Goal: Task Accomplishment & Management: Manage account settings

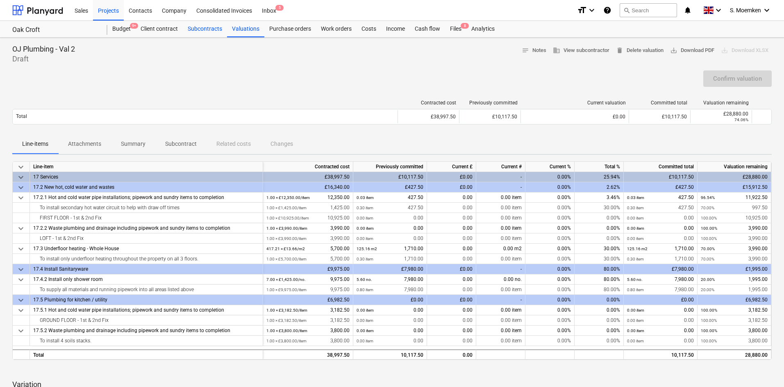
click at [195, 26] on div "Subcontracts" at bounding box center [205, 29] width 44 height 16
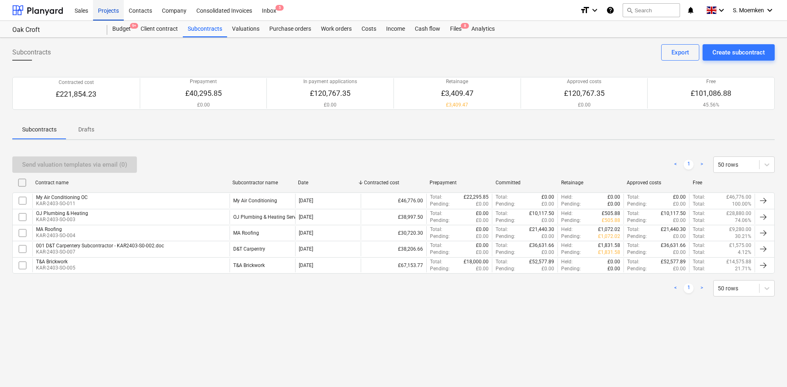
click at [110, 9] on div "Projects" at bounding box center [108, 10] width 31 height 21
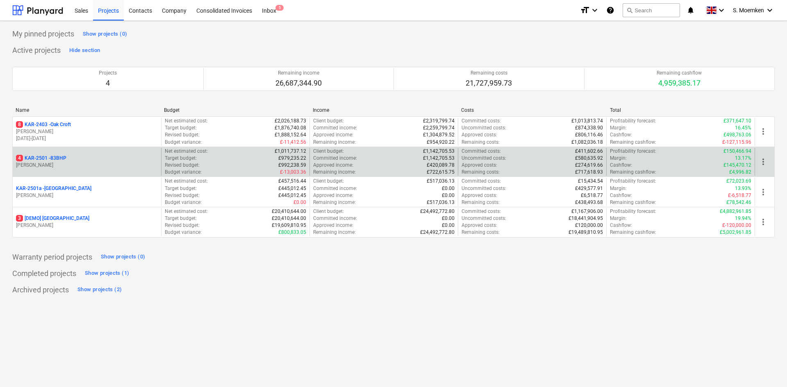
click at [93, 161] on div "4 KAR-2501 - 83BHP" at bounding box center [87, 158] width 142 height 7
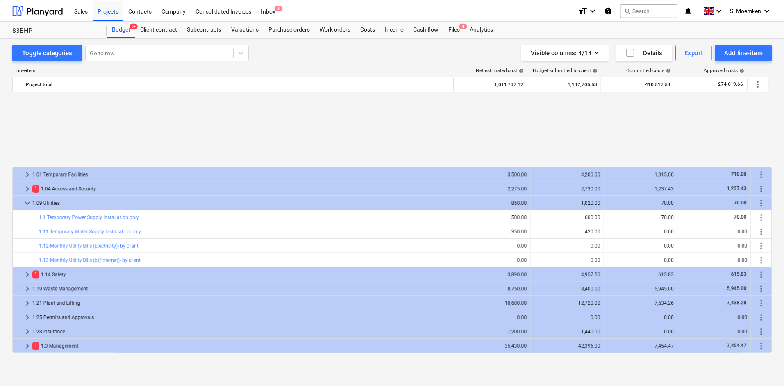
scroll to position [369, 0]
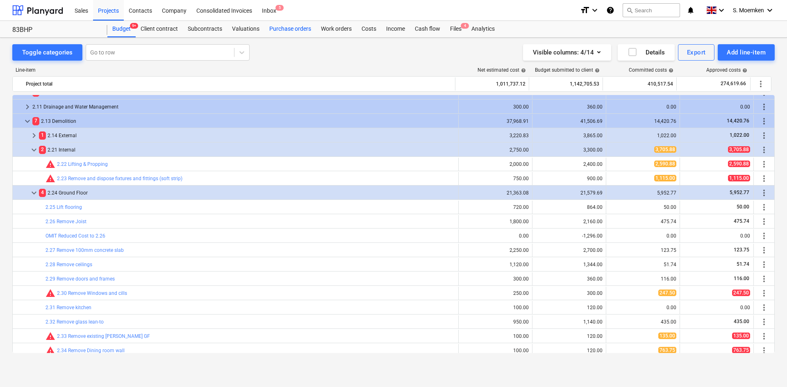
click at [279, 28] on div "Purchase orders" at bounding box center [290, 29] width 52 height 16
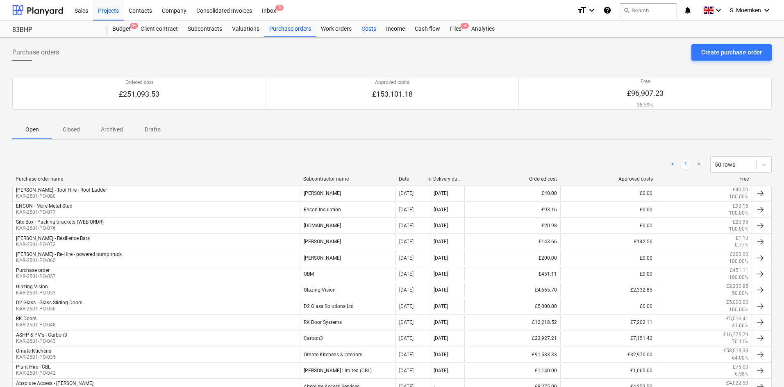
click at [369, 26] on div "Costs" at bounding box center [369, 29] width 25 height 16
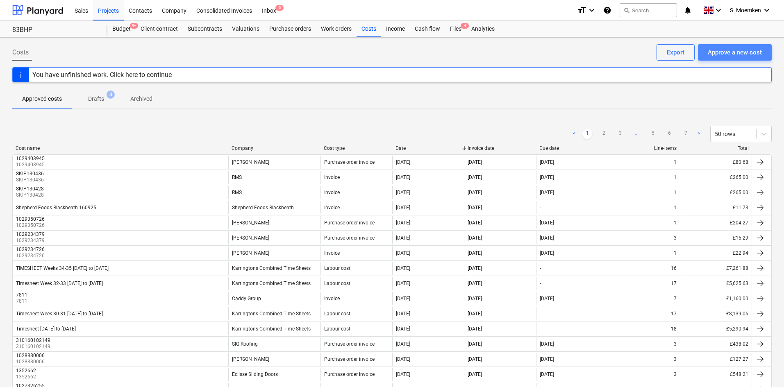
click at [723, 49] on div "Approve a new cost" at bounding box center [735, 52] width 54 height 11
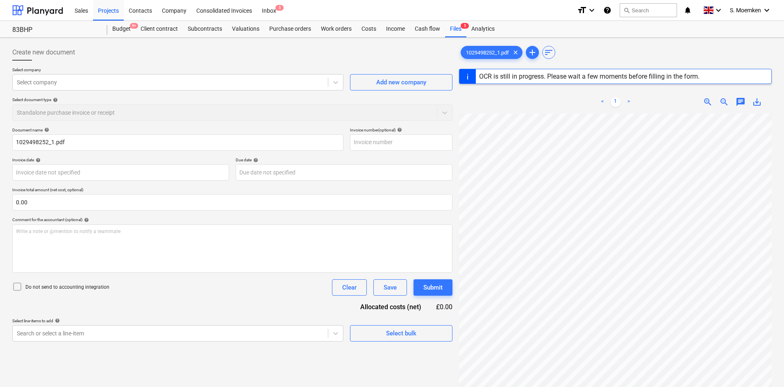
type input "1029498252"
type input "[DATE]"
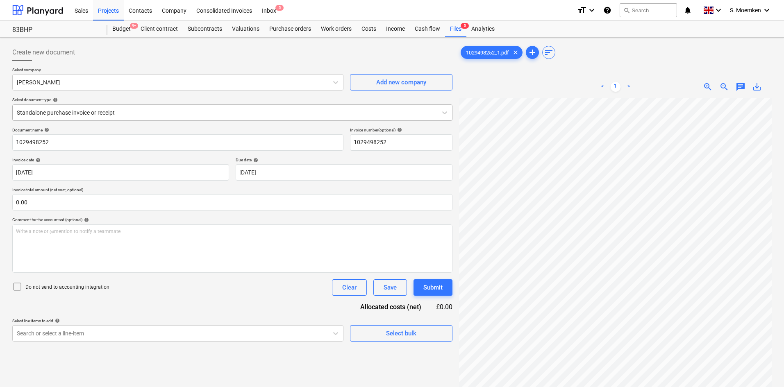
click at [127, 116] on div at bounding box center [225, 113] width 416 height 8
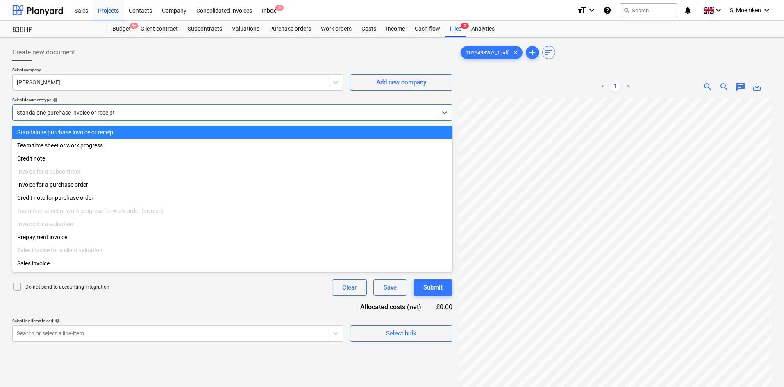
click at [133, 107] on div "Standalone purchase invoice or receipt" at bounding box center [225, 112] width 424 height 11
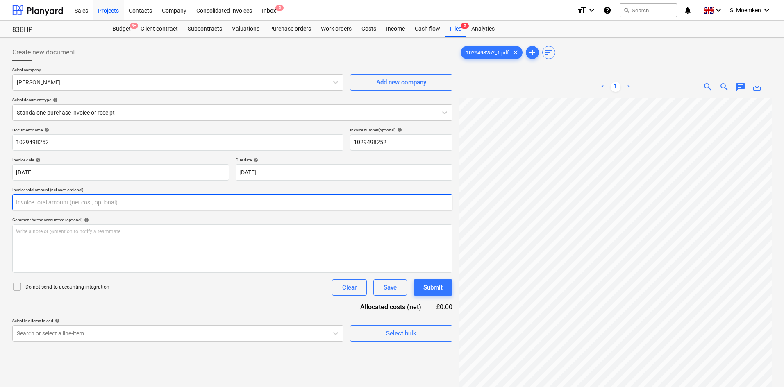
drag, startPoint x: 88, startPoint y: 200, endPoint x: 22, endPoint y: 203, distance: 66.0
click at [23, 203] on input "text" at bounding box center [232, 202] width 440 height 16
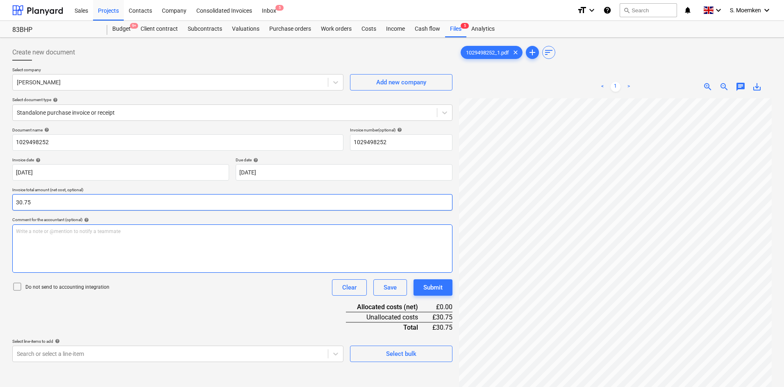
type input "30.75"
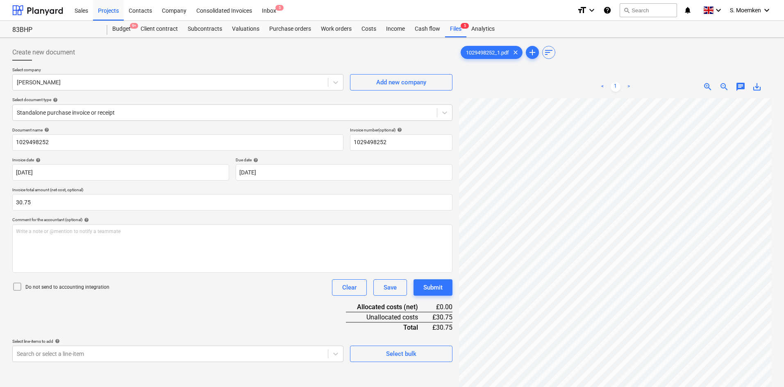
click at [18, 287] on icon at bounding box center [17, 287] width 10 height 10
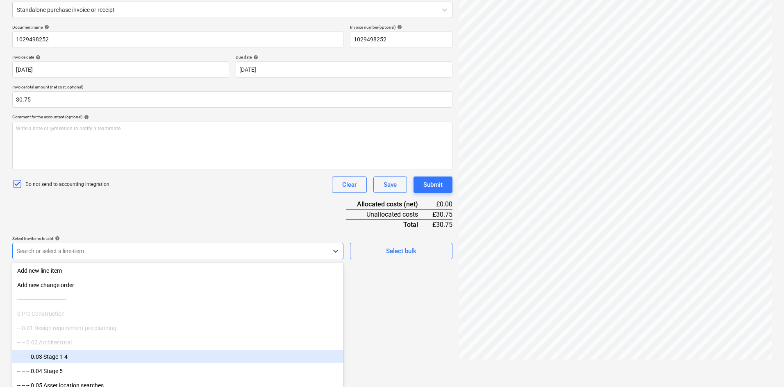
click at [84, 284] on body "Sales Projects Contacts Company Consolidated Invoices Inbox 5 format_size keybo…" at bounding box center [392, 90] width 784 height 387
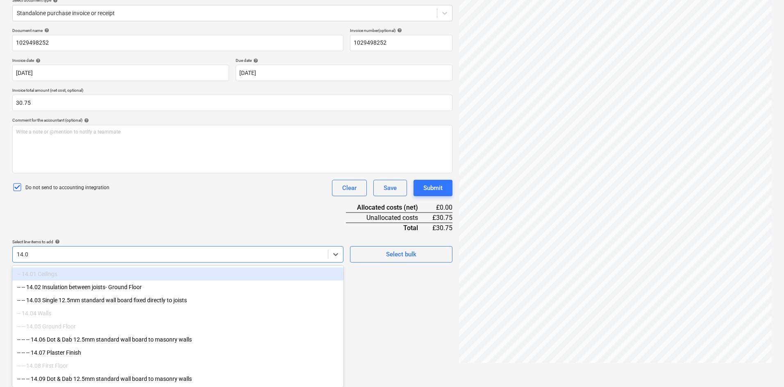
type input "14.06"
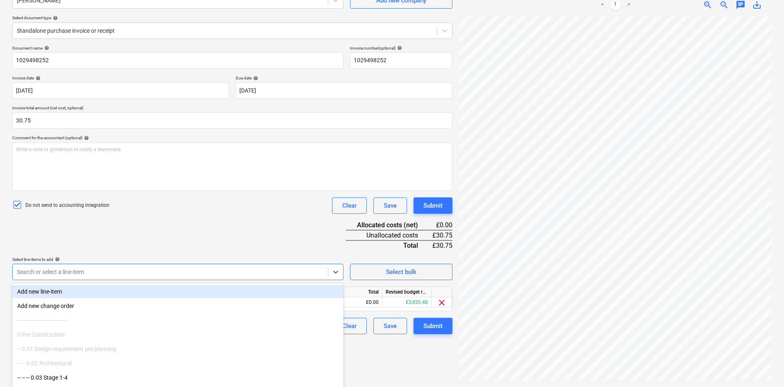
click at [175, 223] on div "Document name help 1029498252 Invoice number (optional) help 1029498252 Invoice…" at bounding box center [232, 189] width 440 height 289
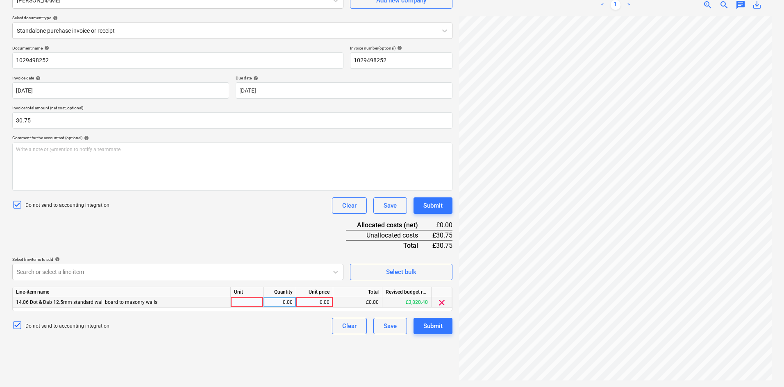
click at [241, 299] on div at bounding box center [247, 303] width 33 height 10
type input "1"
click at [241, 299] on div "1" at bounding box center [247, 303] width 33 height 10
type input "Item"
type input "30.75"
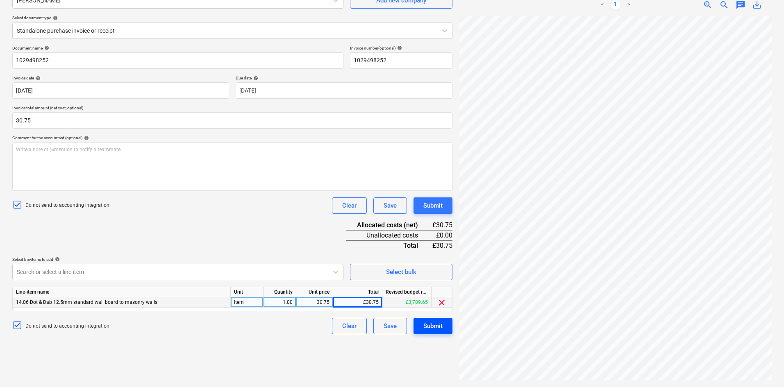
click at [435, 330] on div "Submit" at bounding box center [432, 326] width 19 height 11
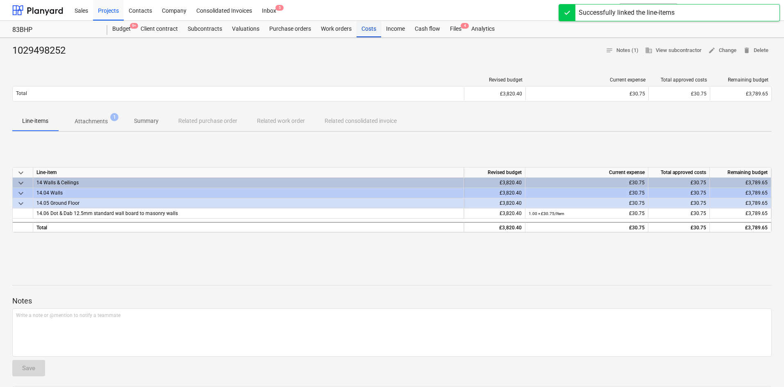
click at [369, 27] on div "Costs" at bounding box center [369, 29] width 25 height 16
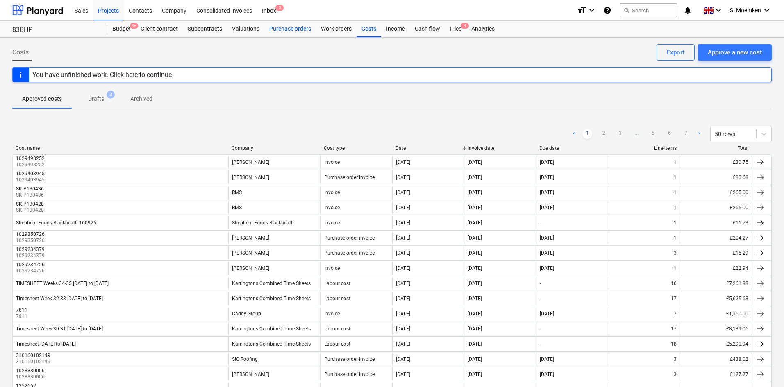
click at [281, 28] on div "Purchase orders" at bounding box center [290, 29] width 52 height 16
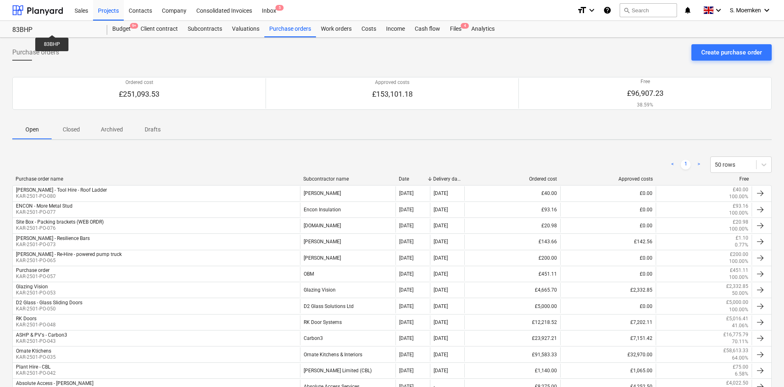
click at [52, 27] on div "83BHP" at bounding box center [54, 30] width 85 height 9
click at [104, 9] on div "Projects" at bounding box center [108, 10] width 31 height 21
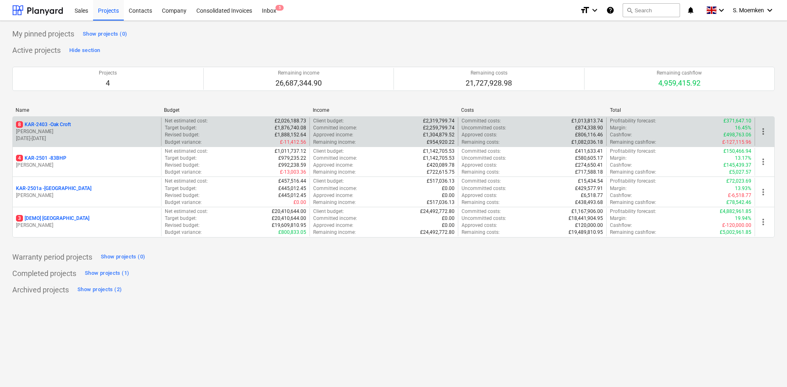
click at [73, 140] on p "[DATE] - [DATE]" at bounding box center [87, 138] width 142 height 7
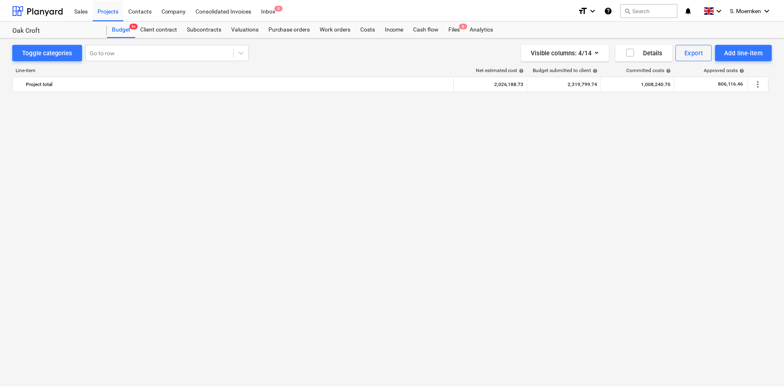
scroll to position [697, 0]
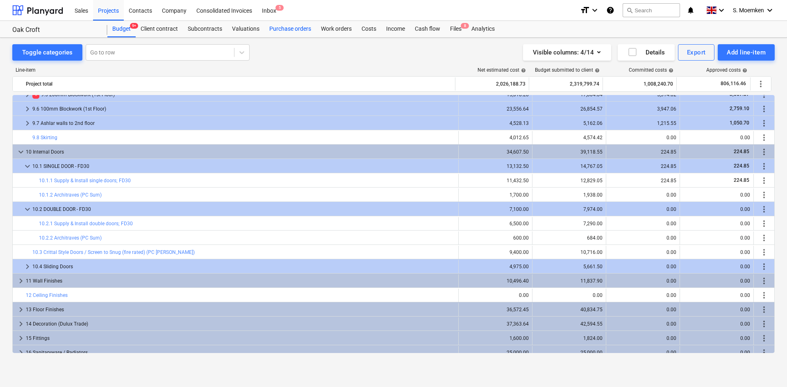
click at [288, 29] on div "Purchase orders" at bounding box center [290, 29] width 52 height 16
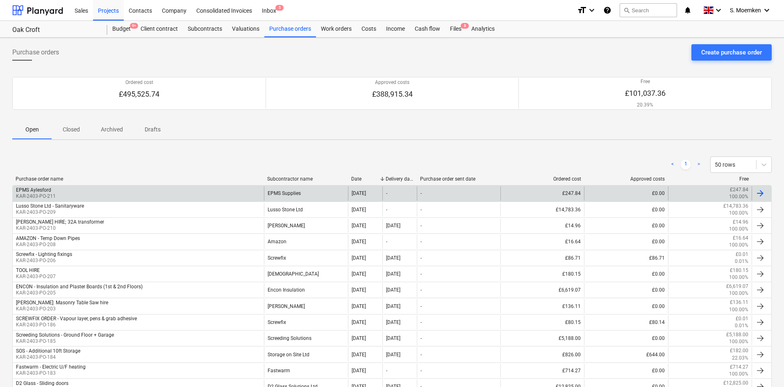
click at [167, 190] on div "EPMS Aylesford KAR-2403-PO-211" at bounding box center [138, 193] width 251 height 14
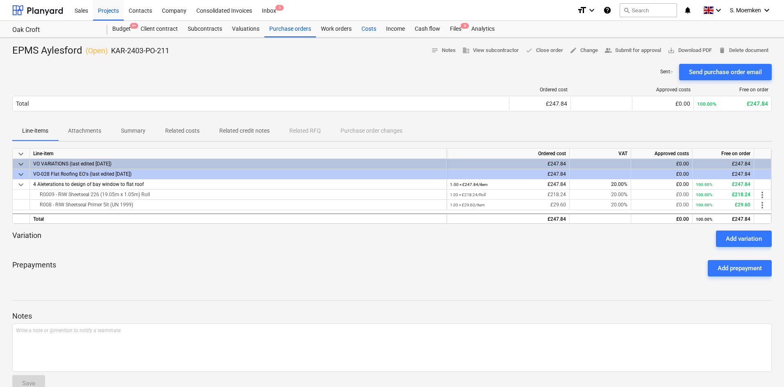
click at [369, 27] on div "Costs" at bounding box center [369, 29] width 25 height 16
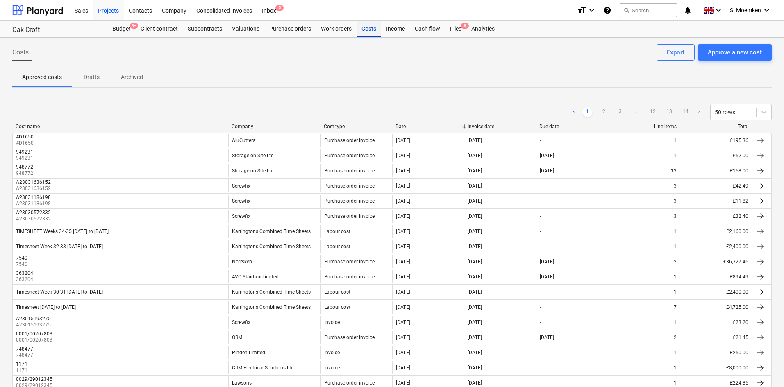
click at [366, 28] on div "Costs" at bounding box center [369, 29] width 25 height 16
click at [720, 56] on div "Approve a new cost" at bounding box center [735, 52] width 54 height 11
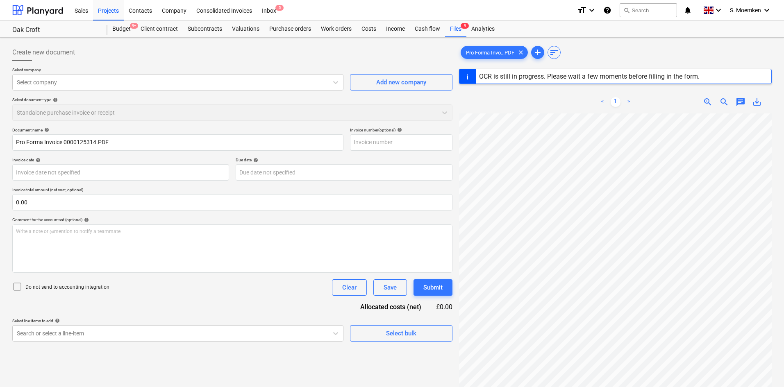
type input "0000125314"
type input "[DATE]"
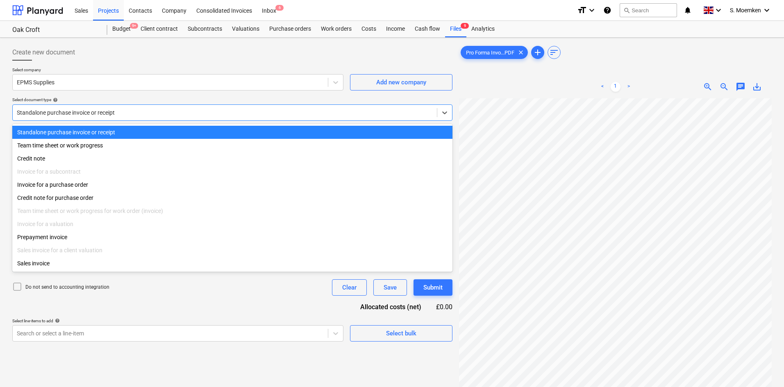
click at [182, 110] on div at bounding box center [225, 113] width 416 height 8
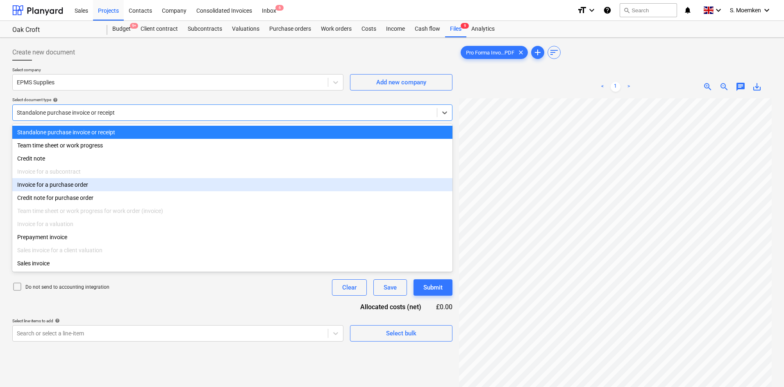
click at [81, 185] on div "Invoice for a purchase order" at bounding box center [232, 184] width 440 height 13
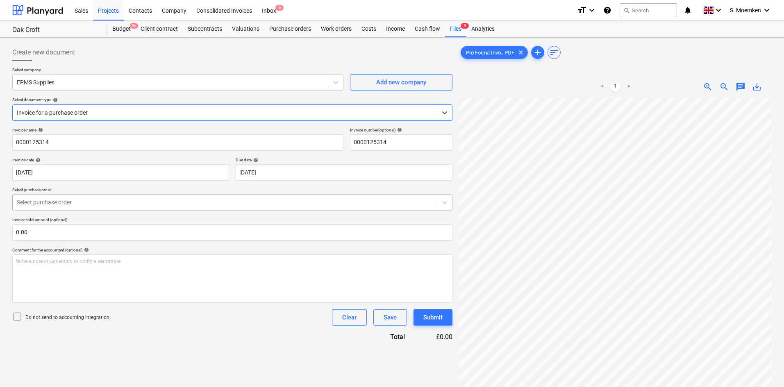
click at [167, 202] on div at bounding box center [225, 202] width 416 height 8
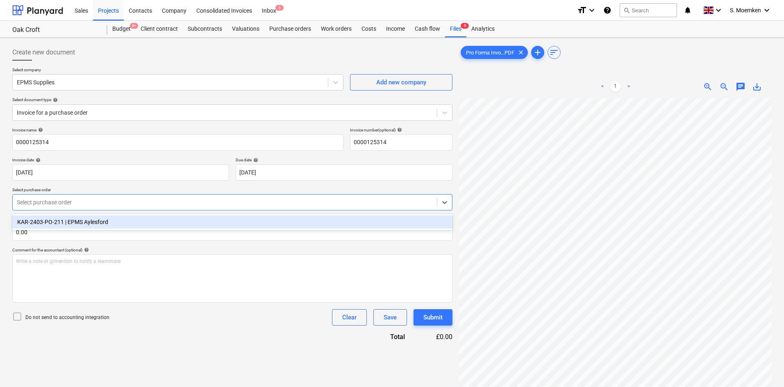
click at [143, 222] on div "KAR-2403-PO-211 | EPMS Aylesford" at bounding box center [232, 222] width 440 height 13
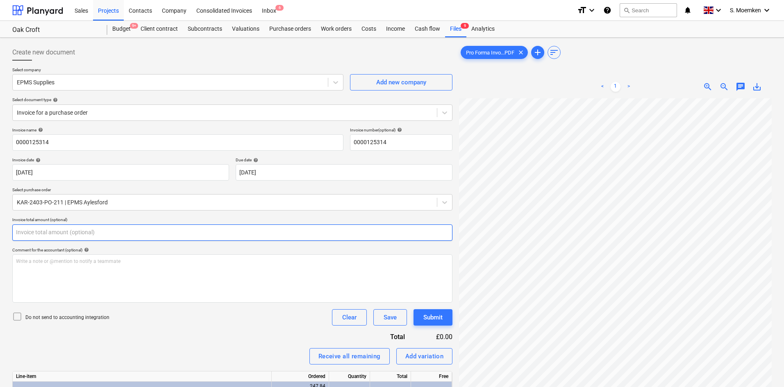
drag, startPoint x: 43, startPoint y: 233, endPoint x: 2, endPoint y: 227, distance: 41.4
click at [2, 230] on div "Create new document Select company EPMS Supplies Add new company Select documen…" at bounding box center [392, 254] width 784 height 432
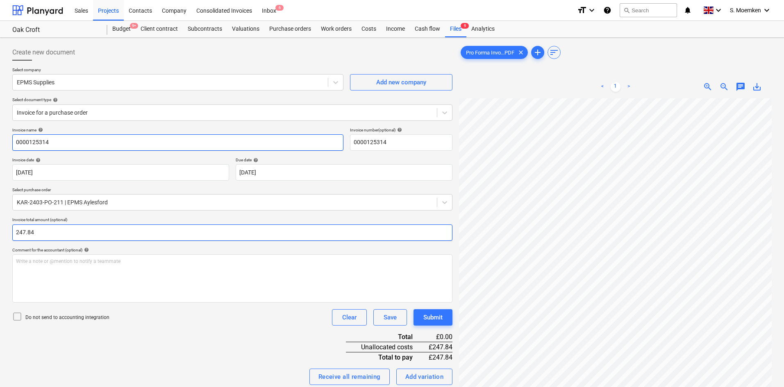
type input "247.84"
click at [16, 318] on icon at bounding box center [17, 317] width 10 height 10
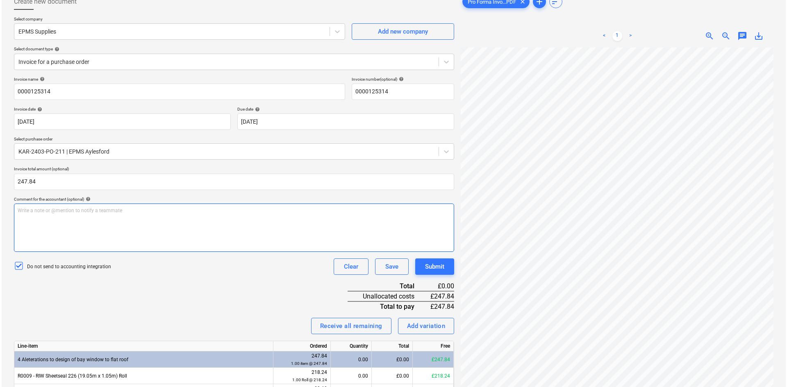
scroll to position [98, 0]
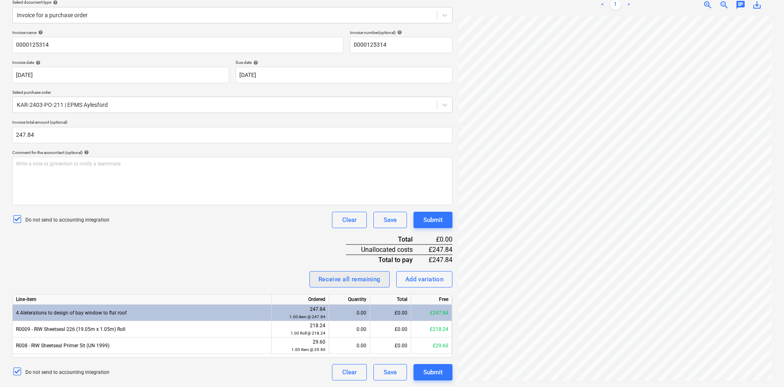
click at [334, 281] on div "Receive all remaining" at bounding box center [349, 279] width 62 height 11
click at [430, 370] on div "Submit" at bounding box center [432, 372] width 19 height 11
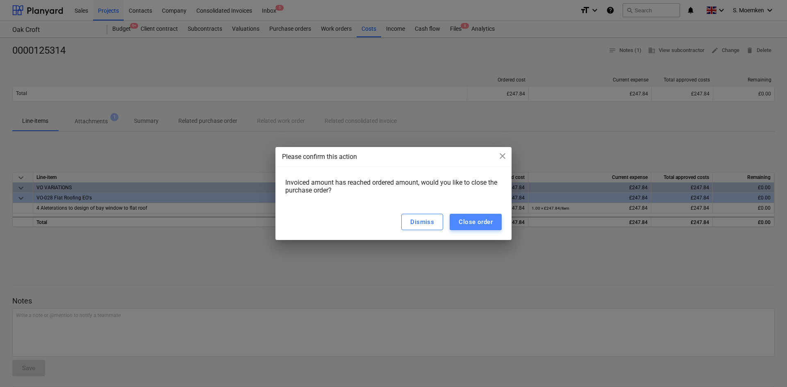
click at [470, 220] on div "Close order" at bounding box center [476, 222] width 34 height 11
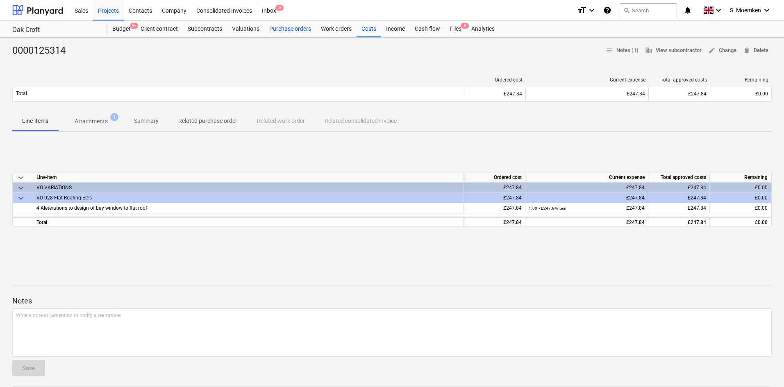
click at [292, 29] on div "Purchase orders" at bounding box center [290, 29] width 52 height 16
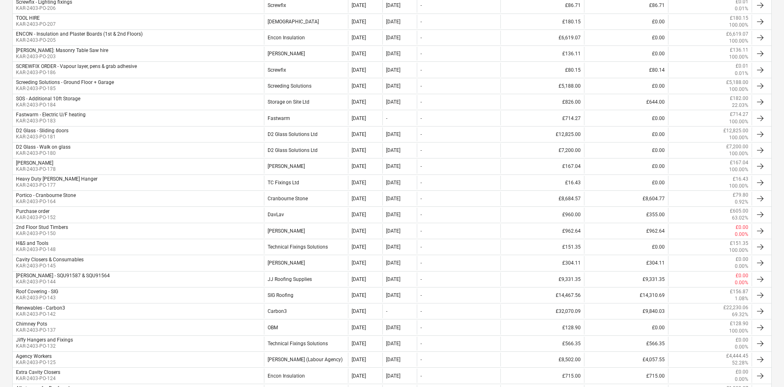
scroll to position [246, 0]
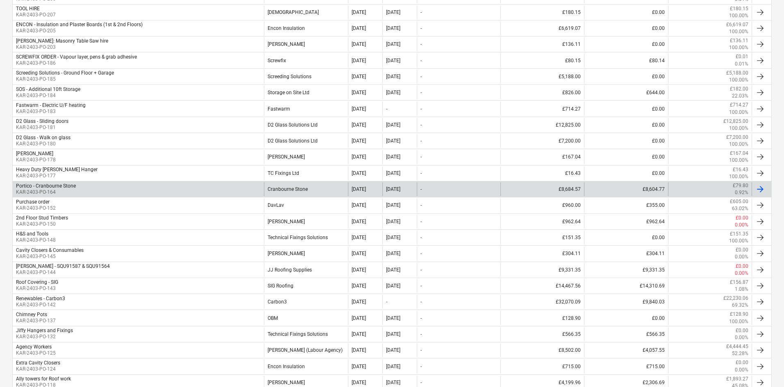
click at [284, 189] on div "Cranbourne Stone" at bounding box center [306, 189] width 84 height 14
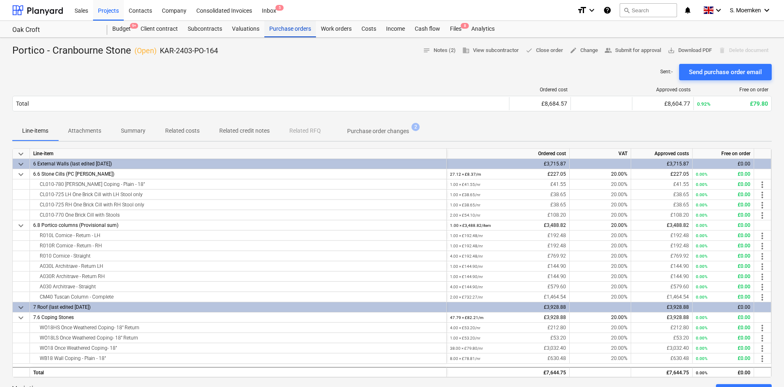
click at [297, 29] on div "Purchase orders" at bounding box center [290, 29] width 52 height 16
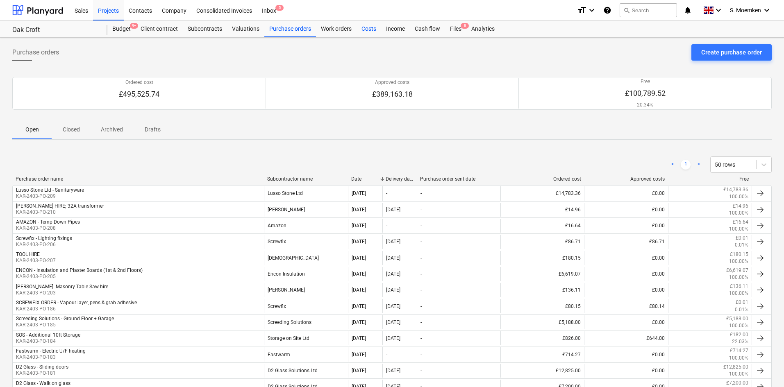
click at [366, 27] on div "Costs" at bounding box center [369, 29] width 25 height 16
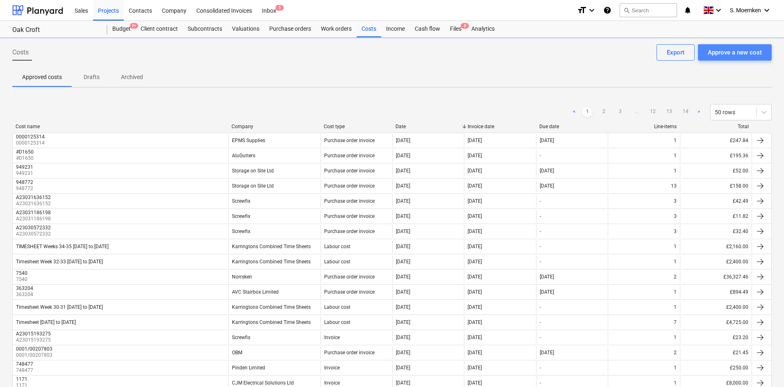
click at [720, 50] on div "Approve a new cost" at bounding box center [735, 52] width 54 height 11
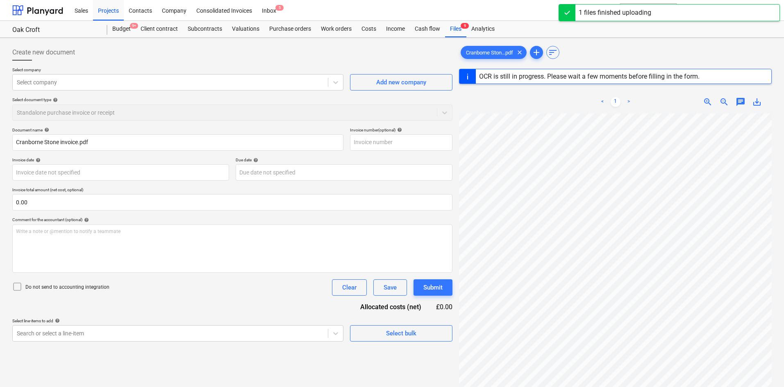
type input "523262"
type input "[DATE]"
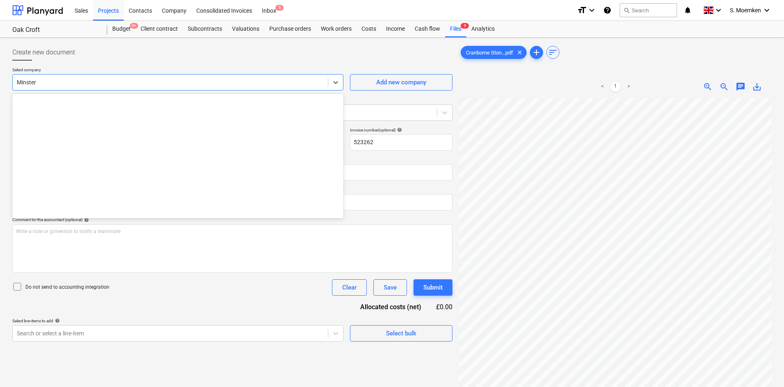
click at [125, 83] on div at bounding box center [170, 82] width 307 height 8
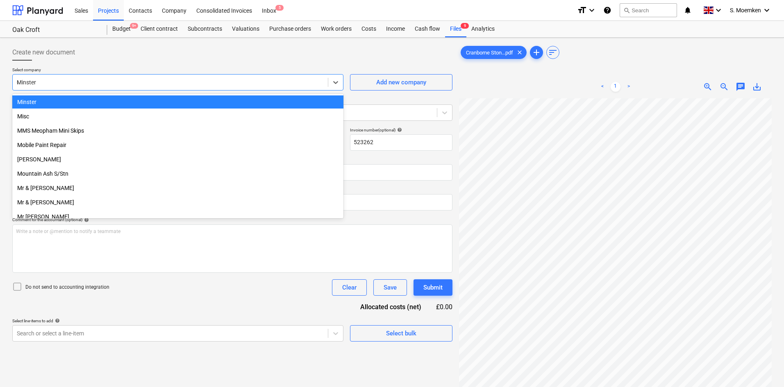
scroll to position [2602, 0]
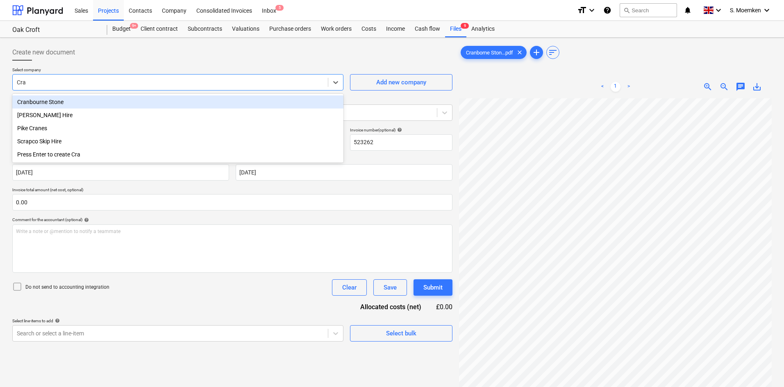
type input "Cran"
click at [124, 100] on div "Cranbourne Stone" at bounding box center [177, 101] width 331 height 13
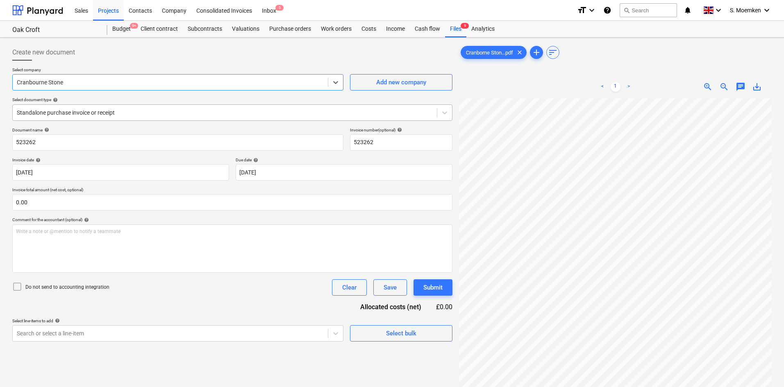
click at [145, 113] on div at bounding box center [225, 113] width 416 height 8
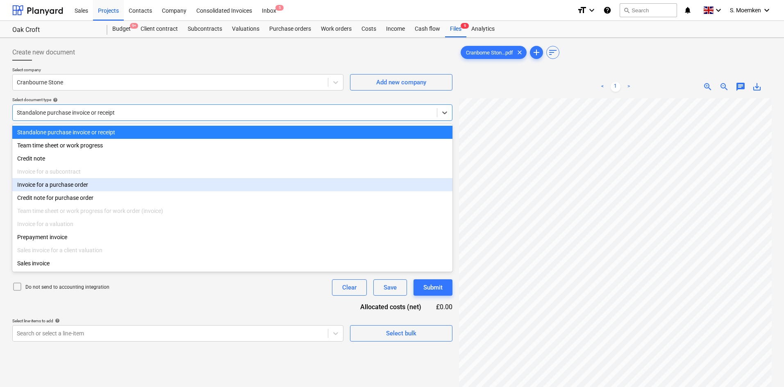
click at [64, 190] on div "Invoice for a purchase order" at bounding box center [232, 184] width 440 height 13
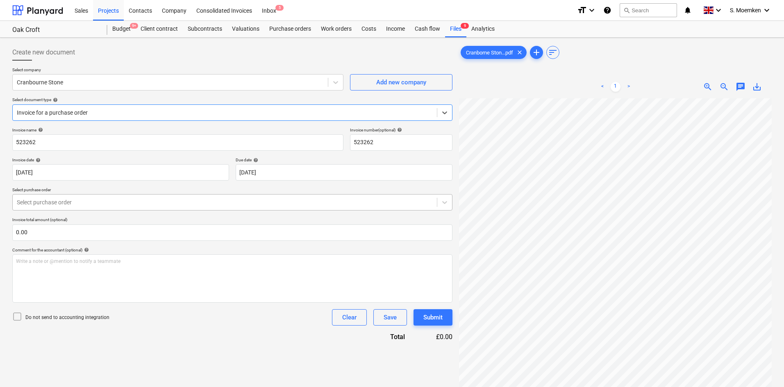
click at [99, 200] on div at bounding box center [225, 202] width 416 height 8
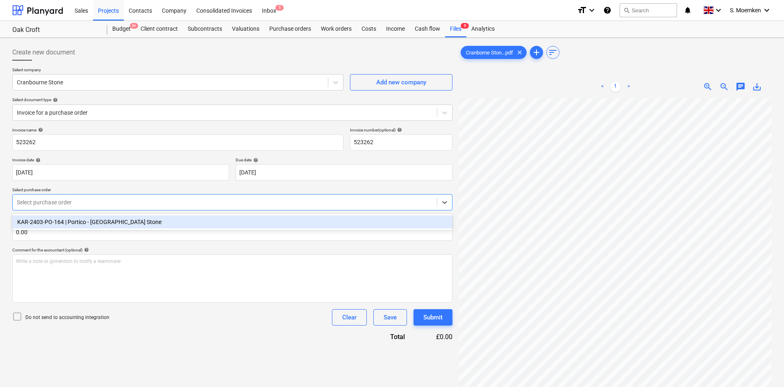
click at [97, 225] on div "KAR-2403-PO-164 | Portico - [GEOGRAPHIC_DATA] Stone" at bounding box center [232, 222] width 440 height 13
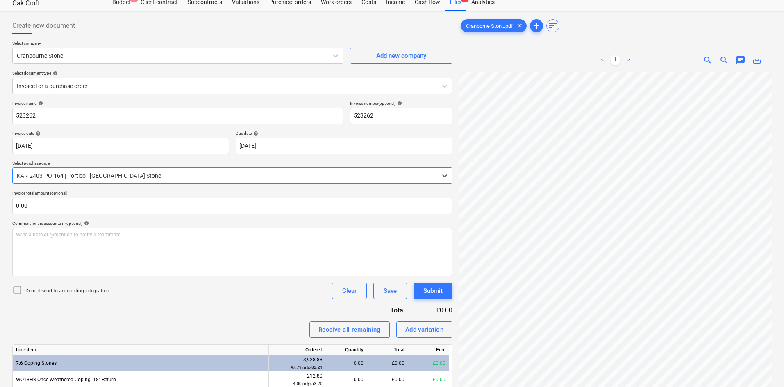
scroll to position [41, 0]
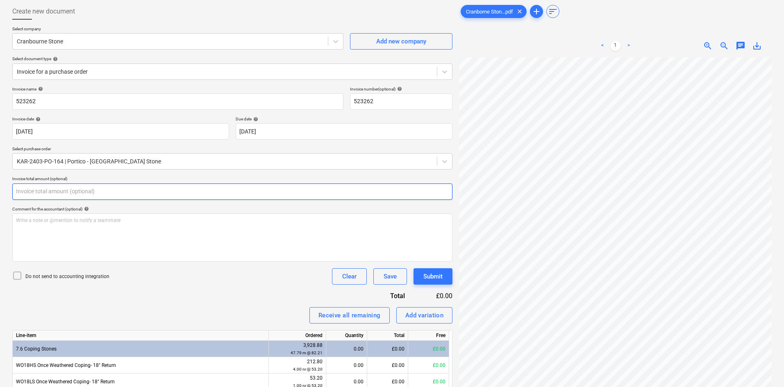
drag, startPoint x: 45, startPoint y: 188, endPoint x: 18, endPoint y: 189, distance: 27.5
click at [18, 189] on input "text" at bounding box center [232, 192] width 440 height 16
click at [45, 189] on input "text" at bounding box center [232, 192] width 440 height 16
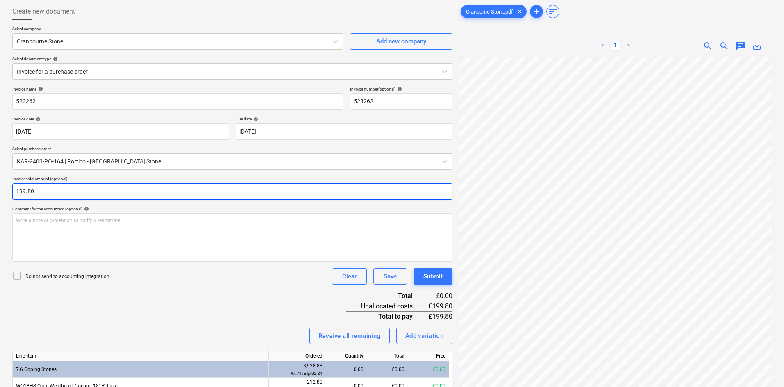
type input "199.80"
click at [16, 275] on icon at bounding box center [17, 276] width 10 height 10
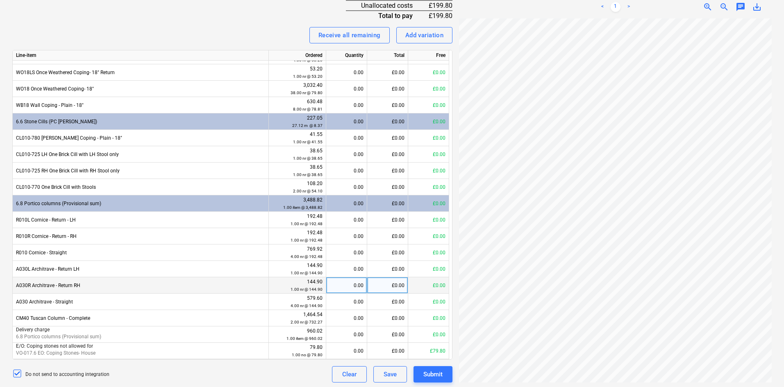
scroll to position [344, 0]
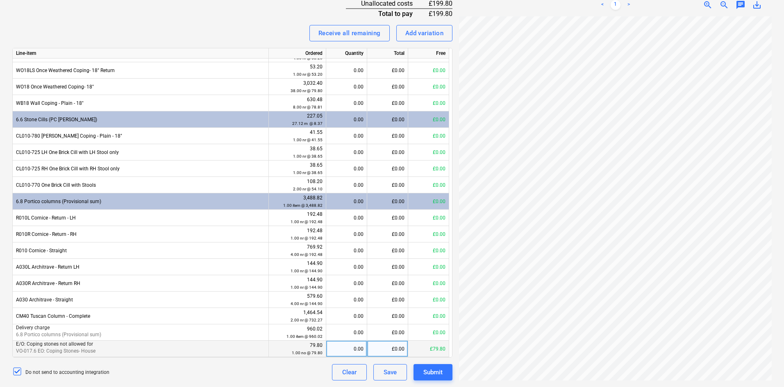
click at [337, 347] on div "0.00" at bounding box center [347, 349] width 34 height 16
type input "1"
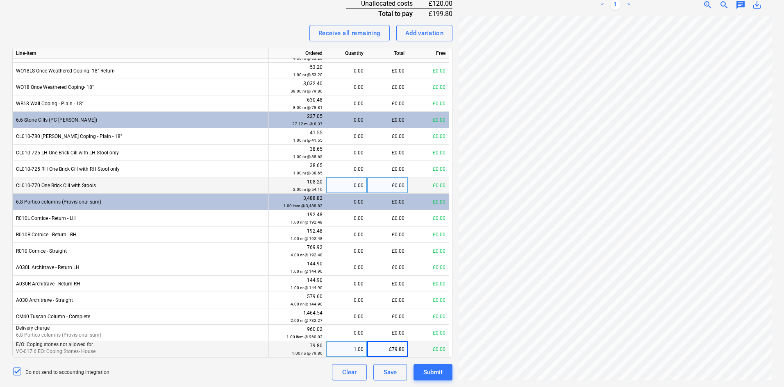
scroll to position [29, 0]
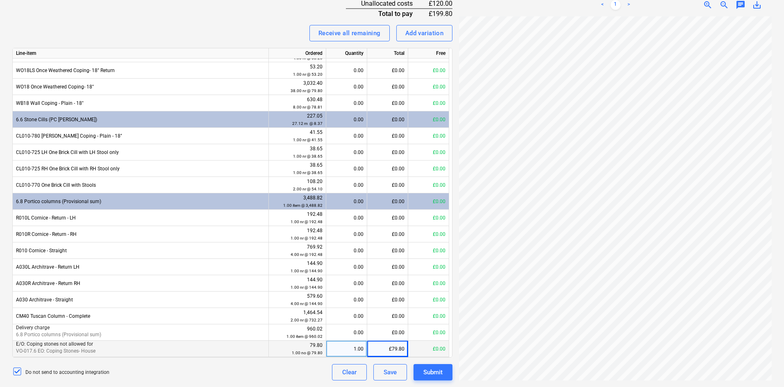
click at [77, 348] on p "VO-017.6 EO: Coping Stones- House" at bounding box center [140, 351] width 249 height 7
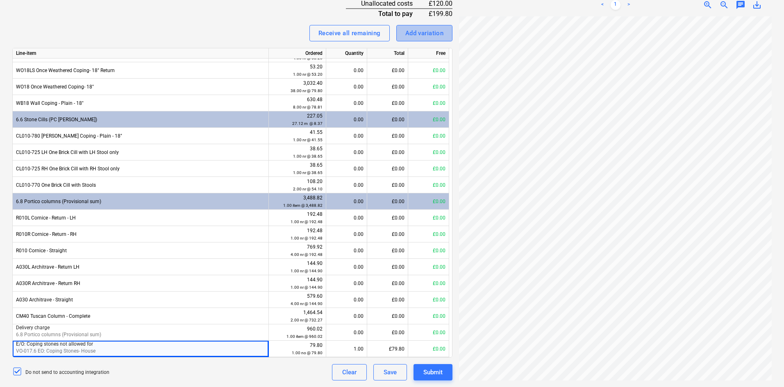
click at [430, 30] on div "Add variation" at bounding box center [424, 33] width 39 height 11
type textarea "x"
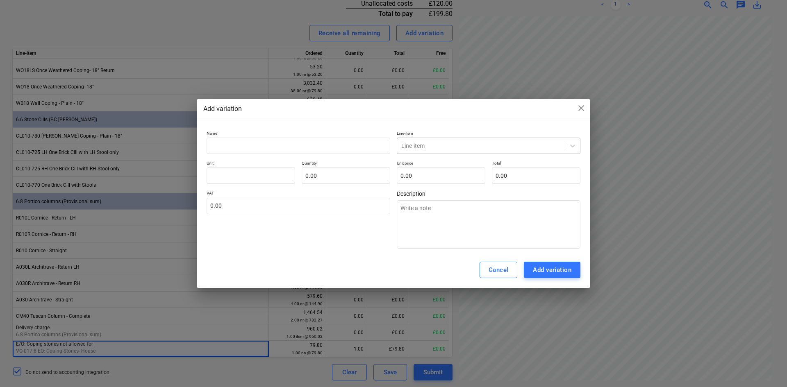
click at [482, 146] on div at bounding box center [480, 146] width 159 height 8
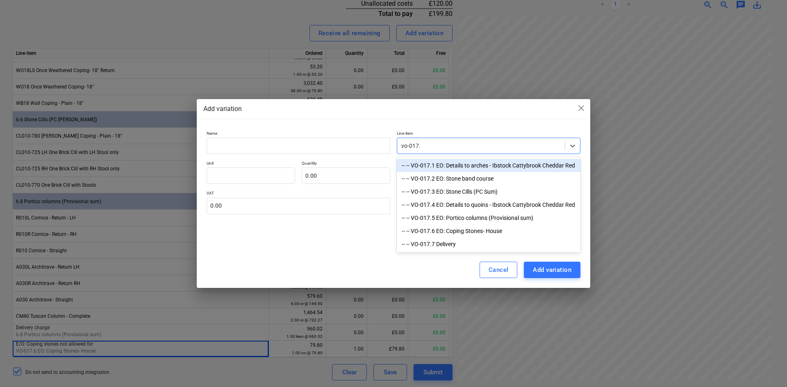
type input "vo-017.6"
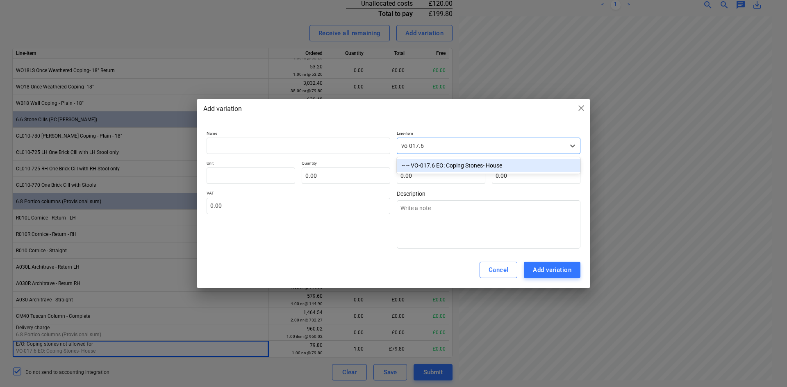
click at [481, 161] on div "-- -- VO-017.6 EO: Coping Stones- House" at bounding box center [489, 165] width 184 height 13
type textarea "x"
click at [435, 179] on input "text" at bounding box center [441, 176] width 89 height 16
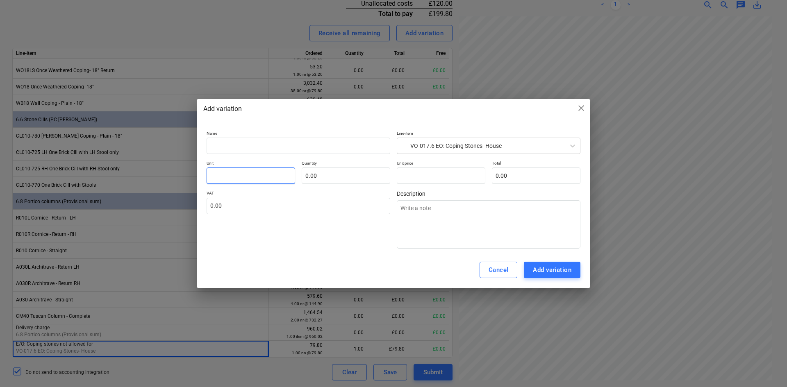
type input "0.00"
click at [236, 175] on input "text" at bounding box center [251, 176] width 89 height 16
type textarea "x"
type input "I"
type textarea "x"
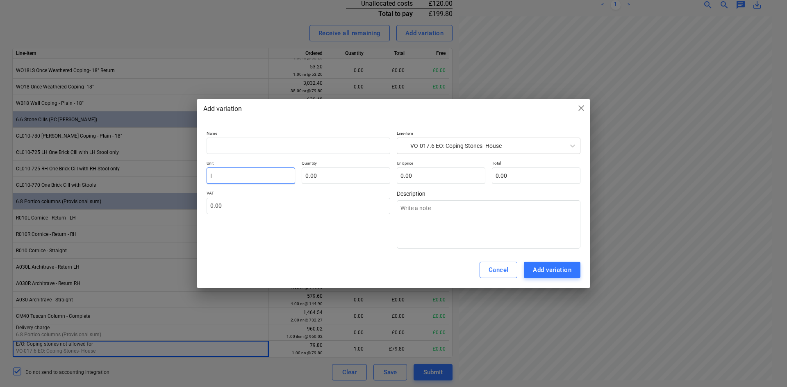
type input "It"
type textarea "x"
type input "Ite"
type textarea "x"
type input "Item"
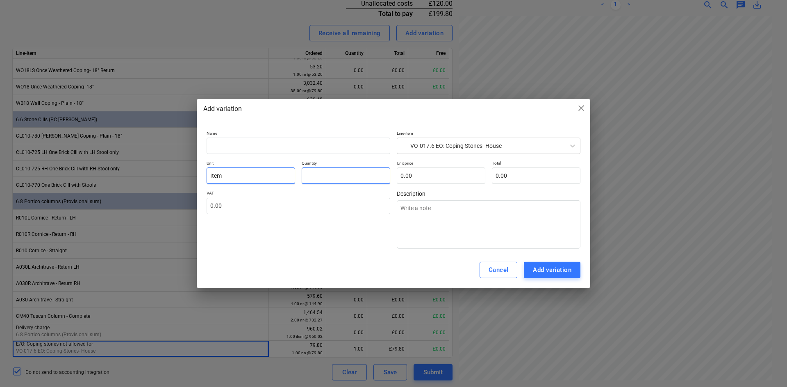
type textarea "x"
type input "1.00"
type textarea "x"
type input "1"
type input "1.00"
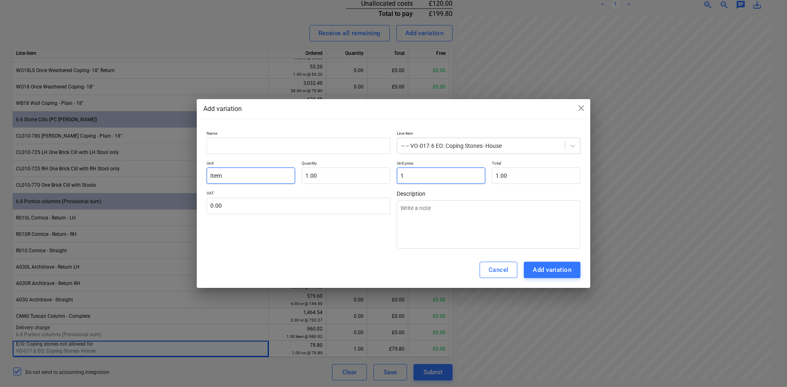
type textarea "x"
type input "12"
type input "12.00"
type textarea "x"
type input "120"
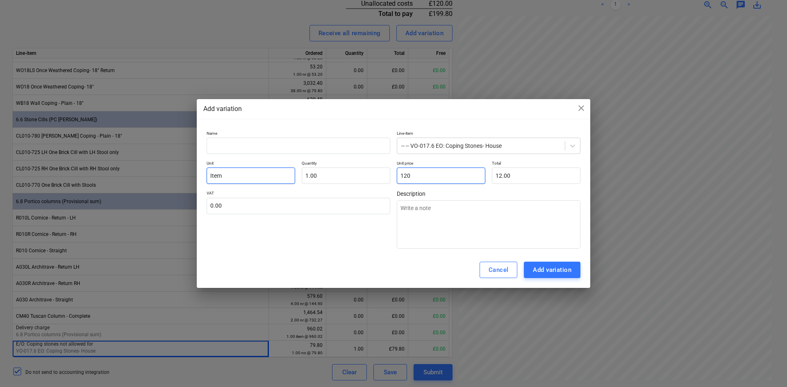
type input "120.00"
type textarea "x"
type input "120."
type textarea "x"
type input "120.0"
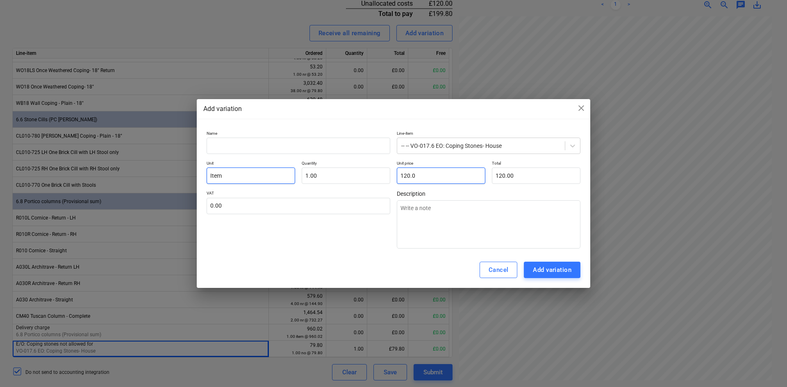
type textarea "x"
type input "120.00"
click at [296, 204] on input "text" at bounding box center [299, 206] width 184 height 16
type textarea "x"
type input "2"
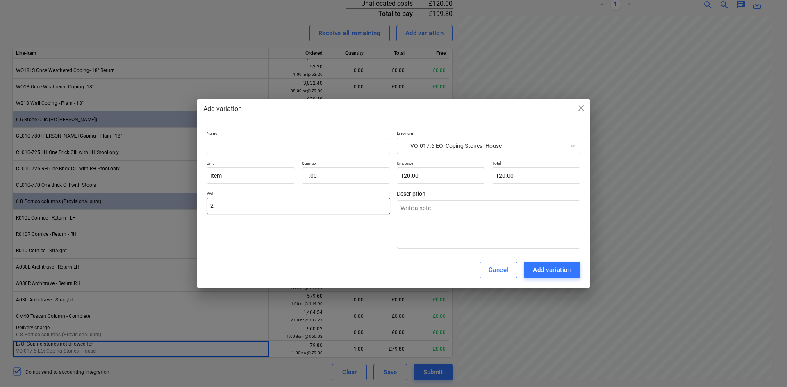
type textarea "x"
type input "20.00"
click at [422, 207] on textarea at bounding box center [489, 224] width 184 height 48
type textarea "x"
type textarea "D"
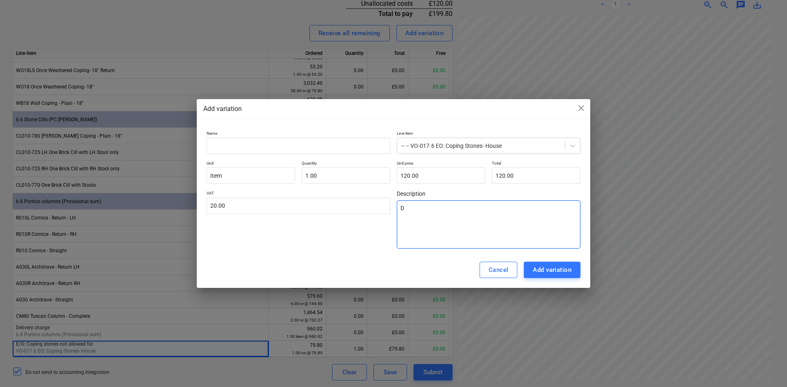
type textarea "x"
type textarea "De"
type textarea "x"
type textarea "Del"
type textarea "x"
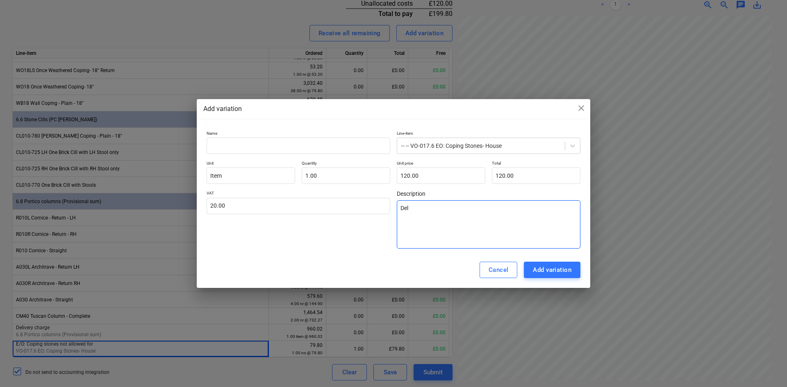
type textarea "Deli"
type textarea "x"
type textarea "Deliv"
type textarea "x"
type textarea "Delive"
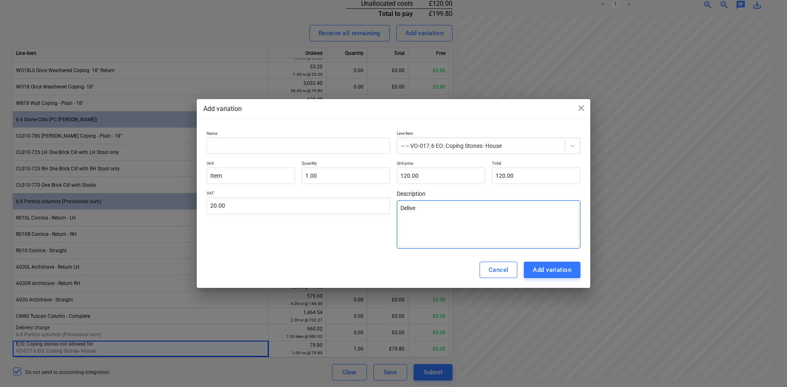
type textarea "x"
type textarea "Deliver"
type textarea "x"
type textarea "Delivery"
type textarea "x"
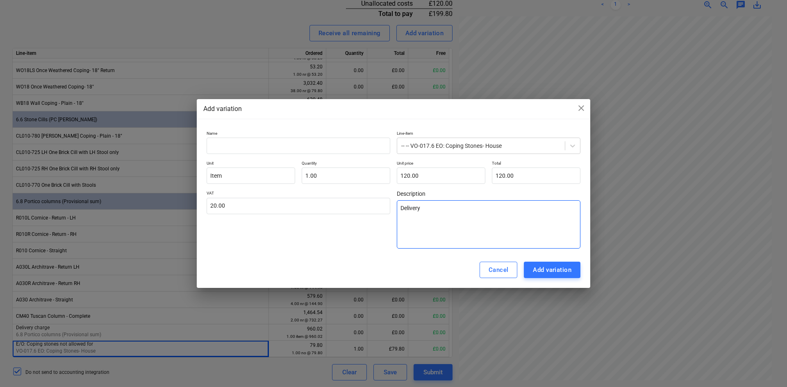
type textarea "Delivery"
type textarea "x"
type textarea "Delivery C"
type textarea "x"
type textarea "Delivery Ch"
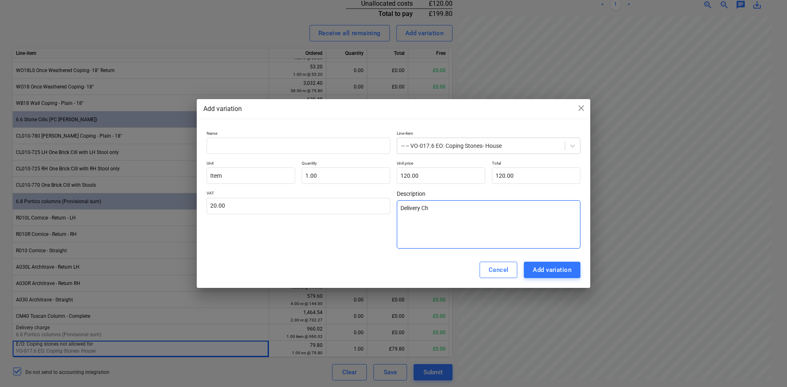
type textarea "x"
type textarea "Delivery Cha"
type textarea "x"
type textarea "Delivery Char"
type textarea "x"
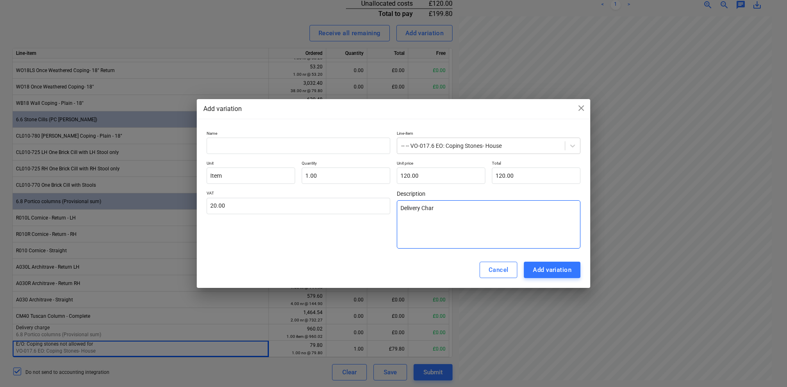
type textarea "Delivery Charg"
type textarea "x"
type textarea "Delivery Charge"
click at [261, 142] on input "text" at bounding box center [299, 146] width 184 height 16
type textarea "x"
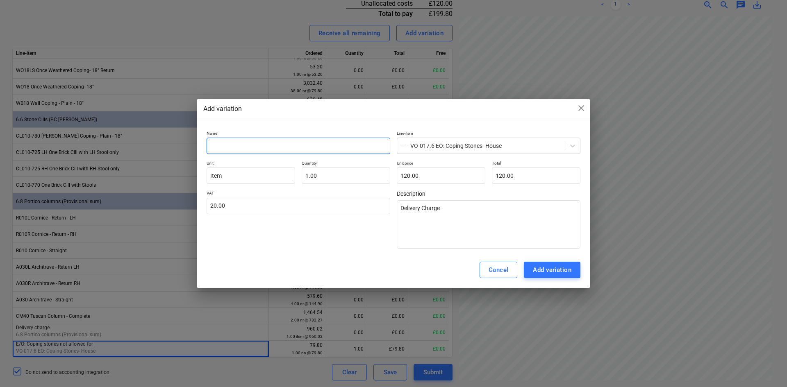
type input "C"
type textarea "x"
type input "Co"
type textarea "x"
type input "Cop"
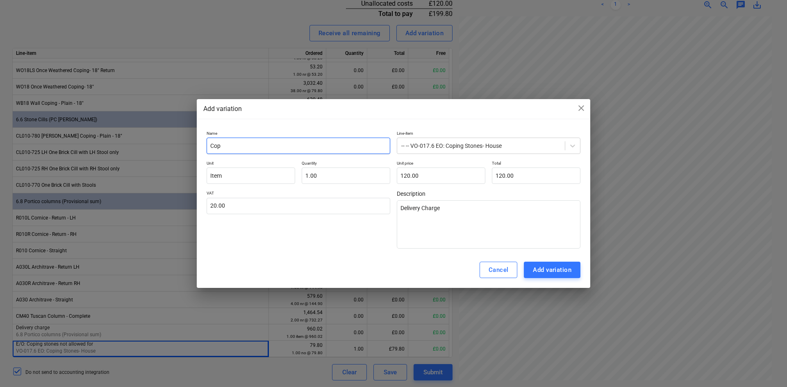
type textarea "x"
type input "Copi"
type textarea "x"
type input "Copin"
type textarea "x"
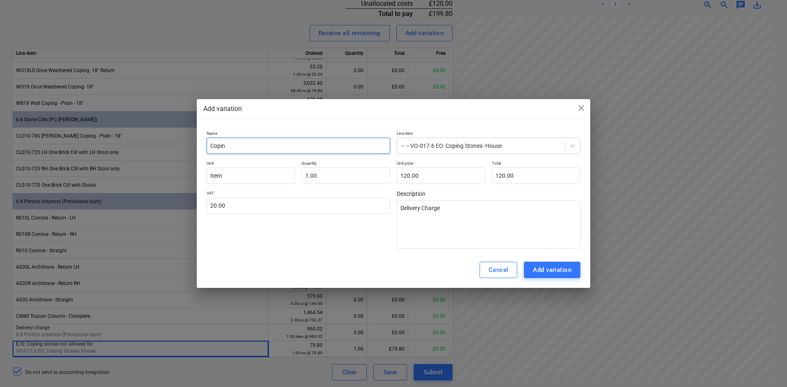
type input "Coping"
type textarea "x"
type input "Coping"
type textarea "x"
type input "Coping S"
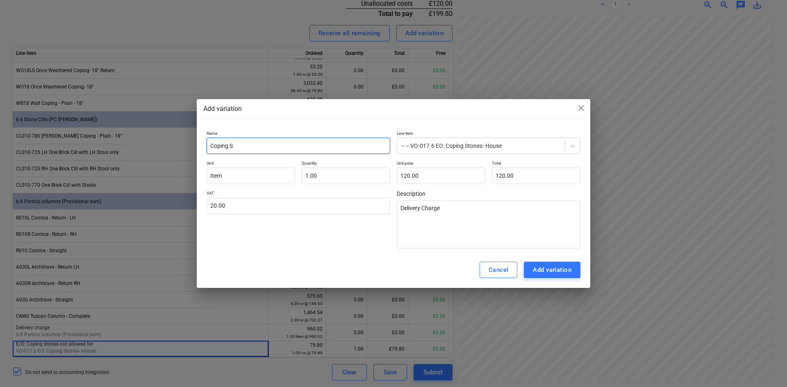
type textarea "x"
type input "Coping St"
type textarea "x"
type input "Coping Sto"
type textarea "x"
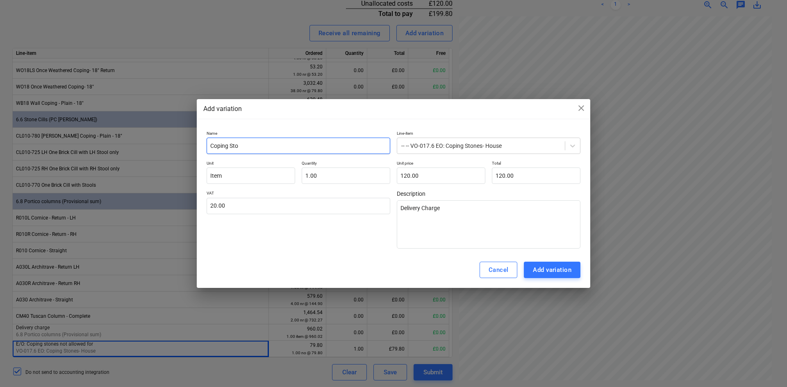
type input "Coping Ston"
type textarea "x"
type input "Coping Stone"
type textarea "x"
type input "Coping Stones"
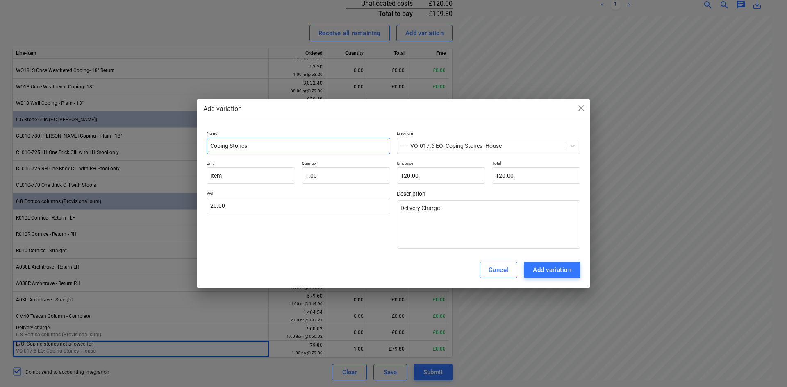
type textarea "x"
type input "Coping Stones-"
type textarea "x"
type input "Coping Stones-"
type textarea "x"
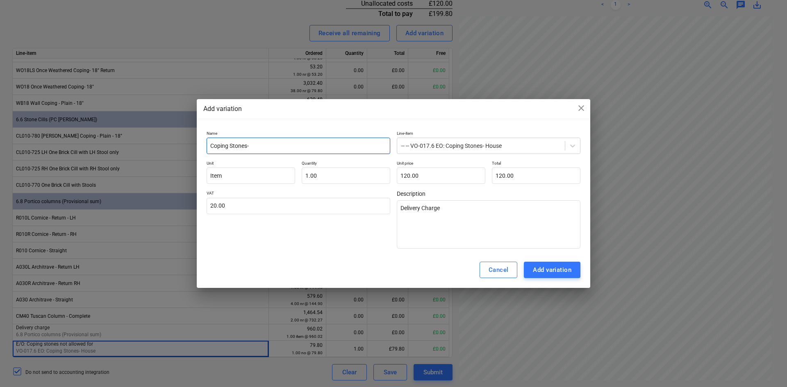
type input "Coping Stones- H"
type textarea "x"
type input "Coping Stones- Ho"
type textarea "x"
type input "Coping Stones- Hou"
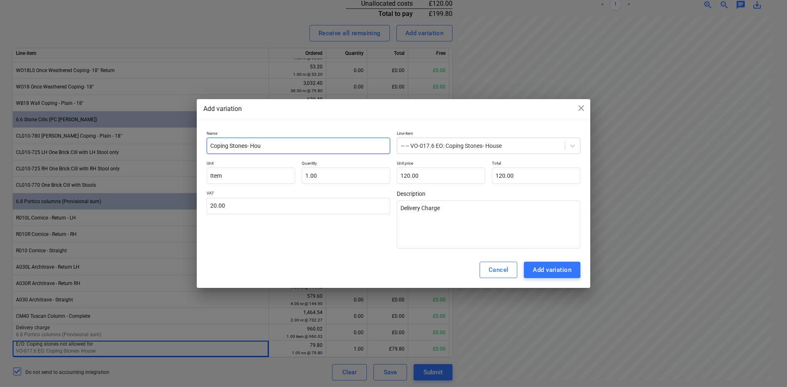
type textarea "x"
type input "Coping Stones- Hous"
type textarea "x"
type input "Coping Stones- House"
type textarea "x"
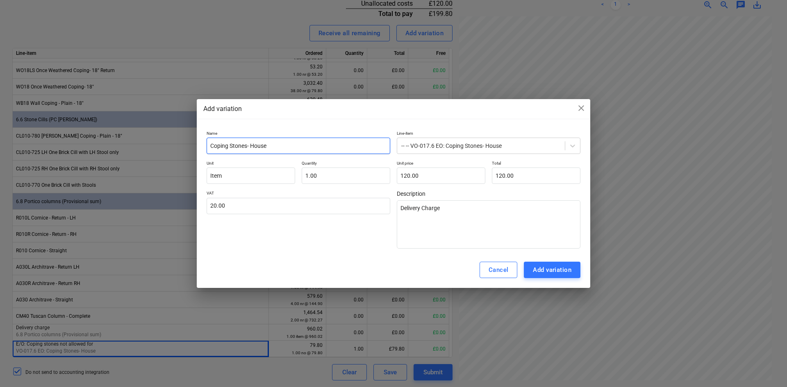
type input "Coping Stones- House"
type textarea "x"
type input "Coping Stones- House x"
type textarea "x"
type input "Coping Stones- House x"
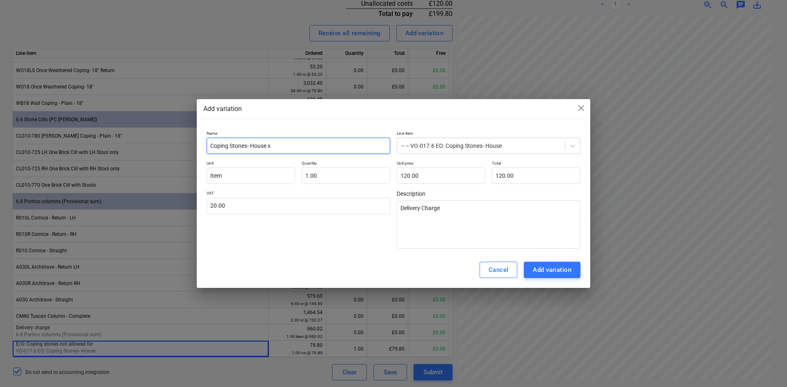
type textarea "x"
type input "Coping Stones- House x 1"
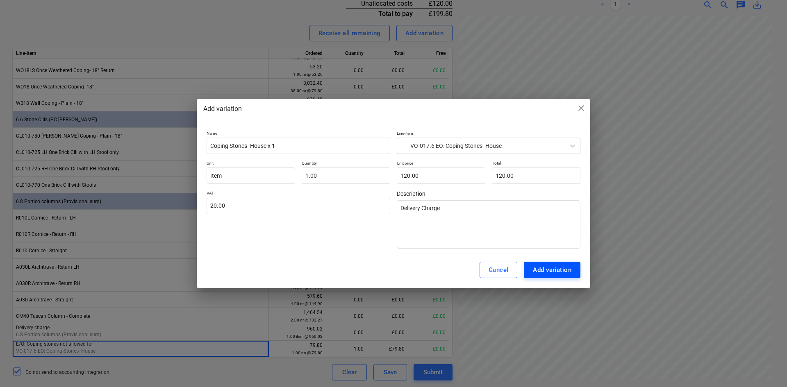
click at [545, 268] on div "Add variation" at bounding box center [552, 270] width 39 height 11
type textarea "x"
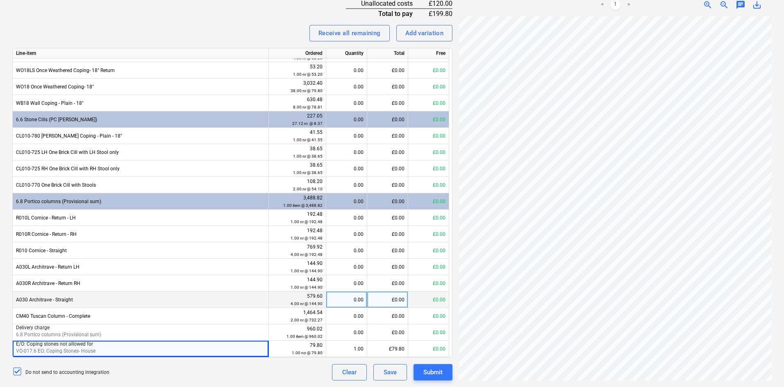
scroll to position [45, 0]
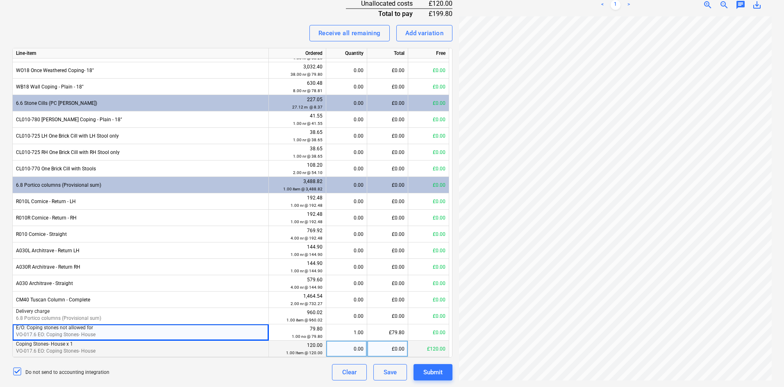
click at [350, 346] on div "0.00" at bounding box center [347, 349] width 34 height 16
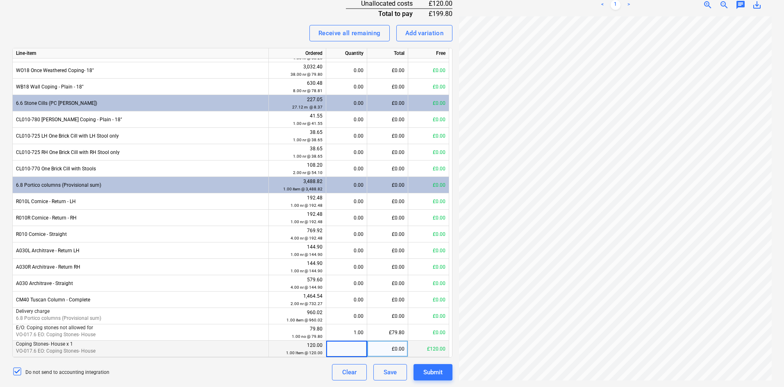
type input "1"
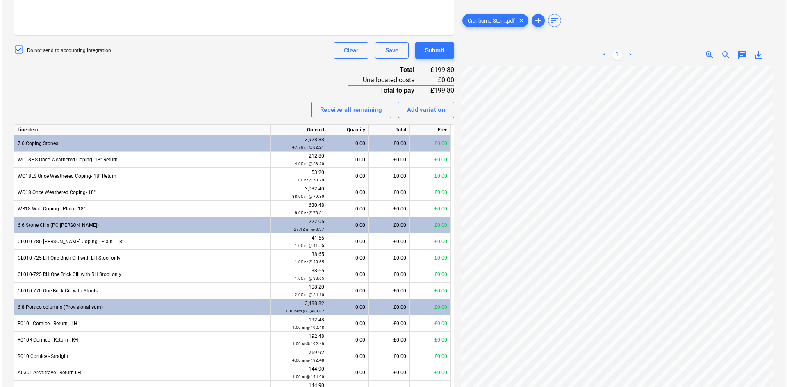
scroll to position [180, 0]
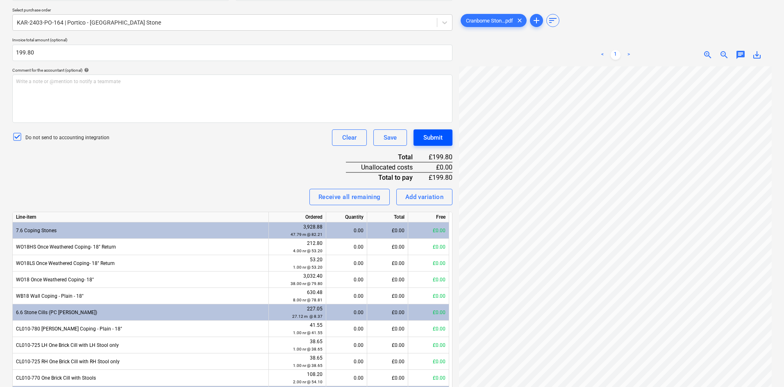
click at [442, 136] on div "Submit" at bounding box center [432, 137] width 19 height 11
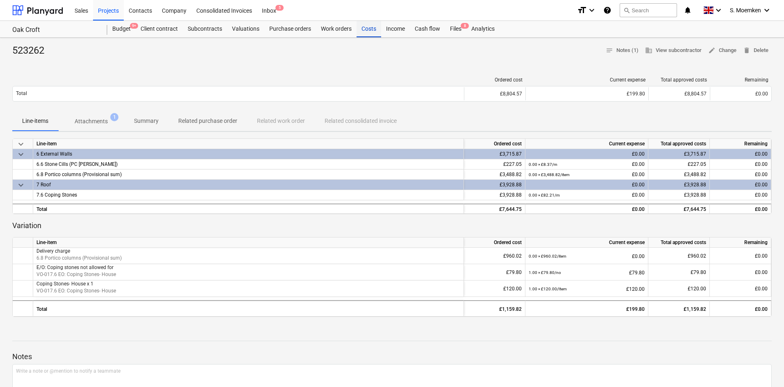
click at [366, 27] on div "Costs" at bounding box center [369, 29] width 25 height 16
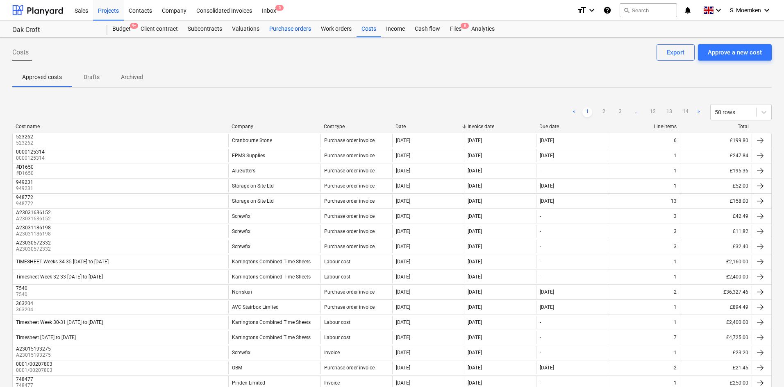
click at [282, 28] on div "Purchase orders" at bounding box center [290, 29] width 52 height 16
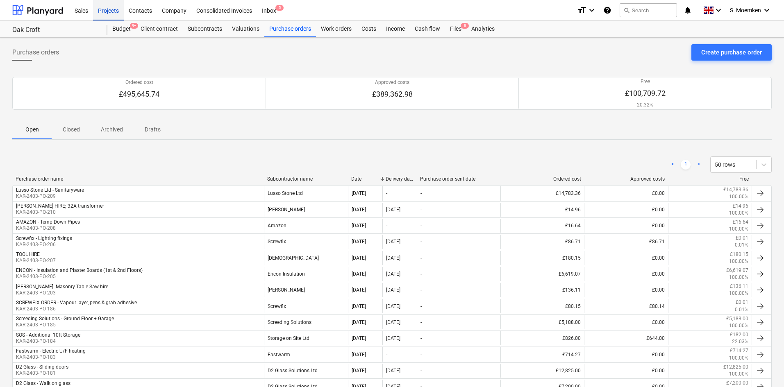
click at [110, 9] on div "Projects" at bounding box center [108, 10] width 31 height 21
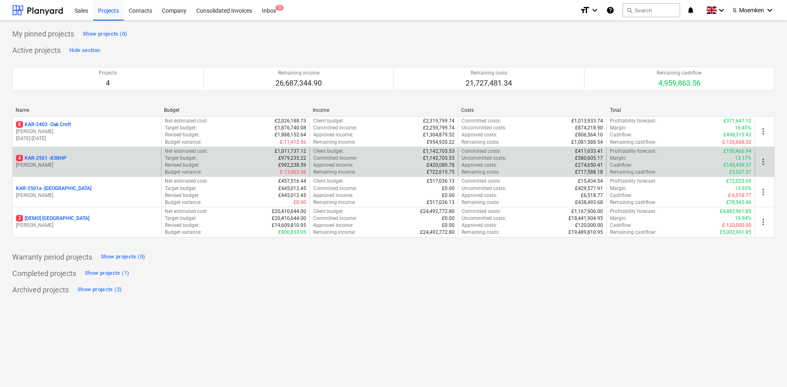
click at [79, 168] on p "[PERSON_NAME]" at bounding box center [87, 165] width 142 height 7
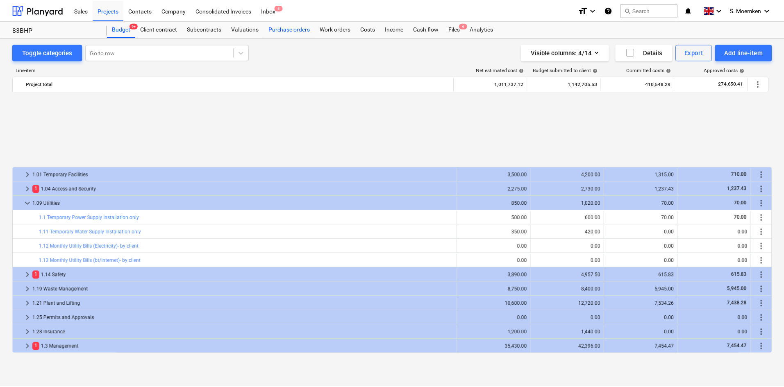
scroll to position [369, 0]
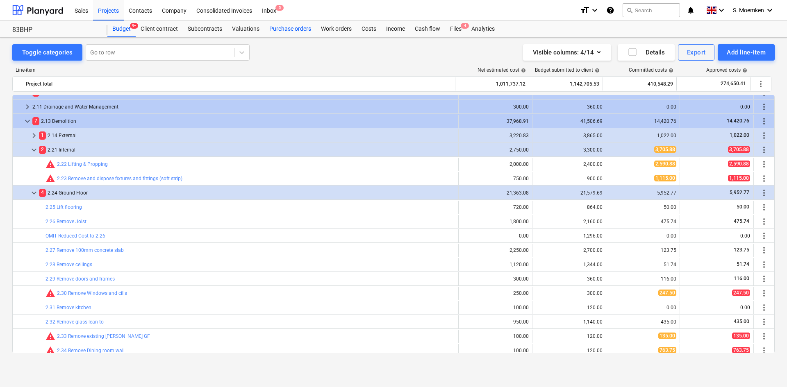
click at [297, 27] on div "Purchase orders" at bounding box center [290, 29] width 52 height 16
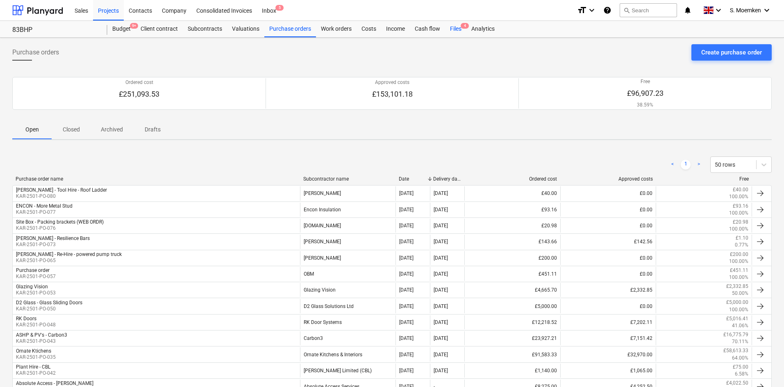
click at [456, 27] on div "Files 4" at bounding box center [455, 29] width 21 height 16
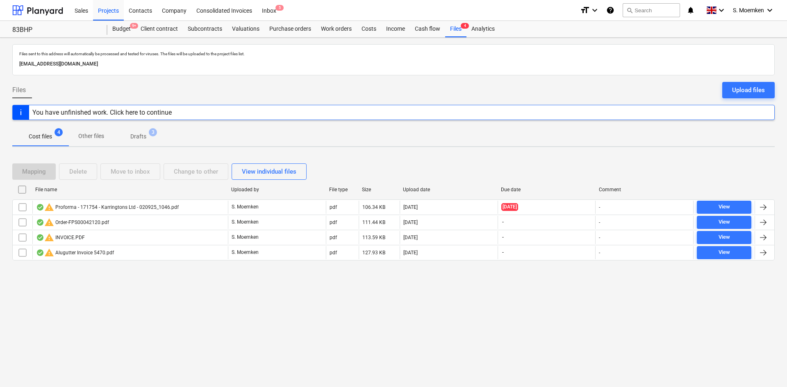
click at [137, 132] on span "Drafts 3" at bounding box center [138, 136] width 49 height 15
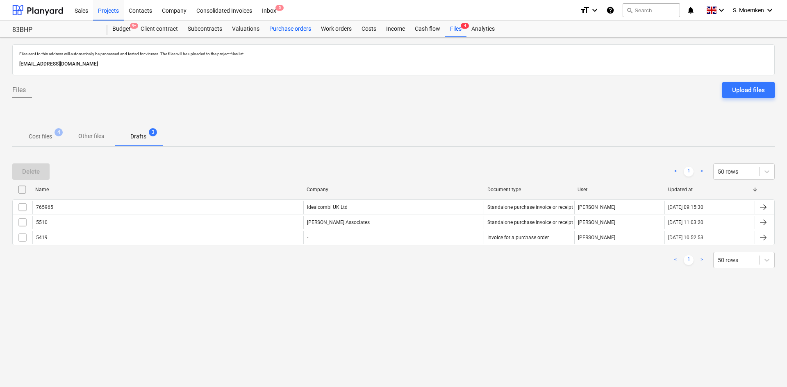
click at [285, 30] on div "Purchase orders" at bounding box center [290, 29] width 52 height 16
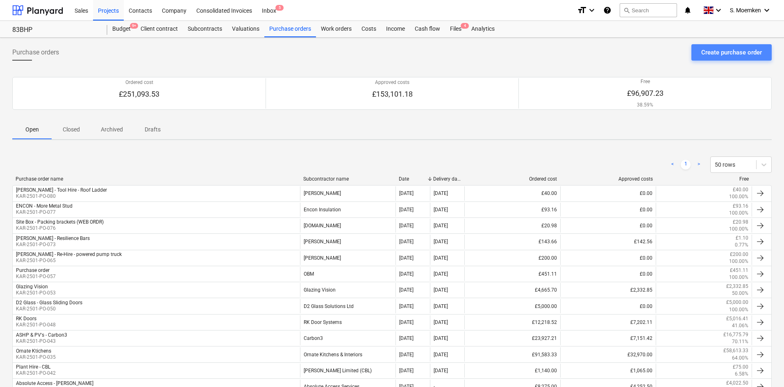
click at [716, 56] on div "Create purchase order" at bounding box center [731, 52] width 61 height 11
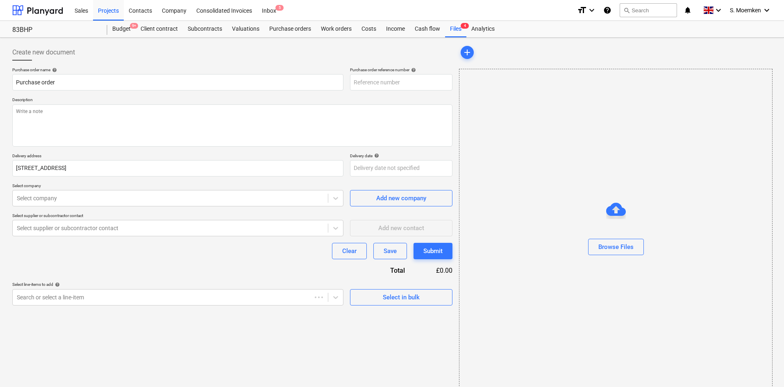
type textarea "x"
type input "KAR-2501-PO-084"
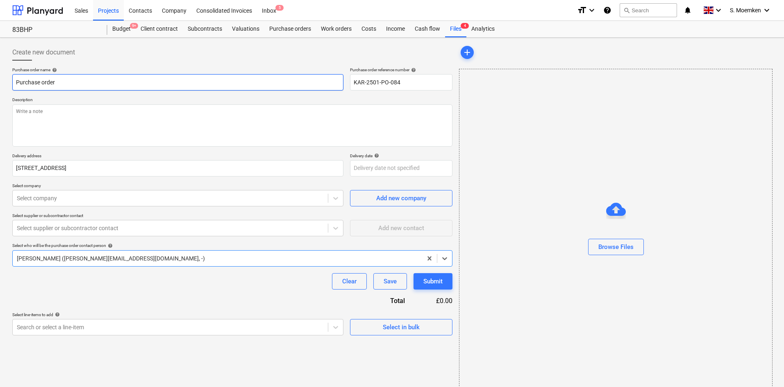
click at [279, 80] on input "Purchase order" at bounding box center [177, 82] width 331 height 16
type textarea "x"
type input "Purchase orde"
type textarea "x"
type input "Purchase ord"
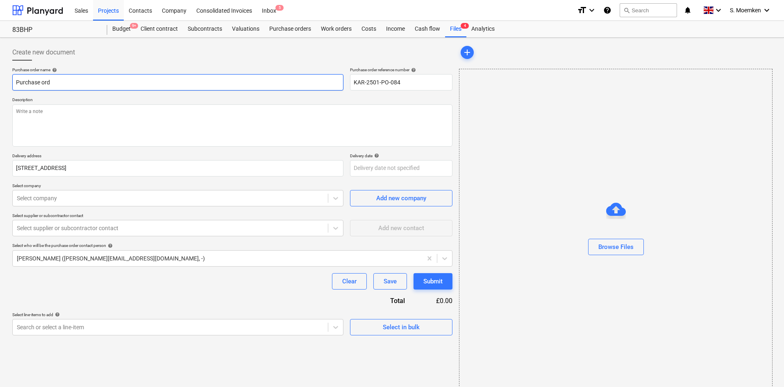
type textarea "x"
type input "Purchase or"
type textarea "x"
type input "Purchase o"
type textarea "x"
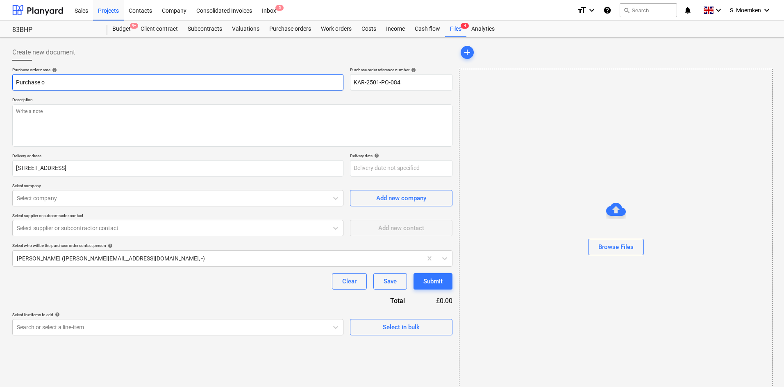
type input "Purchase"
type textarea "x"
type input "Purchase"
type textarea "x"
type input "Purchas"
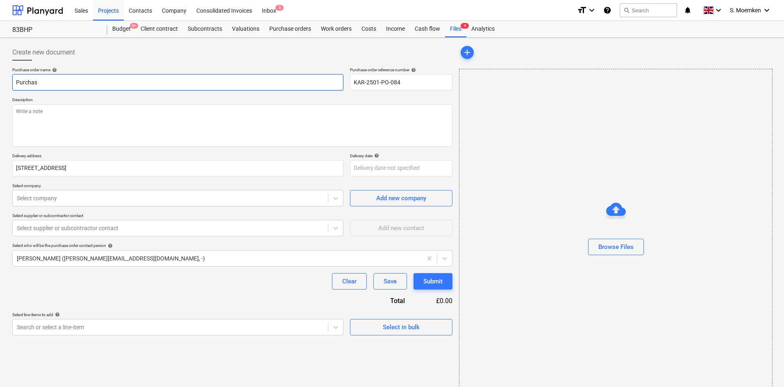
type textarea "x"
type input "Purcha"
type textarea "x"
type input "Purch"
type textarea "x"
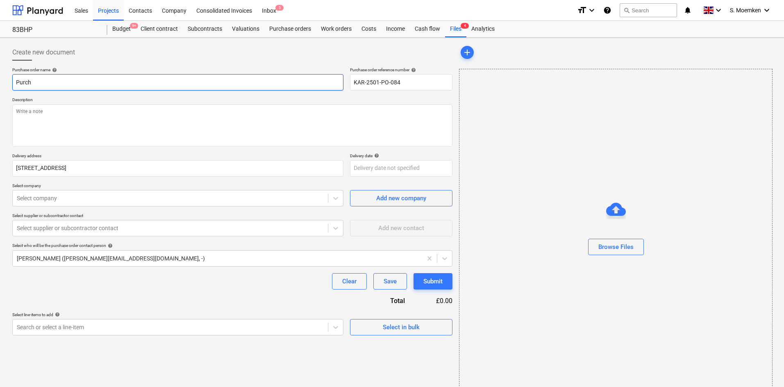
type input "Purc"
type textarea "x"
type input "Pur"
type textarea "x"
type input "Pu"
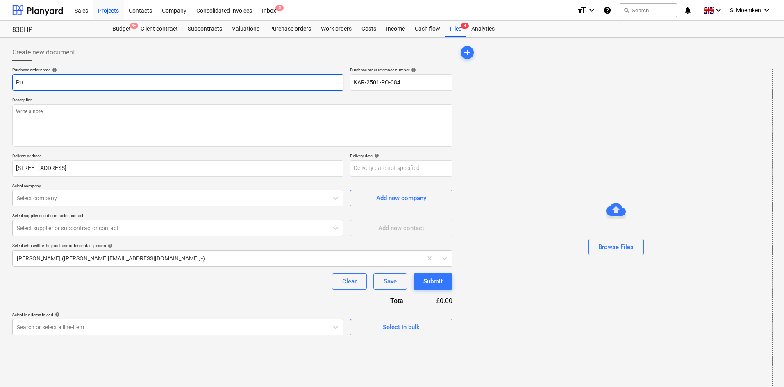
type textarea "x"
type input "P"
type textarea "x"
type input "T"
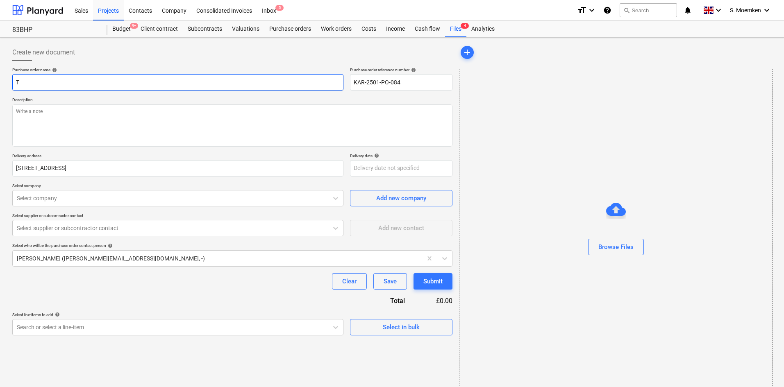
type textarea "x"
type input "TP"
type textarea "x"
type input "TP"
type textarea "x"
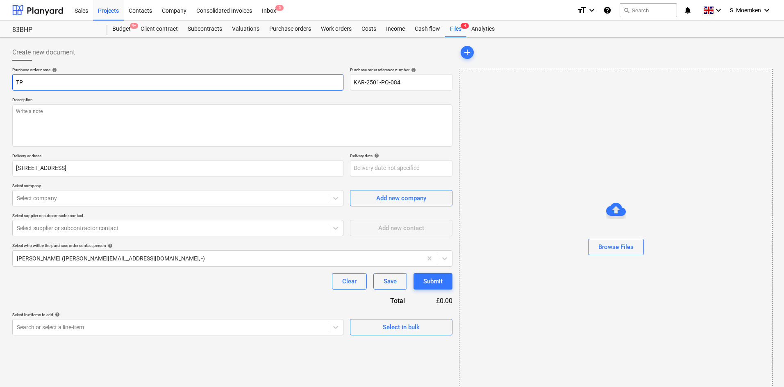
type input "TP M"
type textarea "x"
type input "TP MF"
type textarea "x"
type input "TP MF"
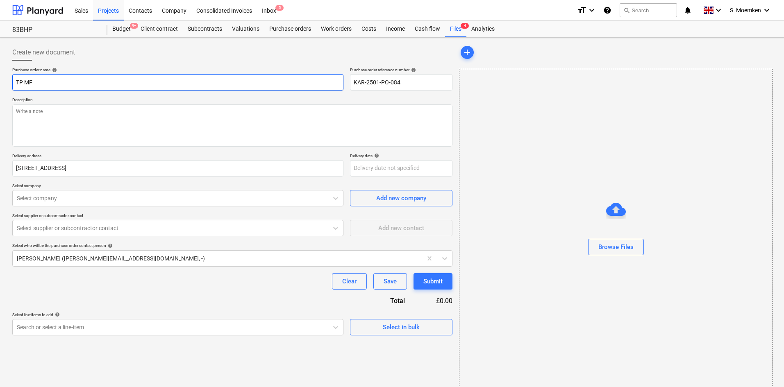
type textarea "x"
type input "TP MF C"
type textarea "x"
type input "TP MF Ce"
type textarea "x"
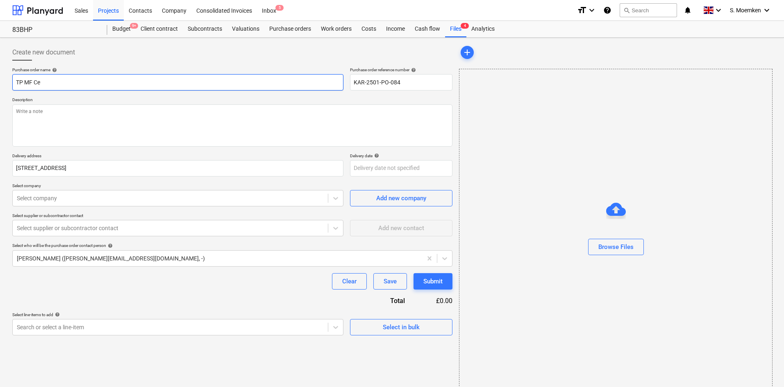
type input "TP MF Cei"
type textarea "x"
type input "TP MF Ceil"
type textarea "x"
type input "TP MF Ceili"
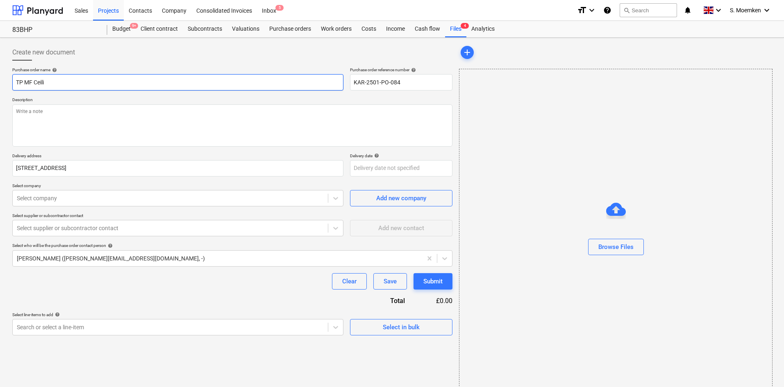
type textarea "x"
type input "TP MF Ceiling"
type textarea "x"
type input "TP MF Ceiling"
type textarea "x"
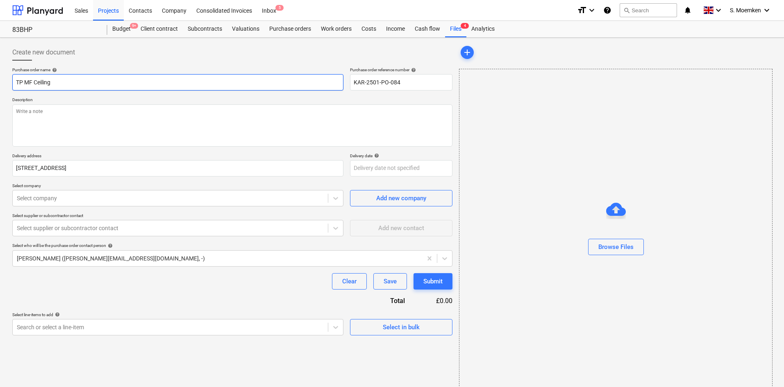
type input "TP MF Ceiling -"
type textarea "x"
type input "TP MF Ceiling -"
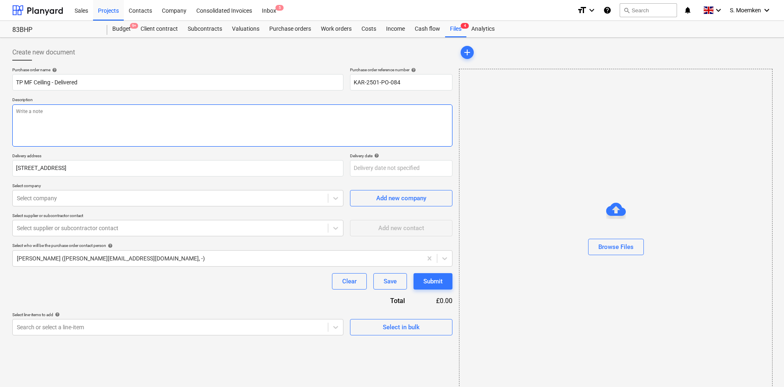
click at [150, 120] on textarea at bounding box center [232, 126] width 440 height 42
click at [73, 127] on textarea "Delivery to site [DATE] Site Manager ; [PERSON_NAME]" at bounding box center [232, 126] width 440 height 42
click at [80, 111] on textarea "Delivery to site [DATE] Site Manager ; [PERSON_NAME] - 07920 843 440" at bounding box center [232, 126] width 440 height 42
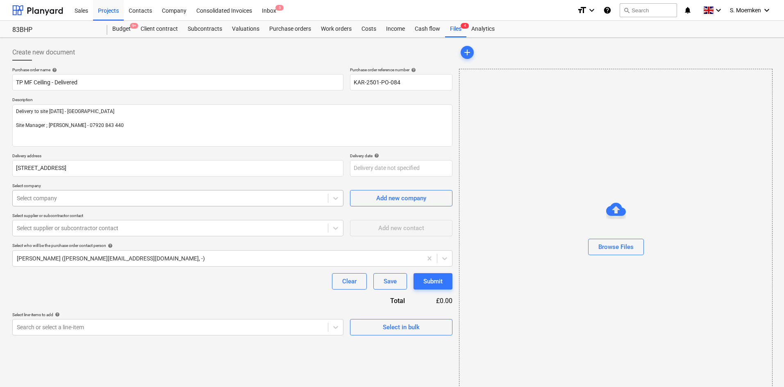
click at [110, 198] on div at bounding box center [170, 198] width 307 height 8
click at [148, 230] on div at bounding box center [170, 228] width 307 height 8
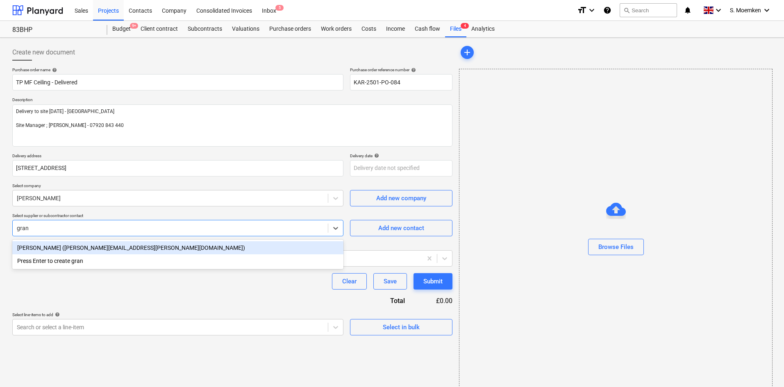
click at [157, 250] on div "[PERSON_NAME] ([PERSON_NAME][EMAIL_ADDRESS][PERSON_NAME][DOMAIN_NAME])" at bounding box center [177, 247] width 331 height 13
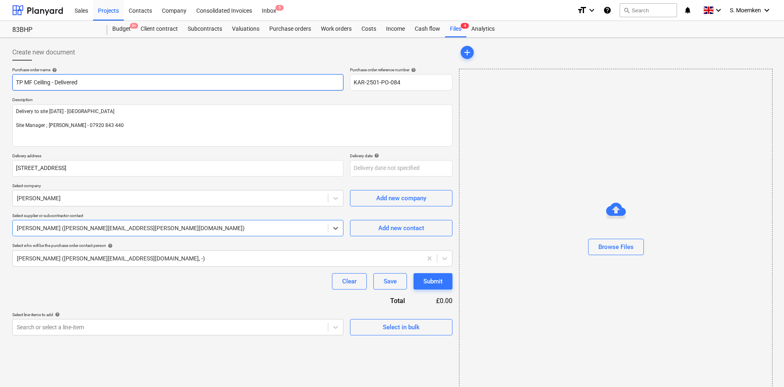
click at [91, 81] on input "TP MF Ceiling - Delivered" at bounding box center [177, 82] width 331 height 16
click at [24, 81] on input "TP MF Ceiling - Delivered" at bounding box center [177, 82] width 331 height 16
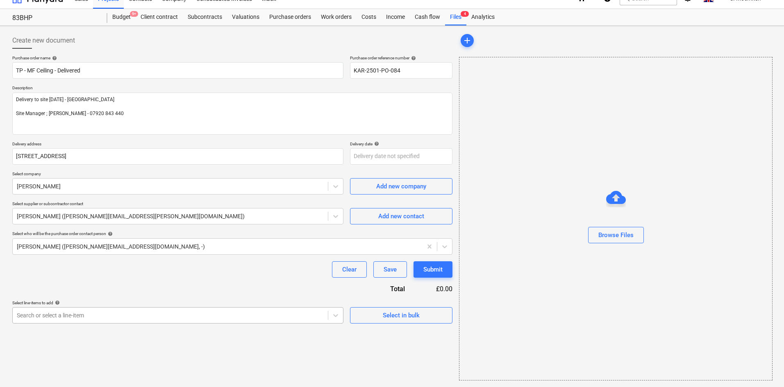
click at [147, 328] on body "Sales Projects Contacts Company Consolidated Invoices Inbox 5 format_size keybo…" at bounding box center [392, 181] width 784 height 387
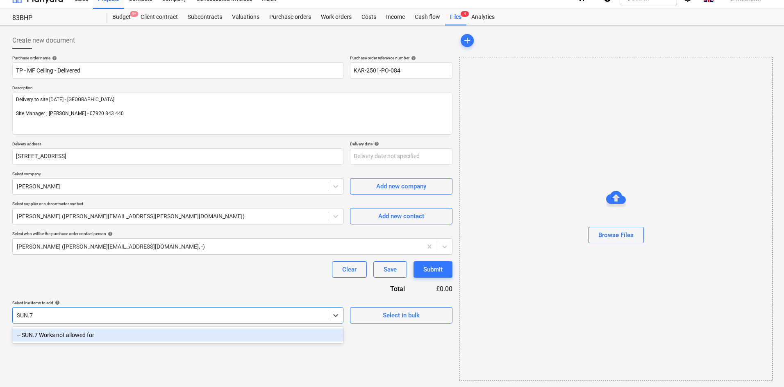
scroll to position [12, 0]
click at [145, 332] on div "-- SUN.7 Works not allowed for" at bounding box center [177, 335] width 331 height 13
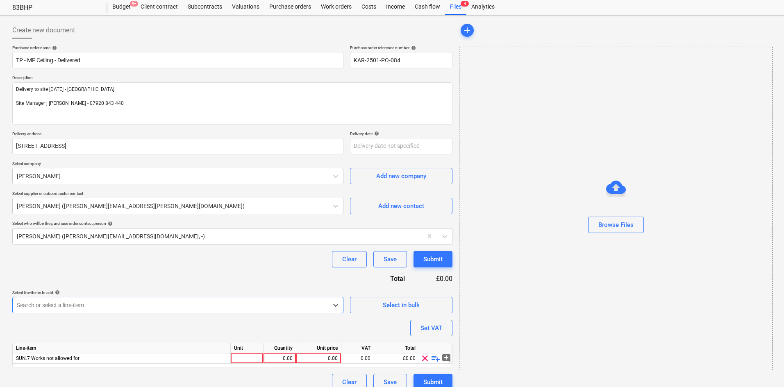
scroll to position [32, 0]
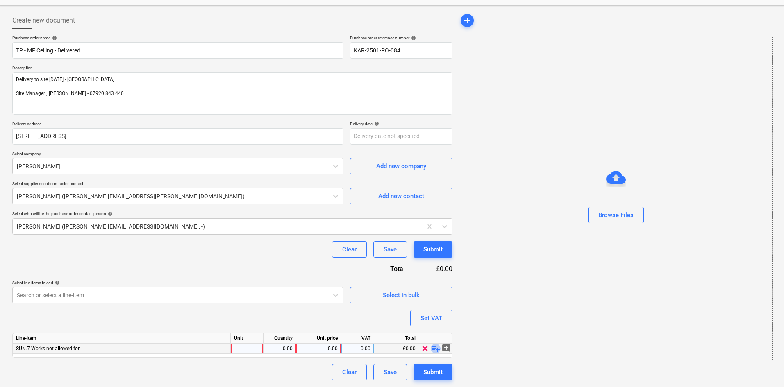
click at [432, 349] on span "playlist_add" at bounding box center [436, 349] width 10 height 10
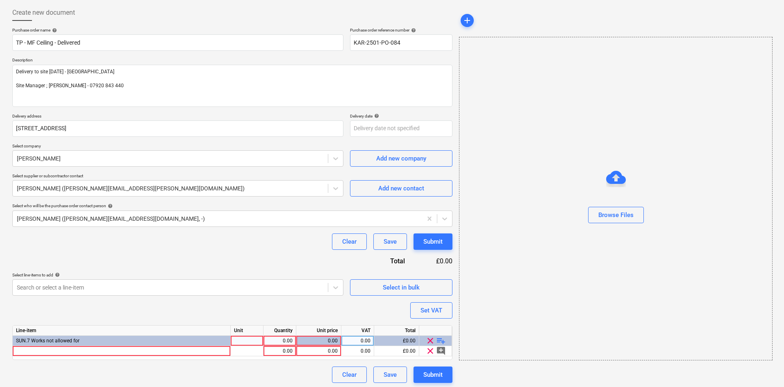
scroll to position [42, 0]
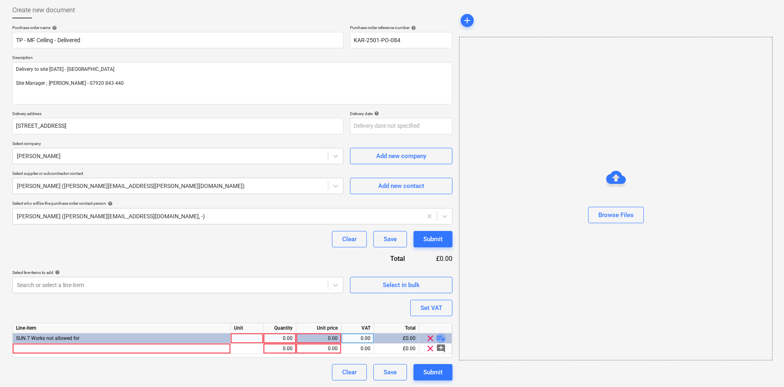
click at [439, 337] on span "playlist_add" at bounding box center [441, 339] width 10 height 10
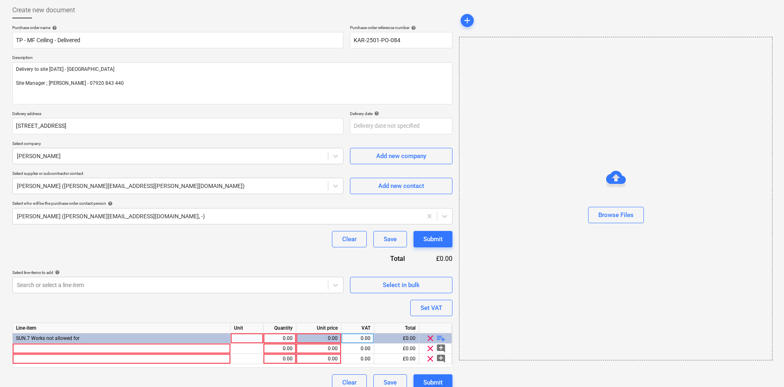
click at [439, 337] on span "playlist_add" at bounding box center [441, 339] width 10 height 10
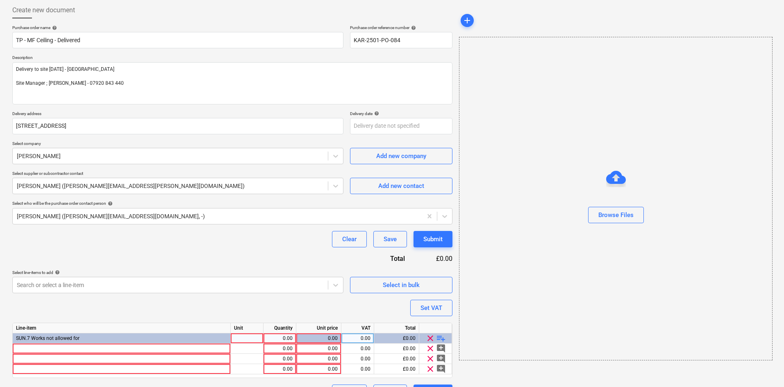
click at [439, 337] on span "playlist_add" at bounding box center [441, 339] width 10 height 10
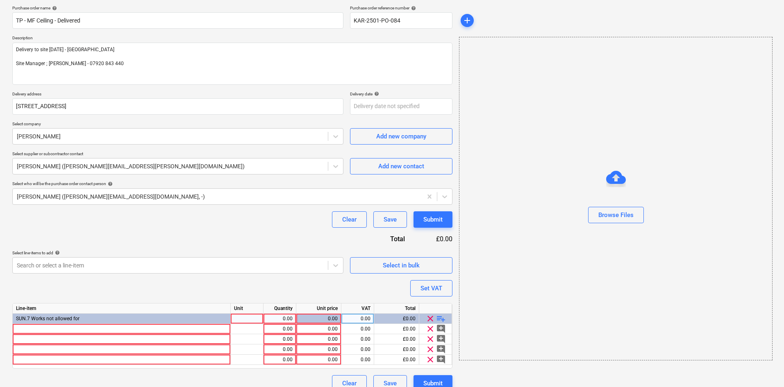
scroll to position [73, 0]
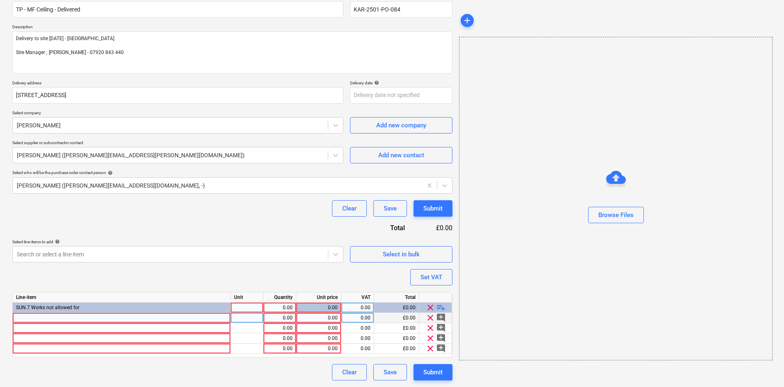
click at [39, 318] on div at bounding box center [122, 318] width 218 height 10
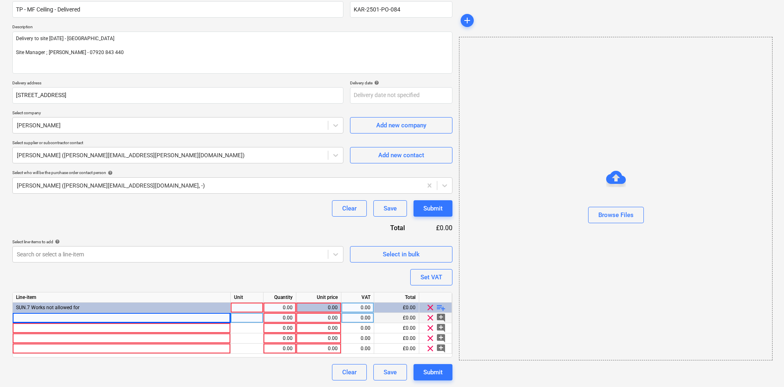
click at [82, 315] on div at bounding box center [122, 318] width 218 height 10
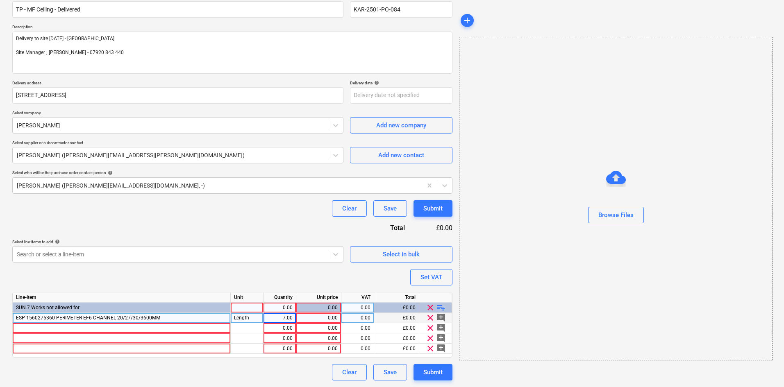
click at [179, 316] on div "ESP 1560275360 PERIMETER EF6 CHANNEL 20/27/30/3600MM" at bounding box center [122, 318] width 218 height 10
click at [183, 316] on input "ESP 1560275360 PERIMETER EF6 CHANNEL 20/27/30/3600MM" at bounding box center [122, 318] width 218 height 10
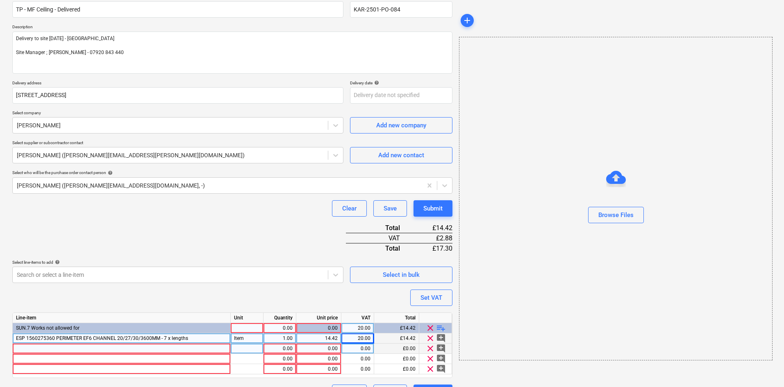
click at [100, 328] on div "Line-item Unit Quantity Unit price VAT Total SUN.7 Works not allowed for 0.00 0…" at bounding box center [232, 346] width 440 height 66
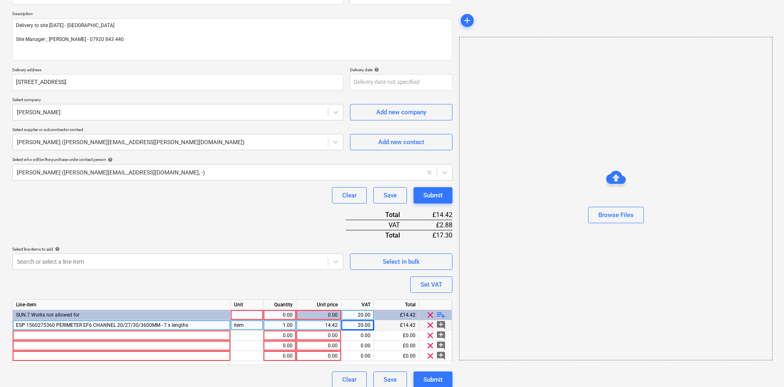
scroll to position [93, 0]
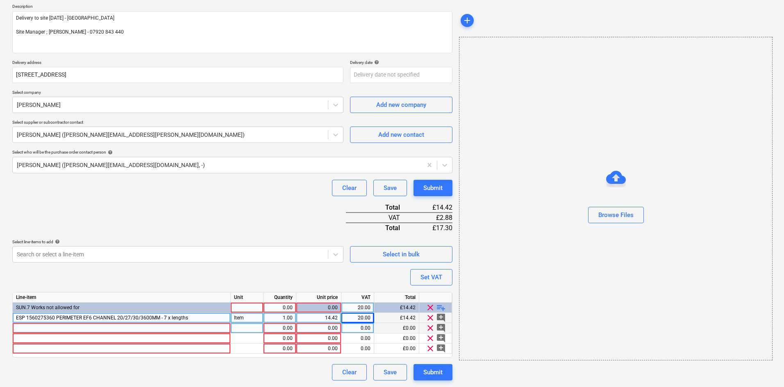
click at [41, 326] on div at bounding box center [122, 328] width 218 height 10
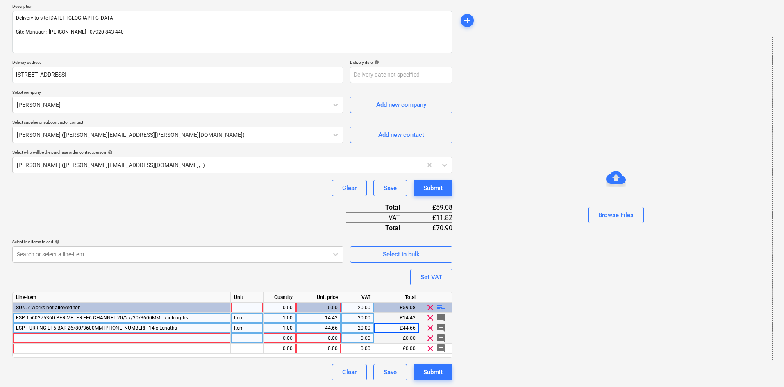
click at [46, 336] on div at bounding box center [122, 339] width 218 height 10
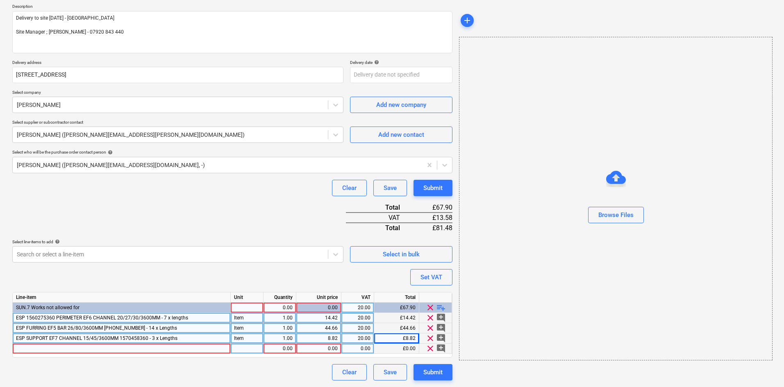
click at [57, 347] on div at bounding box center [122, 349] width 218 height 10
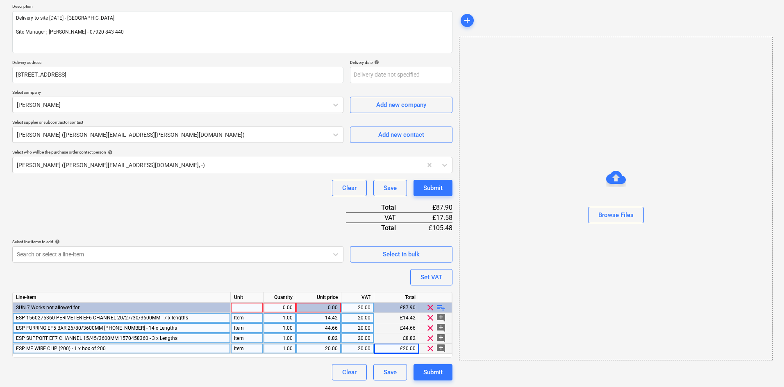
click at [198, 218] on div "Purchase order name help TP - MF Ceiling - Delivered Purchase order reference n…" at bounding box center [232, 177] width 440 height 407
click at [430, 372] on div "Submit" at bounding box center [432, 372] width 19 height 11
click at [556, 225] on div at bounding box center [615, 226] width 313 height 7
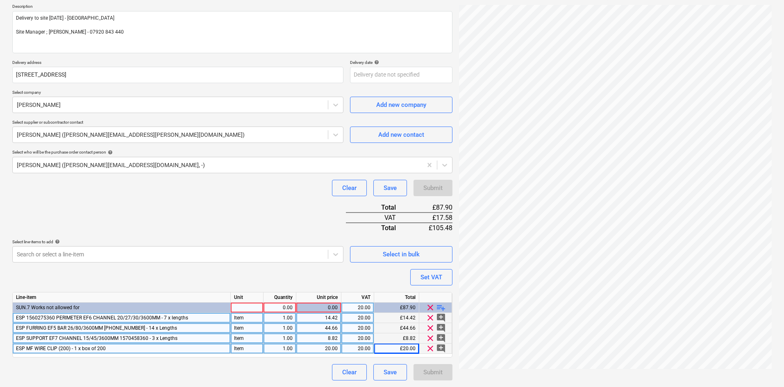
click at [234, 207] on div "Purchase order name help TP - MF Ceiling - Delivered Purchase order reference n…" at bounding box center [232, 177] width 440 height 407
click at [212, 217] on div "Purchase order name help TP - MF Ceiling - Delivered Purchase order reference n…" at bounding box center [232, 177] width 440 height 407
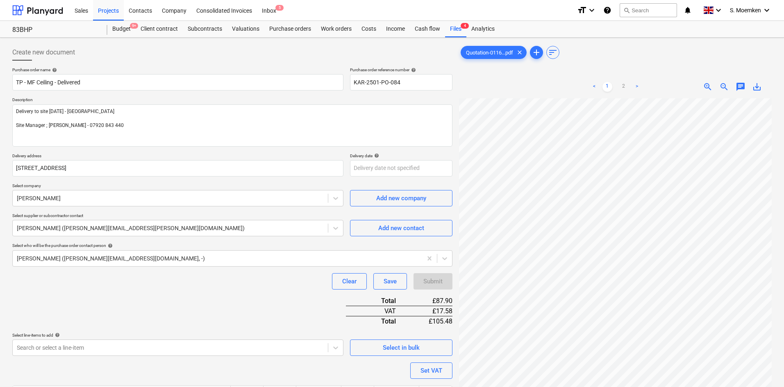
click at [231, 61] on div at bounding box center [232, 64] width 440 height 7
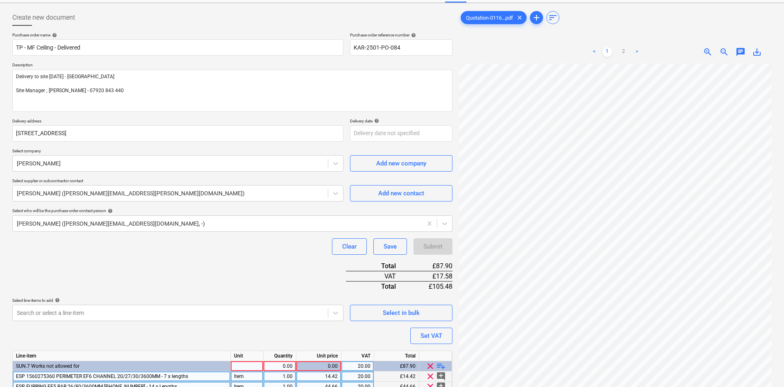
scroll to position [93, 0]
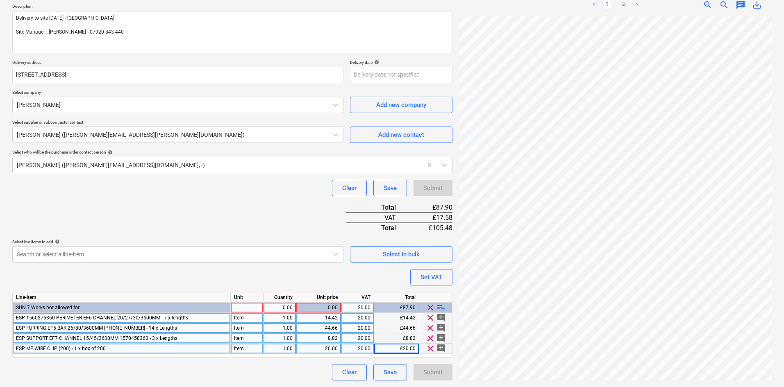
click at [243, 308] on div at bounding box center [247, 308] width 33 height 10
click at [193, 213] on div "Purchase order name help TP - MF Ceiling - Delivered Purchase order reference n…" at bounding box center [232, 177] width 440 height 407
click at [202, 208] on div "Purchase order name help TP - MF Ceiling - Delivered Purchase order reference n…" at bounding box center [232, 177] width 440 height 407
click at [171, 200] on div "Purchase order name help TP - MF Ceiling - Delivered Purchase order reference n…" at bounding box center [232, 177] width 440 height 407
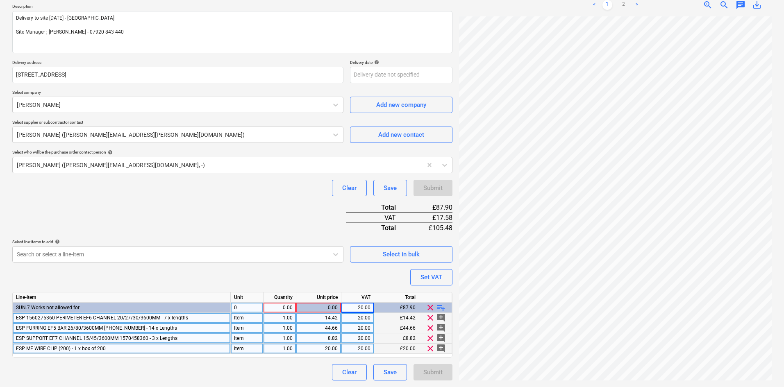
click at [145, 202] on div "Purchase order name help TP - MF Ceiling - Delivered Purchase order reference n…" at bounding box center [232, 177] width 440 height 407
click at [241, 308] on div "0" at bounding box center [247, 308] width 33 height 10
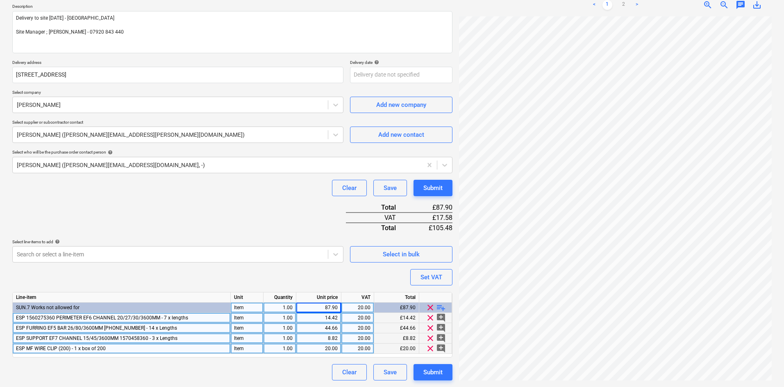
click at [174, 202] on div "Purchase order name help TP - MF Ceiling - Delivered Purchase order reference n…" at bounding box center [232, 177] width 440 height 407
click at [177, 184] on div "Clear Save Submit" at bounding box center [232, 188] width 440 height 16
click at [224, 38] on textarea "Delivery to site [DATE] - [GEOGRAPHIC_DATA] Site Manager ; [PERSON_NAME] - 0792…" at bounding box center [232, 32] width 440 height 42
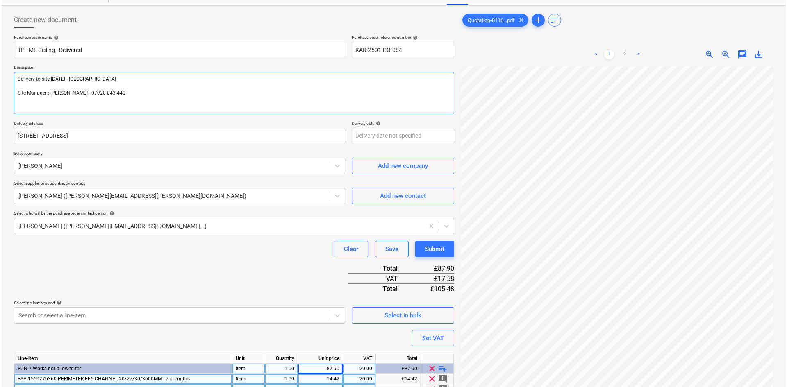
scroll to position [93, 0]
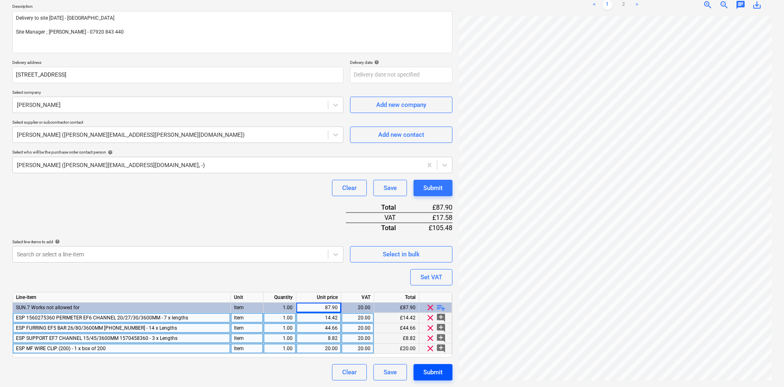
click at [429, 369] on div "Submit" at bounding box center [432, 372] width 19 height 11
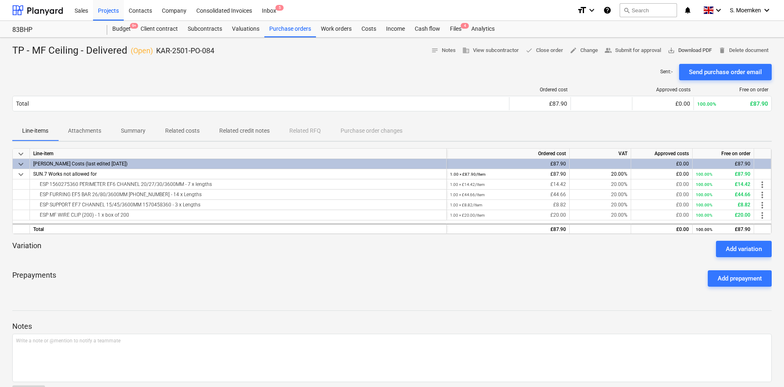
click at [687, 50] on span "save_alt Download PDF" at bounding box center [690, 50] width 44 height 9
click at [369, 29] on div "Costs" at bounding box center [369, 29] width 25 height 16
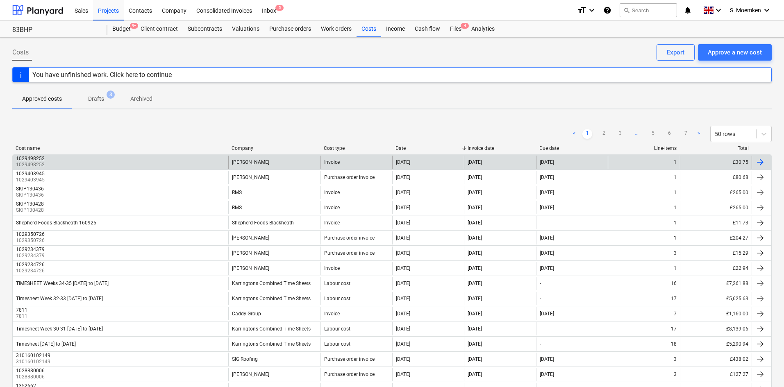
click at [58, 161] on div "1029498252 1029498252" at bounding box center [121, 162] width 216 height 13
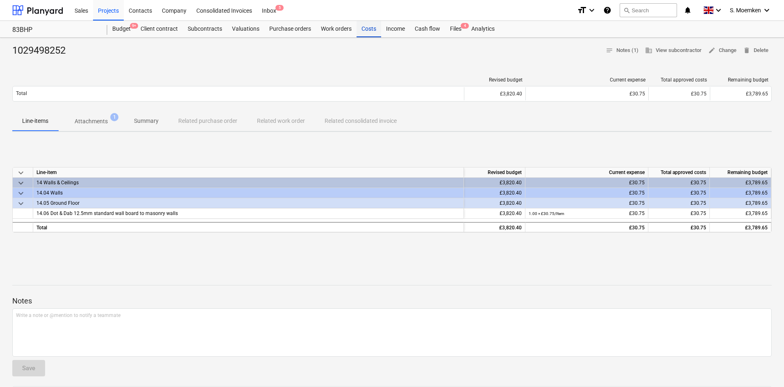
click at [371, 30] on div "Costs" at bounding box center [369, 29] width 25 height 16
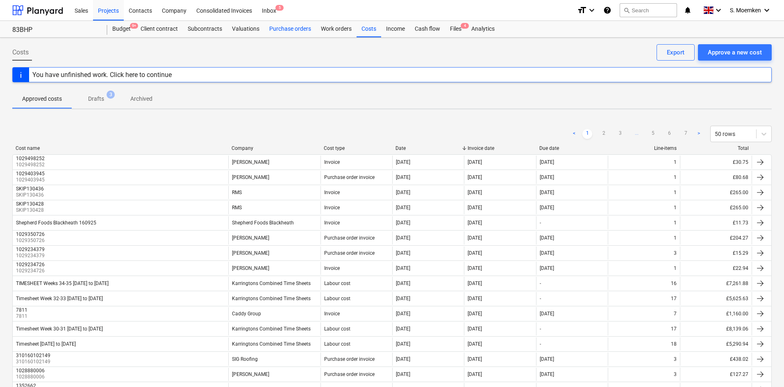
click at [272, 30] on div "Purchase orders" at bounding box center [290, 29] width 52 height 16
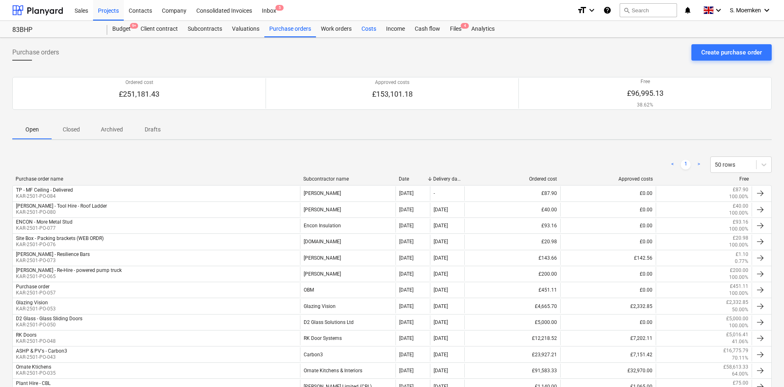
click at [369, 25] on div "Costs" at bounding box center [369, 29] width 25 height 16
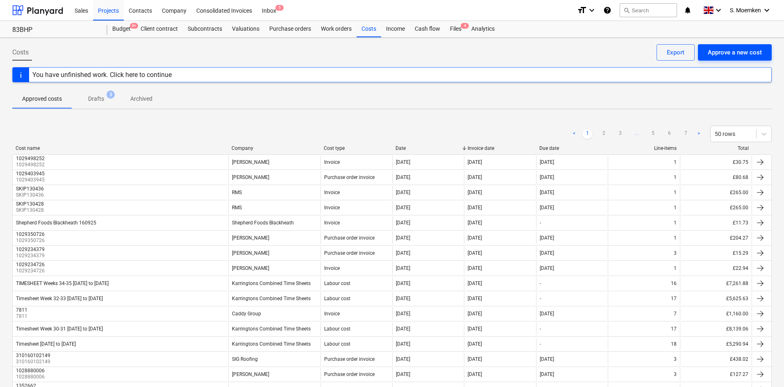
click at [726, 54] on div "Approve a new cost" at bounding box center [735, 52] width 54 height 11
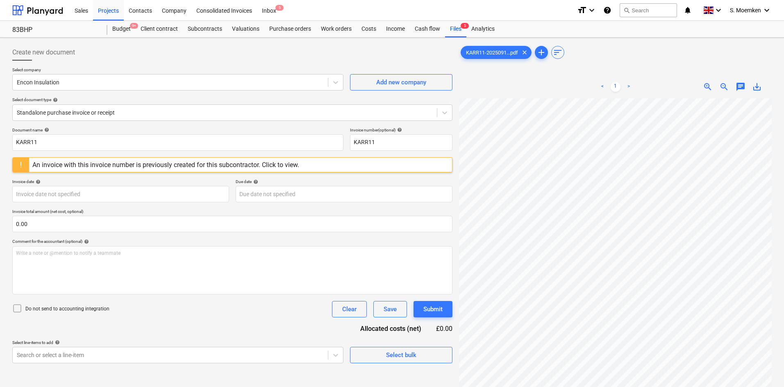
click at [154, 167] on div "An invoice with this invoice number is previously created for this subcontracto…" at bounding box center [165, 165] width 267 height 8
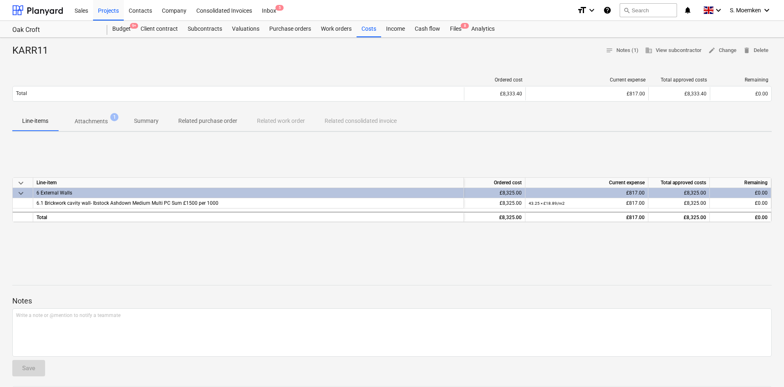
click at [98, 122] on p "Attachments" at bounding box center [91, 121] width 33 height 9
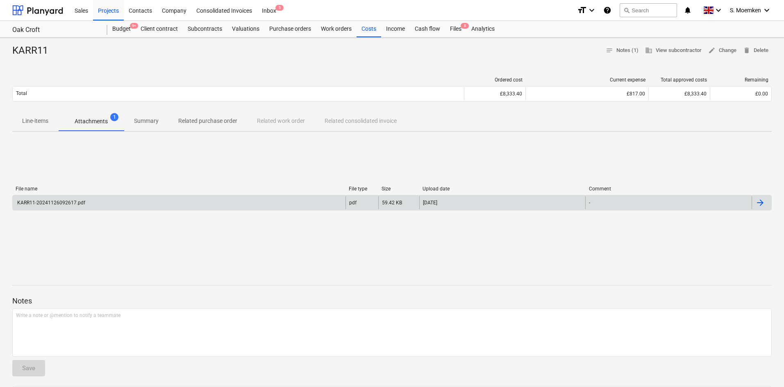
click at [313, 202] on div "KARR11-20241126092617.pdf" at bounding box center [179, 202] width 333 height 13
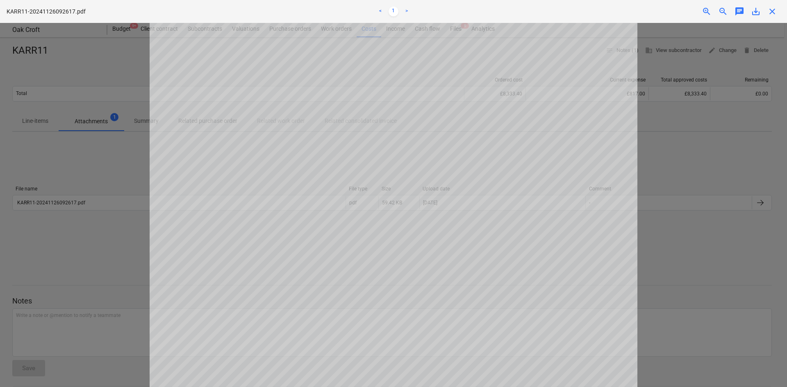
click at [773, 7] on span "close" at bounding box center [772, 12] width 10 height 10
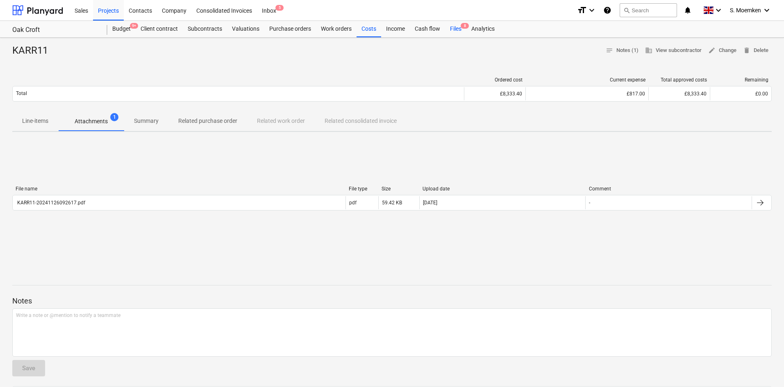
click at [453, 27] on div "Files 8" at bounding box center [455, 29] width 21 height 16
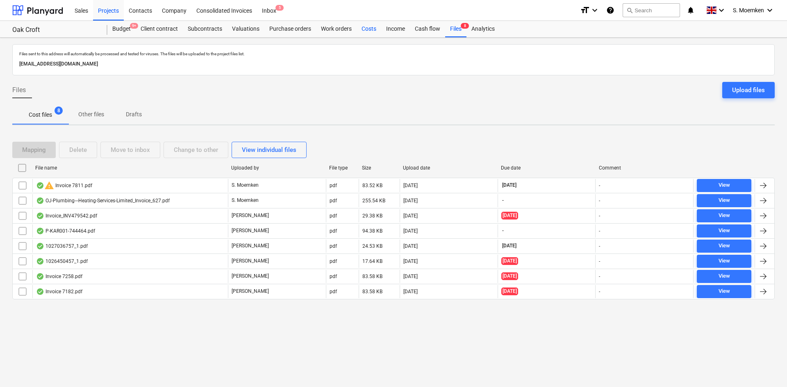
click at [372, 28] on div "Costs" at bounding box center [369, 29] width 25 height 16
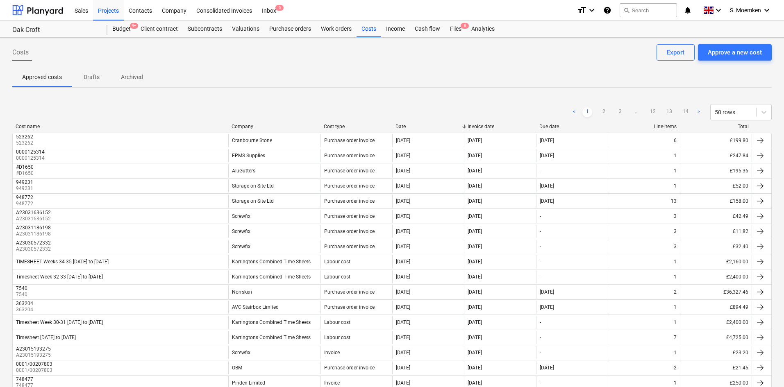
click at [98, 75] on p "Drafts" at bounding box center [92, 77] width 20 height 9
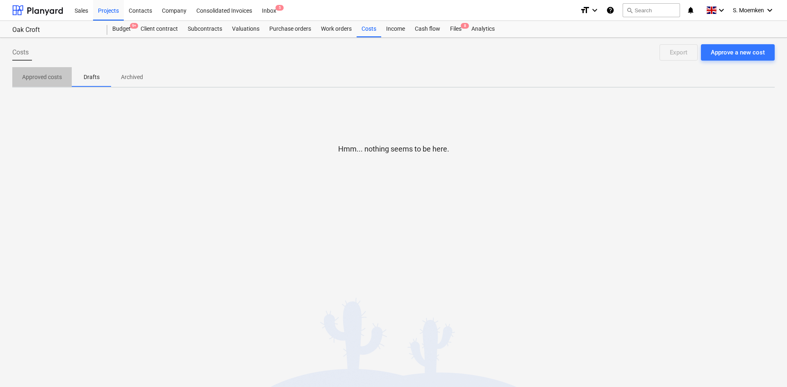
click at [48, 77] on p "Approved costs" at bounding box center [42, 77] width 40 height 9
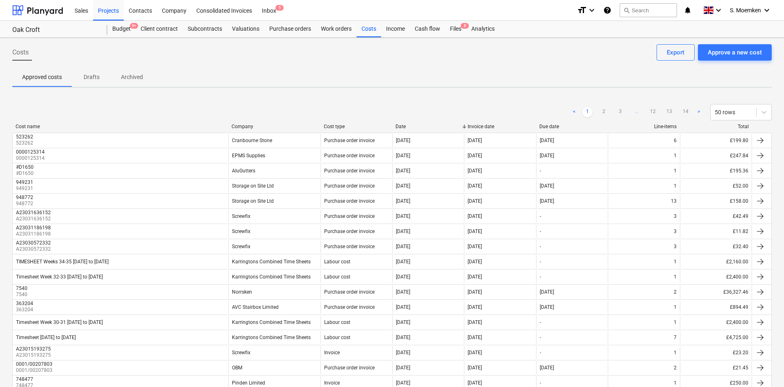
click at [86, 75] on p "Drafts" at bounding box center [92, 77] width 20 height 9
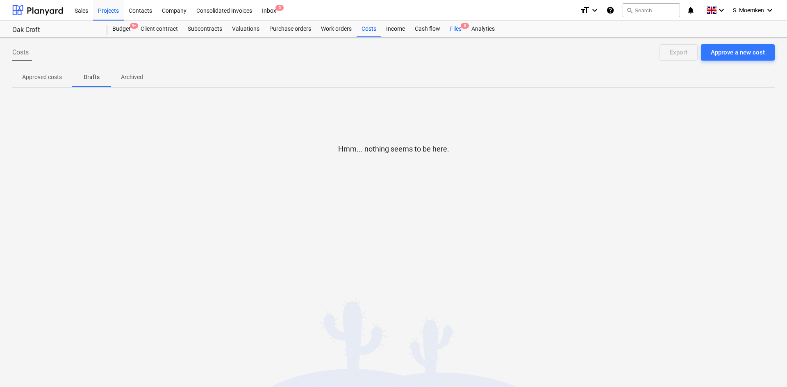
click at [453, 30] on div "Files 8" at bounding box center [455, 29] width 21 height 16
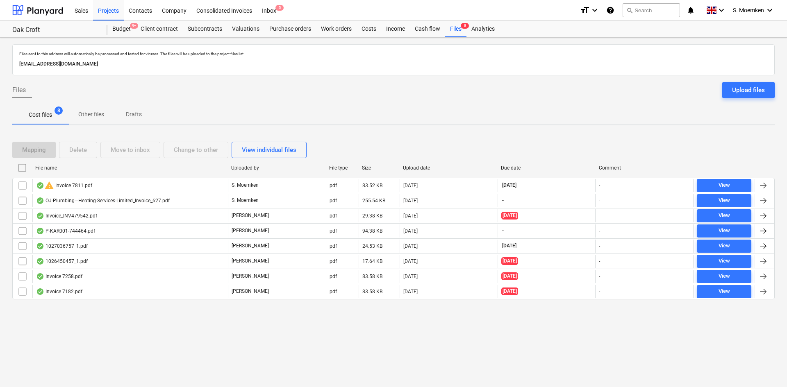
click at [92, 111] on p "Other files" at bounding box center [91, 114] width 26 height 9
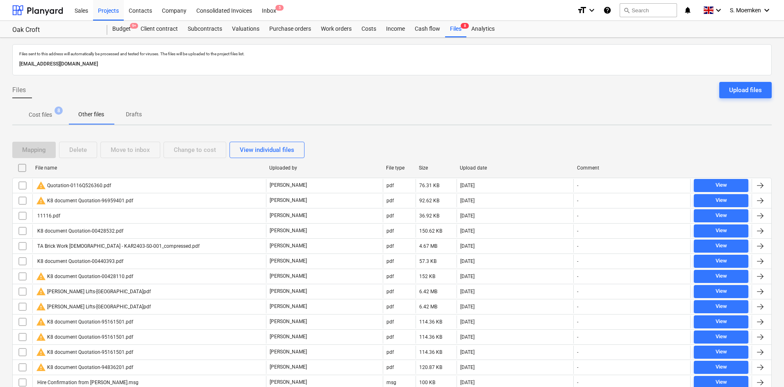
click at [133, 115] on p "Drafts" at bounding box center [134, 114] width 20 height 9
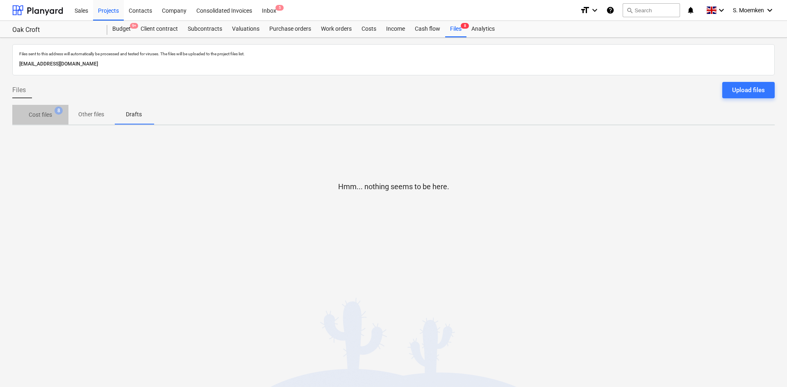
click at [48, 118] on p "Cost files" at bounding box center [40, 115] width 23 height 9
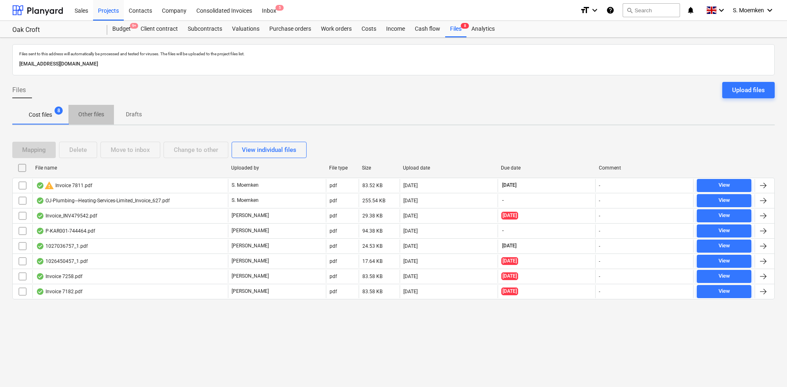
click at [70, 112] on span "Other files" at bounding box center [90, 115] width 45 height 14
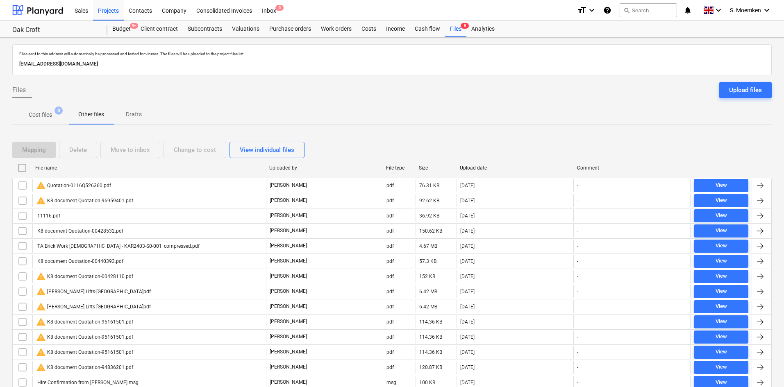
click at [82, 114] on p "Other files" at bounding box center [91, 114] width 26 height 9
click at [38, 114] on p "Cost files" at bounding box center [40, 115] width 23 height 9
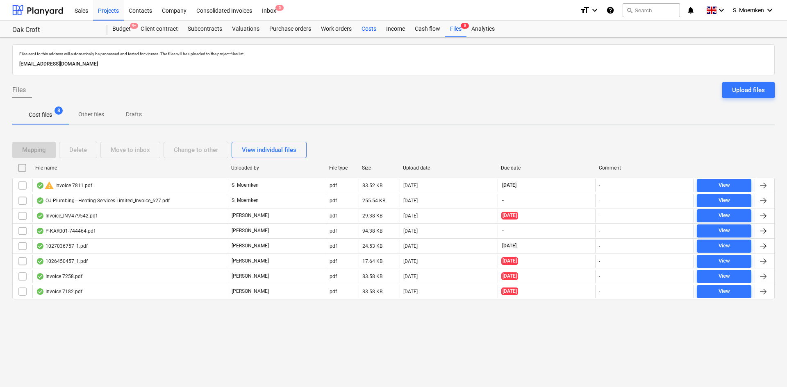
drag, startPoint x: 364, startPoint y: 26, endPoint x: 360, endPoint y: 29, distance: 5.6
click at [365, 26] on div "Costs" at bounding box center [369, 29] width 25 height 16
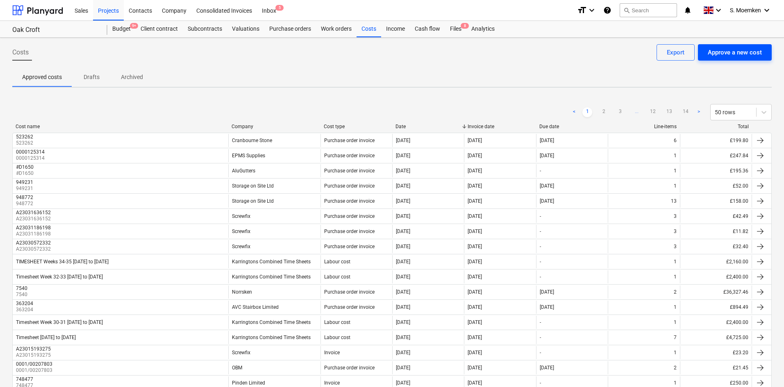
click at [734, 56] on div "Approve a new cost" at bounding box center [735, 52] width 54 height 11
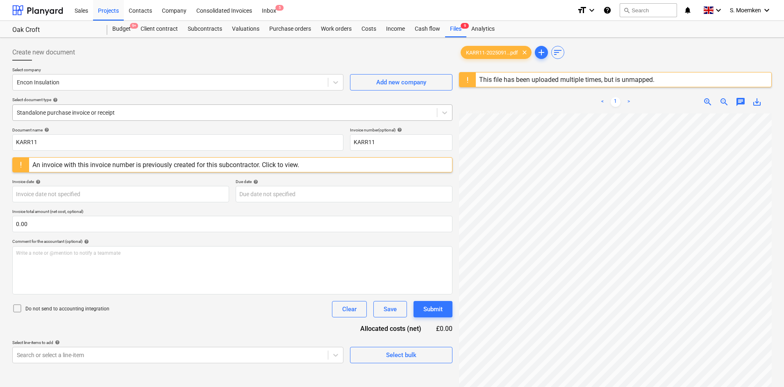
click at [163, 111] on div at bounding box center [225, 113] width 416 height 8
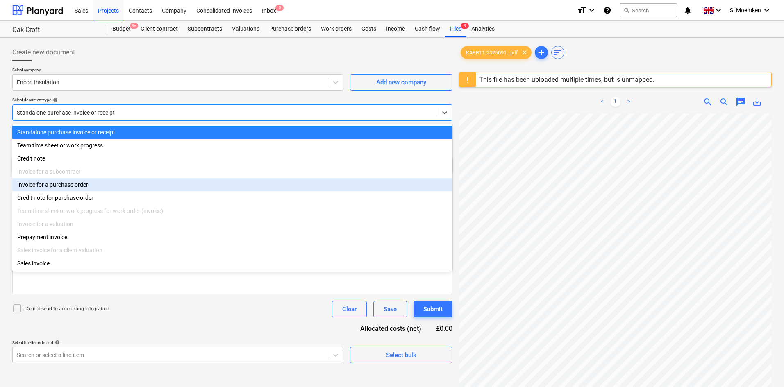
click at [75, 190] on div "Invoice for a purchase order" at bounding box center [232, 184] width 440 height 13
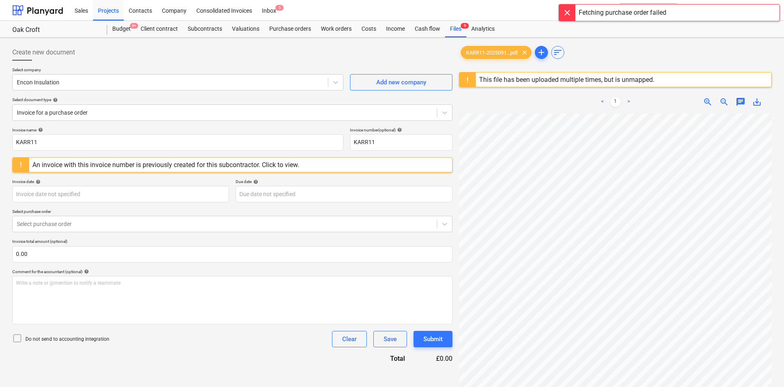
click at [566, 11] on div at bounding box center [567, 13] width 16 height 16
click at [96, 226] on div at bounding box center [225, 224] width 416 height 8
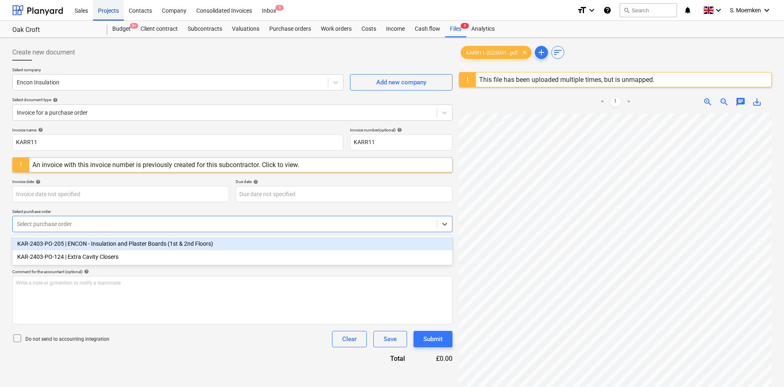
click at [114, 9] on div "Projects" at bounding box center [108, 10] width 31 height 21
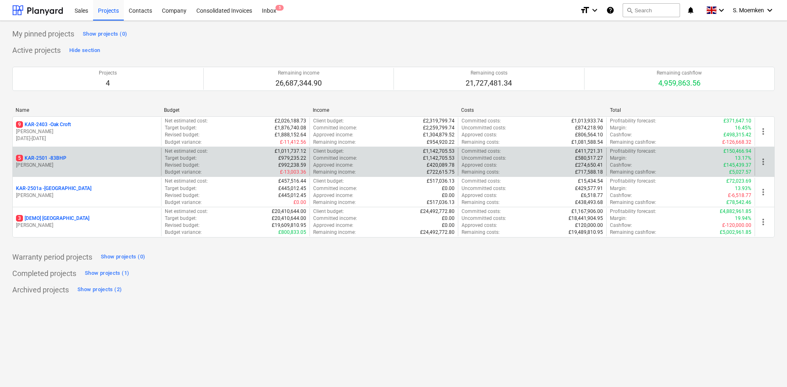
click at [69, 159] on div "5 KAR-2501 - 83BHP" at bounding box center [87, 158] width 142 height 7
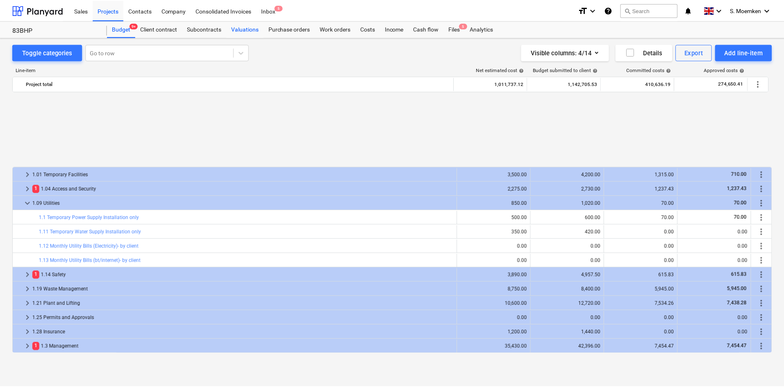
scroll to position [369, 0]
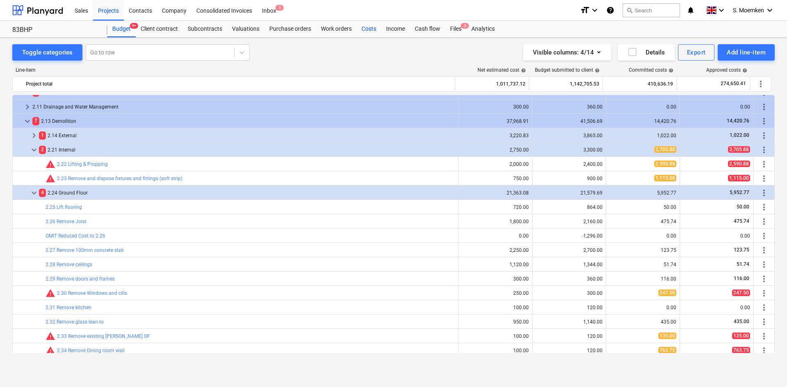
click at [366, 28] on div "Costs" at bounding box center [369, 29] width 25 height 16
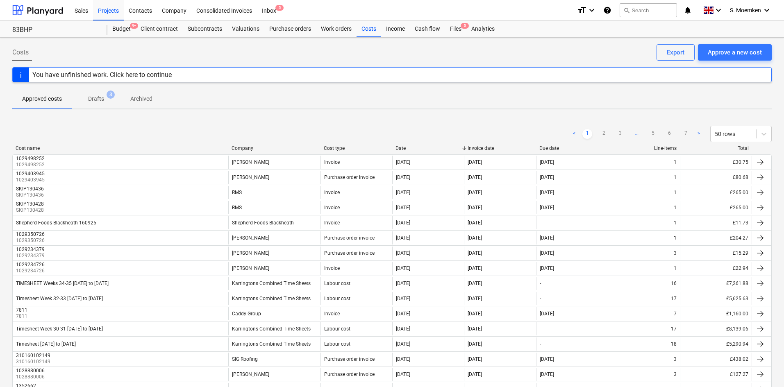
click at [91, 96] on p "Drafts" at bounding box center [96, 99] width 16 height 9
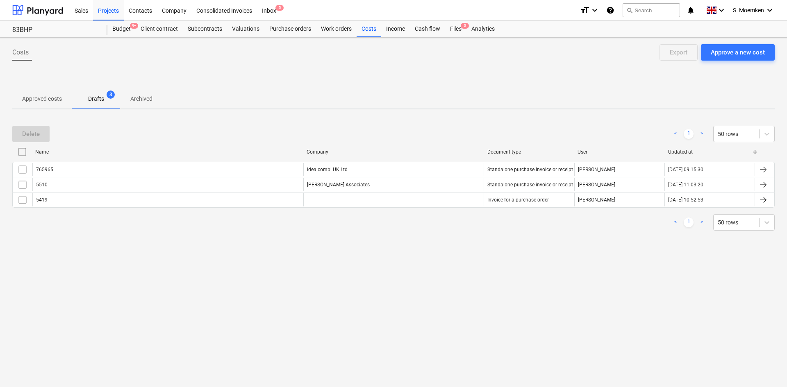
click at [138, 95] on p "Archived" at bounding box center [141, 99] width 22 height 9
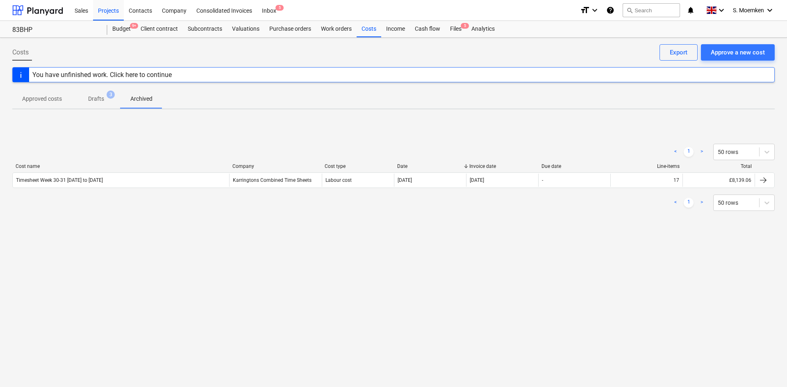
click at [100, 98] on p "Drafts" at bounding box center [96, 99] width 16 height 9
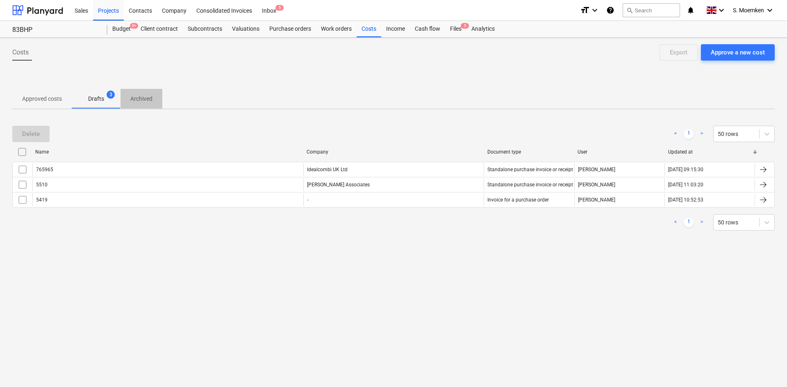
click at [131, 97] on p "Archived" at bounding box center [141, 99] width 22 height 9
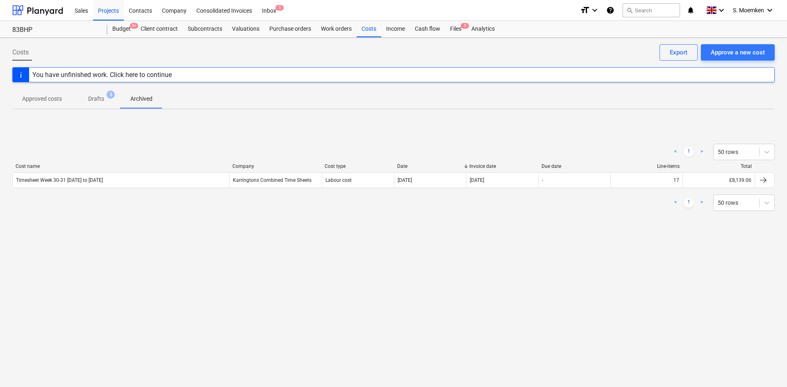
click at [96, 98] on p "Drafts" at bounding box center [96, 99] width 16 height 9
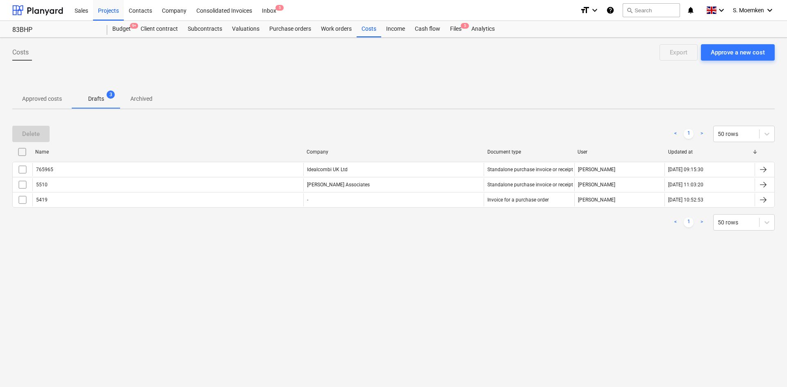
click at [47, 99] on p "Approved costs" at bounding box center [42, 99] width 40 height 9
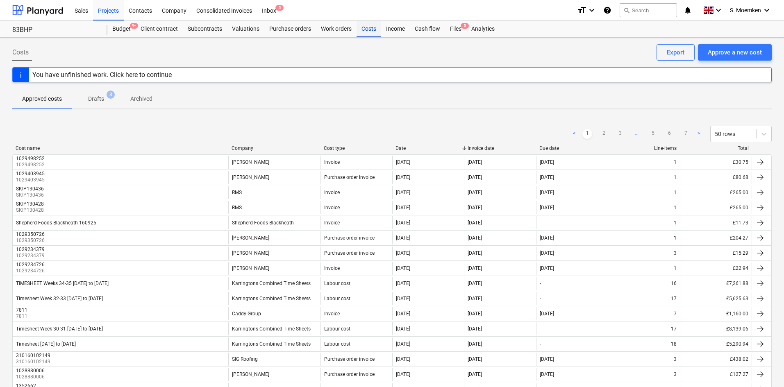
click at [365, 28] on div "Costs" at bounding box center [369, 29] width 25 height 16
click at [730, 52] on div "Approve a new cost" at bounding box center [735, 52] width 54 height 11
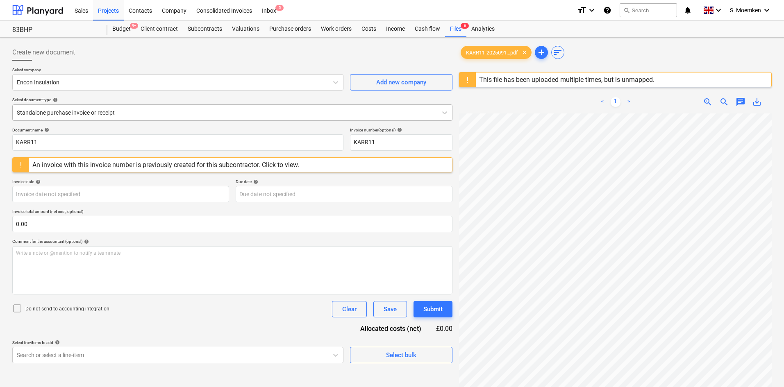
click at [167, 110] on div at bounding box center [225, 113] width 416 height 8
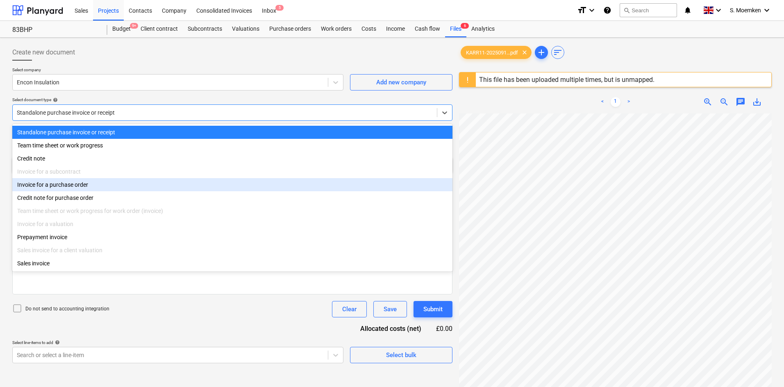
click at [71, 187] on div "Invoice for a purchase order" at bounding box center [232, 184] width 440 height 13
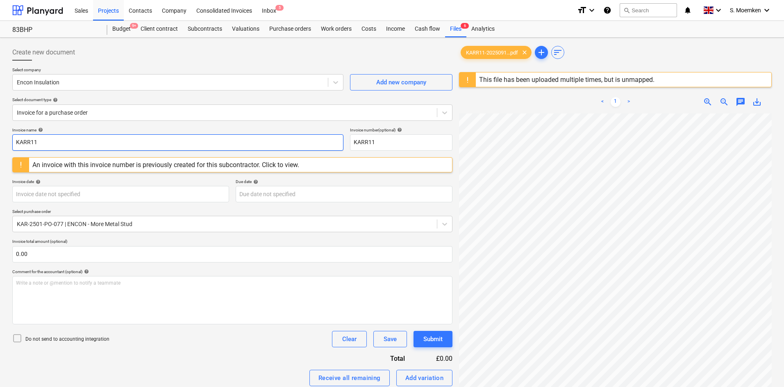
drag, startPoint x: 58, startPoint y: 141, endPoint x: 1, endPoint y: 138, distance: 57.0
click at [1, 138] on div "Create new document Select company Encon Insulation Add new company Select docu…" at bounding box center [392, 262] width 784 height 448
drag, startPoint x: 62, startPoint y: 146, endPoint x: 11, endPoint y: 143, distance: 51.3
click at [11, 143] on div "Create new document Select company Encon Insulation Add new company Select docu…" at bounding box center [232, 262] width 447 height 442
drag, startPoint x: 375, startPoint y: 144, endPoint x: 339, endPoint y: 143, distance: 35.7
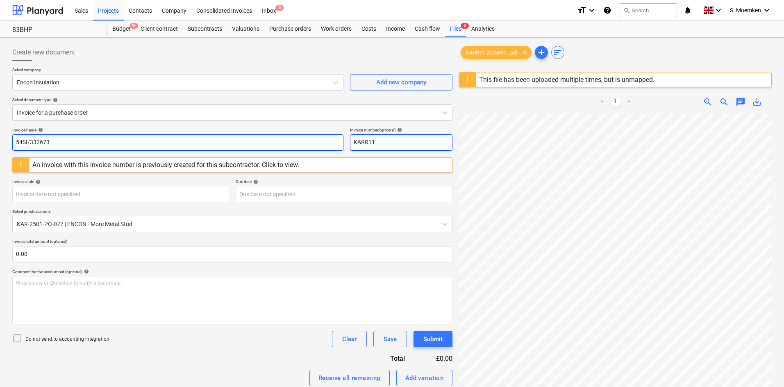
click at [339, 143] on div "Invoice name help 54SI/332673 Invoice number (optional) help KARR11" at bounding box center [232, 138] width 440 height 23
paste input "54SI/332673"
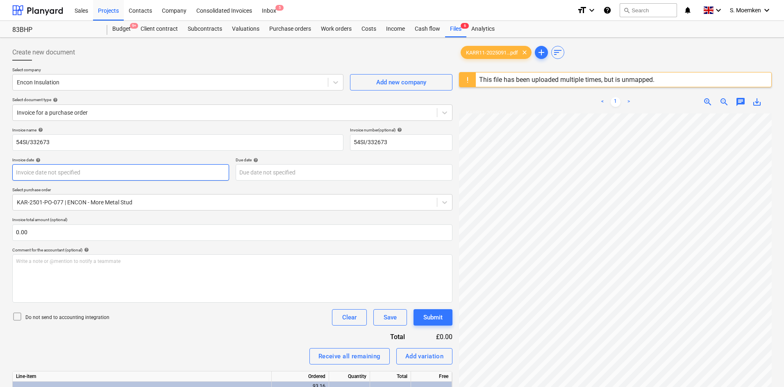
click at [151, 173] on body "Sales Projects Contacts Company Consolidated Invoices Inbox 5 format_size keybo…" at bounding box center [392, 193] width 784 height 387
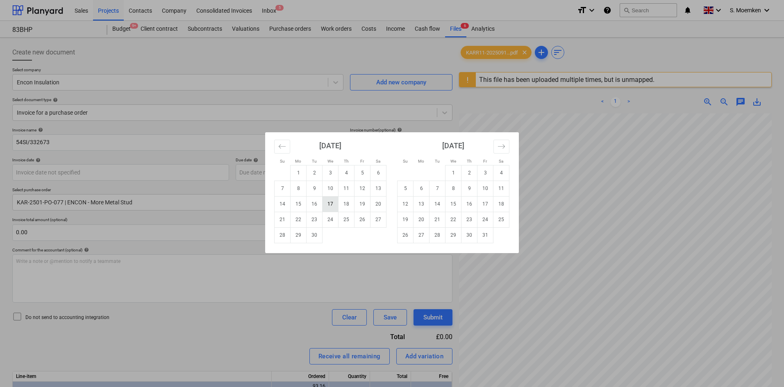
click at [328, 203] on td "17" at bounding box center [331, 204] width 16 height 16
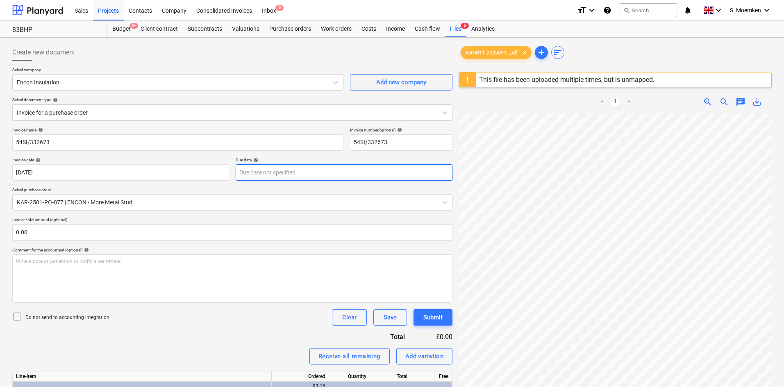
click at [302, 170] on body "Sales Projects Contacts Company Consolidated Invoices Inbox 5 format_size keybo…" at bounding box center [392, 193] width 784 height 387
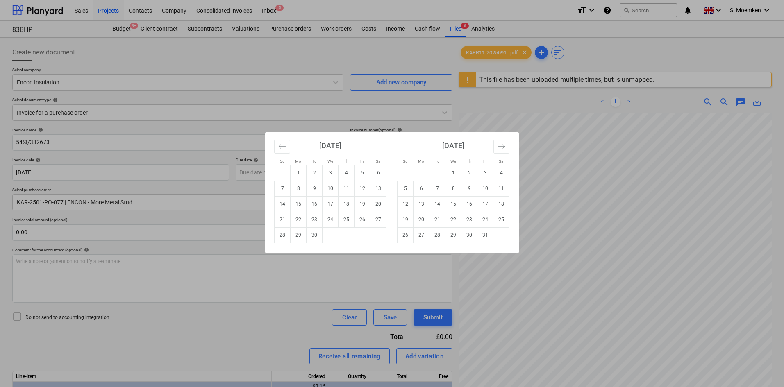
click at [182, 170] on div "Su Mo Tu We Th Fr Sa Su Mo Tu We Th Fr Sa [DATE] 1 2 3 4 5 6 7 8 9 10 11 12 13 …" at bounding box center [392, 193] width 784 height 387
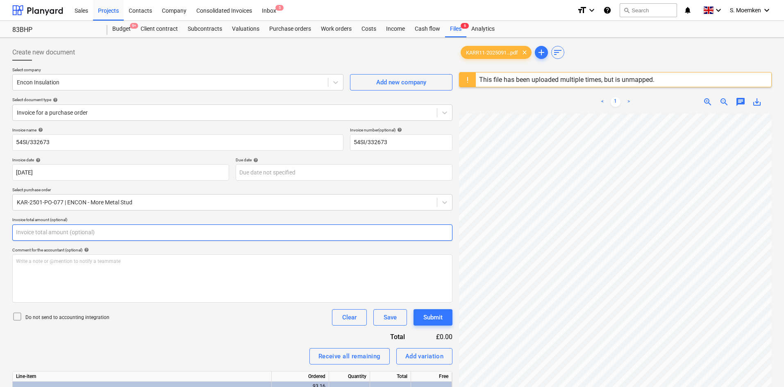
drag, startPoint x: 32, startPoint y: 235, endPoint x: 15, endPoint y: 234, distance: 16.4
click at [15, 234] on input "text" at bounding box center [232, 233] width 440 height 16
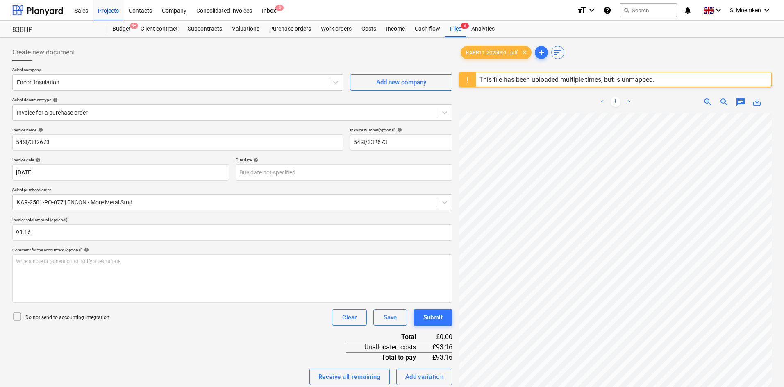
click at [19, 317] on icon at bounding box center [17, 317] width 10 height 10
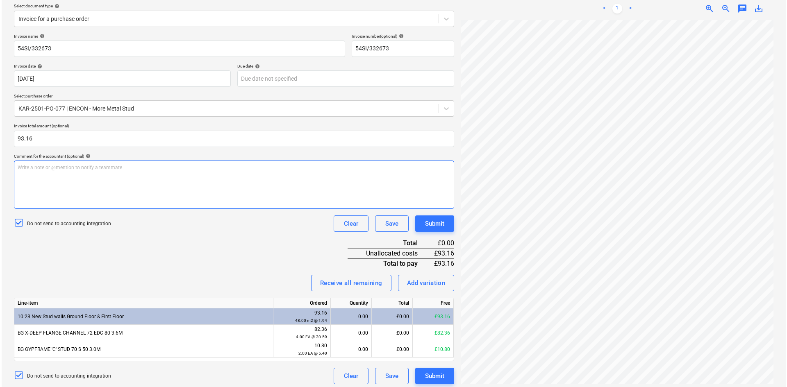
scroll to position [98, 0]
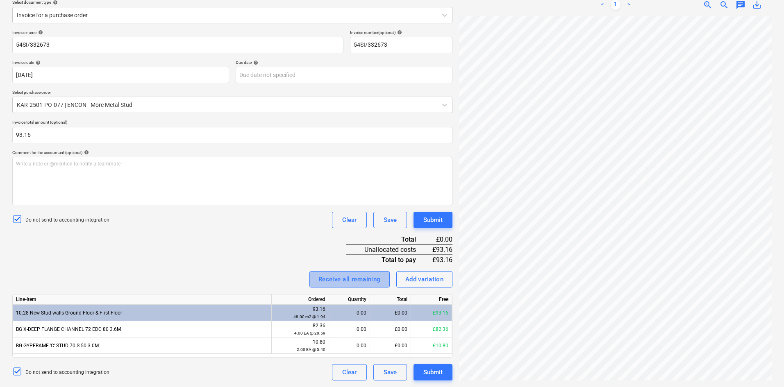
click at [332, 280] on div "Receive all remaining" at bounding box center [349, 279] width 62 height 11
click at [426, 370] on div "Submit" at bounding box center [432, 372] width 19 height 11
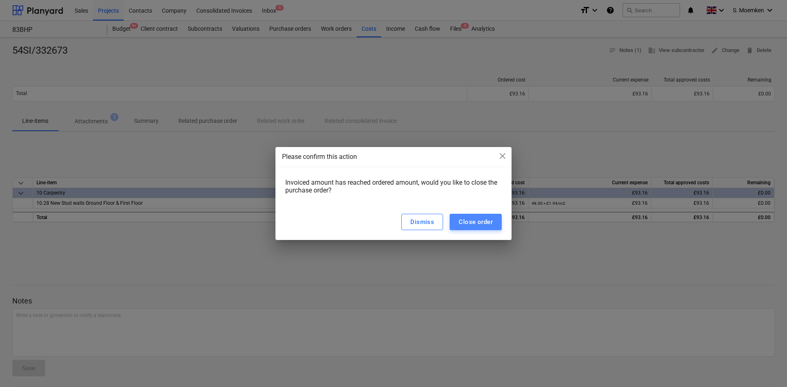
click at [484, 220] on div "Close order" at bounding box center [476, 222] width 34 height 11
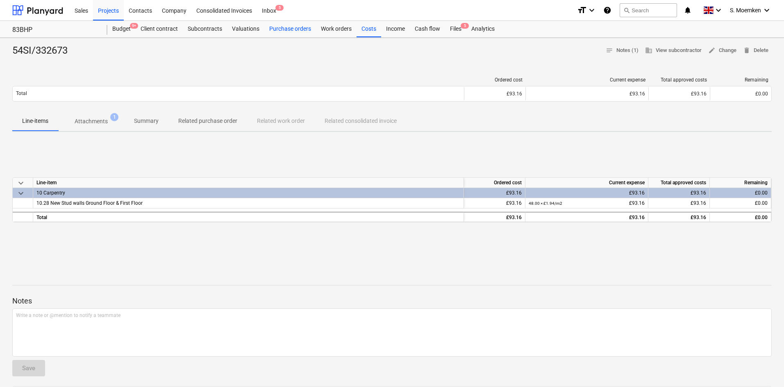
click at [289, 28] on div "Purchase orders" at bounding box center [290, 29] width 52 height 16
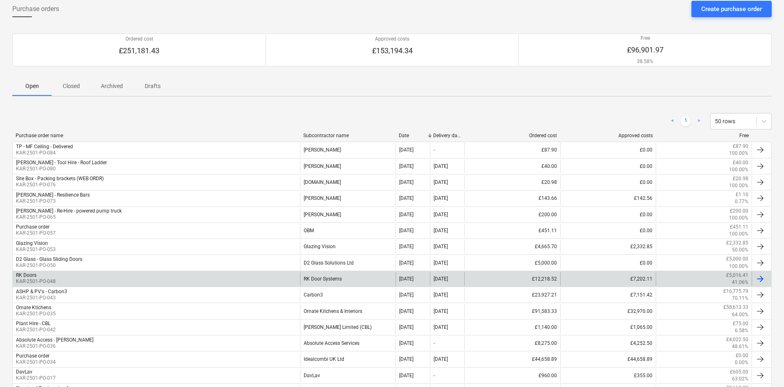
scroll to position [102, 0]
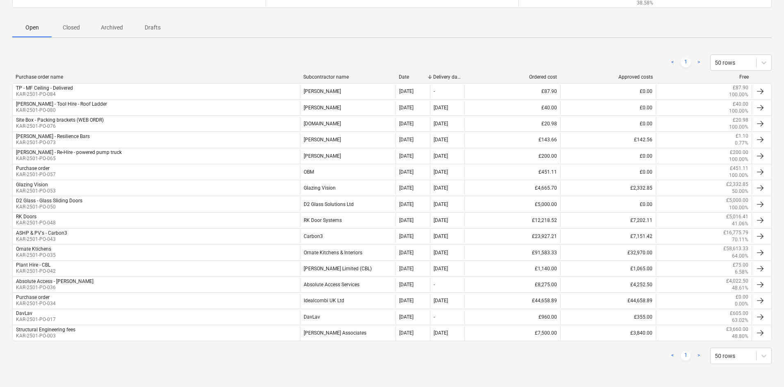
click at [75, 28] on p "Closed" at bounding box center [71, 27] width 20 height 9
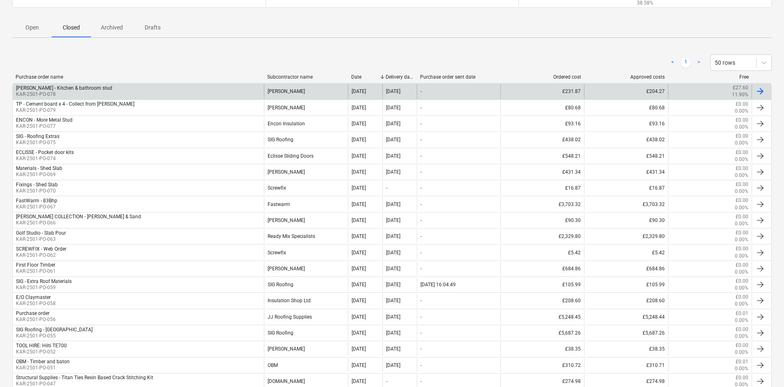
click at [111, 89] on div "[PERSON_NAME] - Kitchen & bathroom stud KAR-2501-PO-078" at bounding box center [138, 91] width 251 height 14
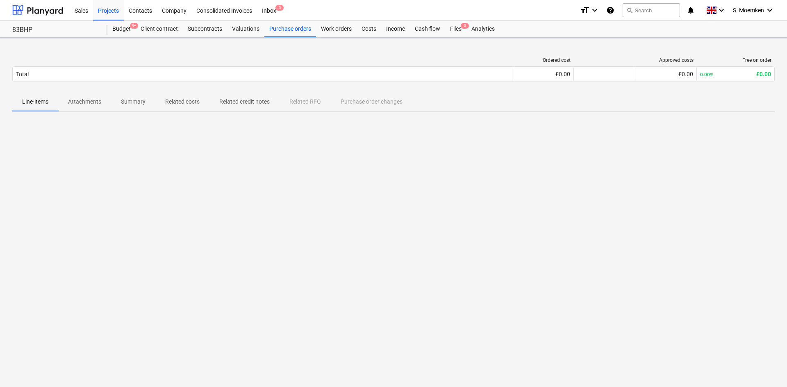
click at [111, 89] on div "Ordered cost Approved costs Free on order Total £0.00 £0.00 0.00% £0.00 Please …" at bounding box center [393, 71] width 762 height 41
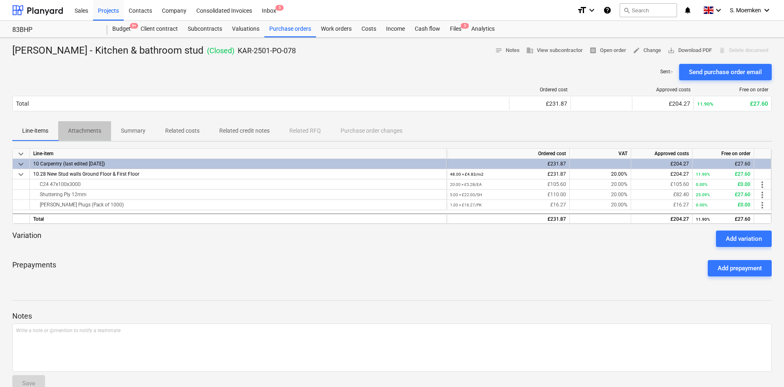
click at [80, 134] on p "Attachments" at bounding box center [84, 131] width 33 height 9
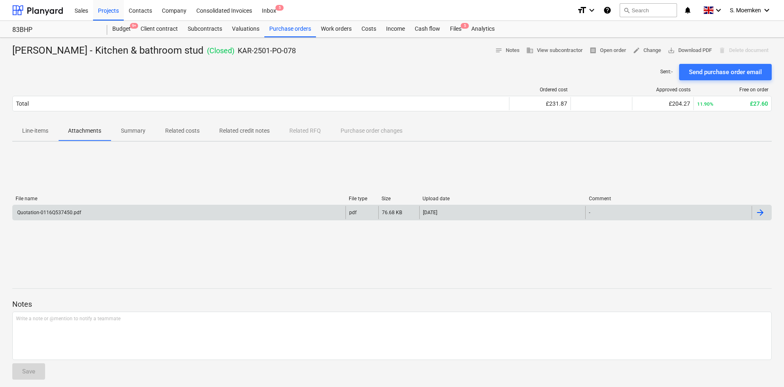
click at [120, 216] on div "Quotation-0116Q537450.pdf" at bounding box center [179, 212] width 333 height 13
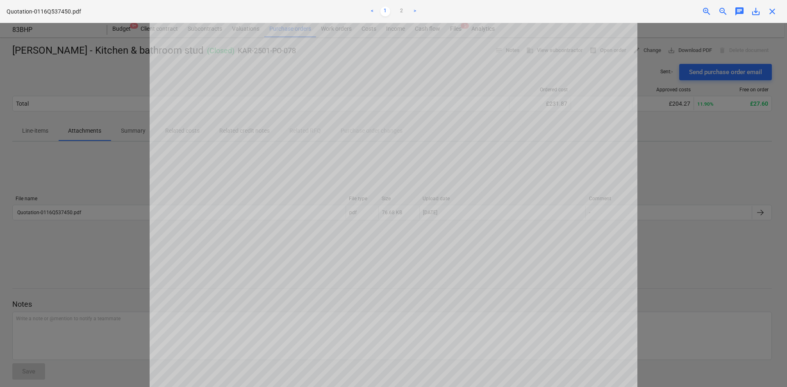
click at [773, 10] on span "close" at bounding box center [772, 12] width 10 height 10
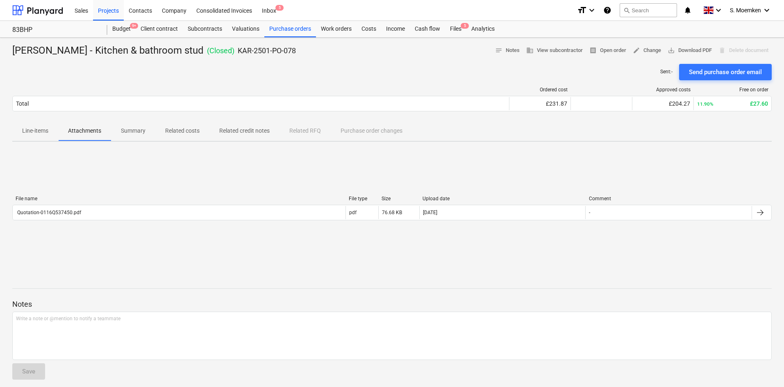
click at [131, 126] on span "Summary" at bounding box center [133, 131] width 44 height 14
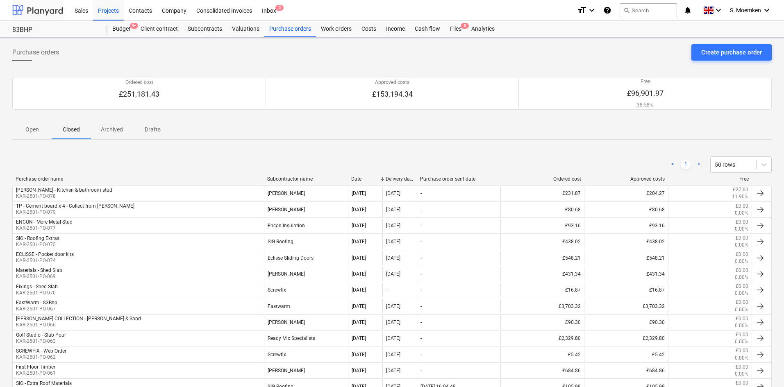
scroll to position [102, 0]
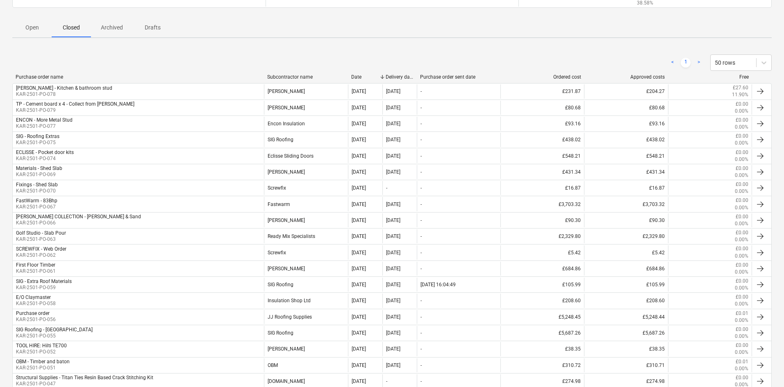
click at [30, 29] on p "Open" at bounding box center [32, 27] width 20 height 9
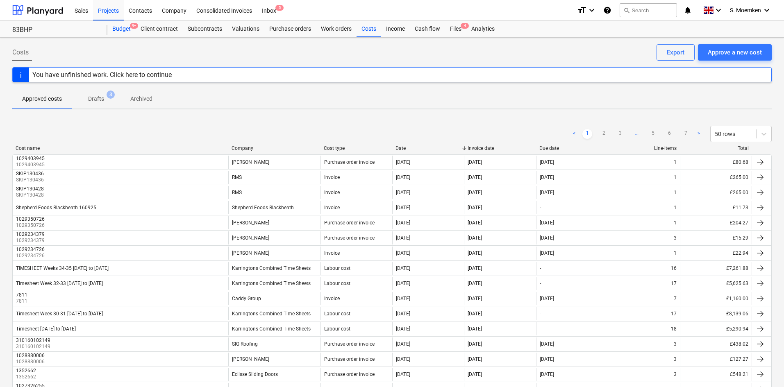
click at [122, 28] on div "Budget 9+" at bounding box center [121, 29] width 28 height 16
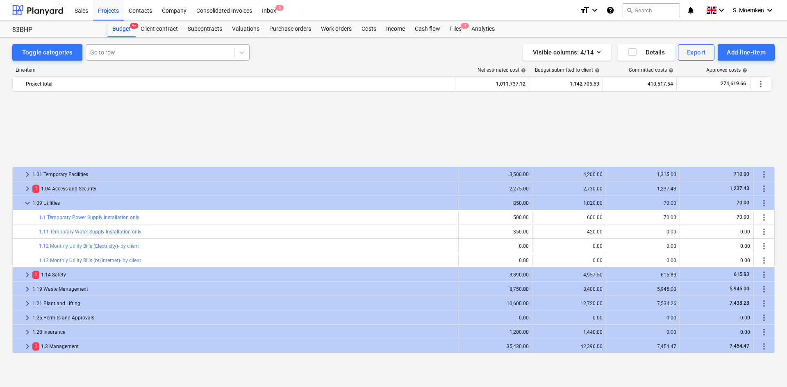
scroll to position [369, 0]
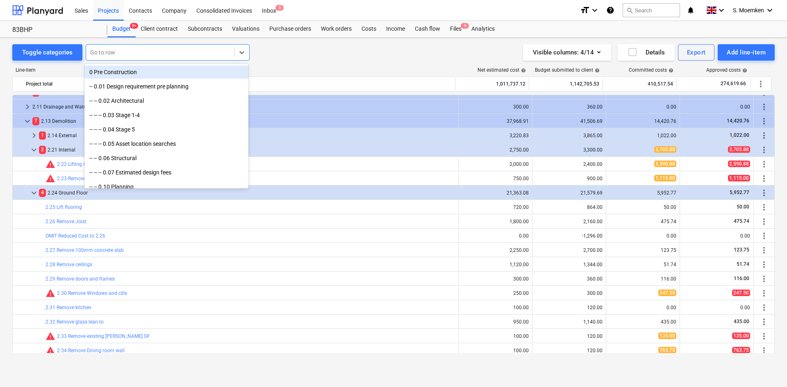
click at [123, 50] on div at bounding box center [160, 52] width 140 height 8
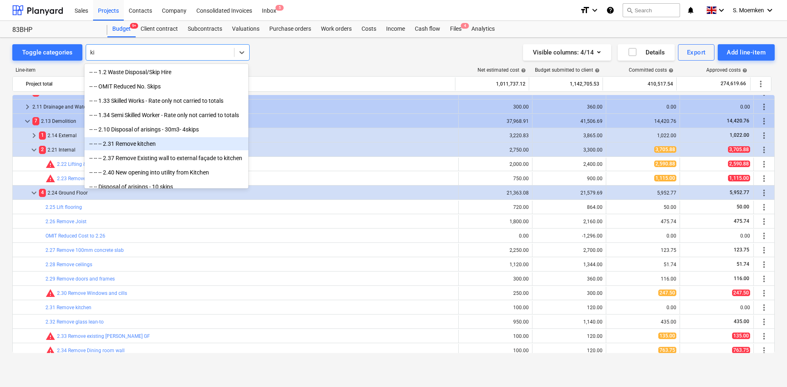
type input "k"
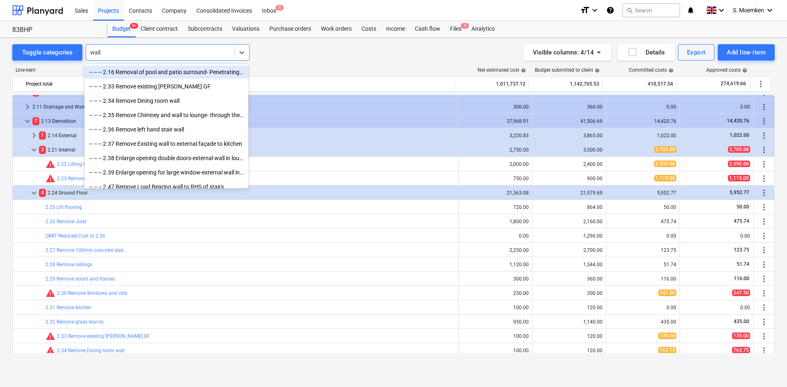
type input "walls"
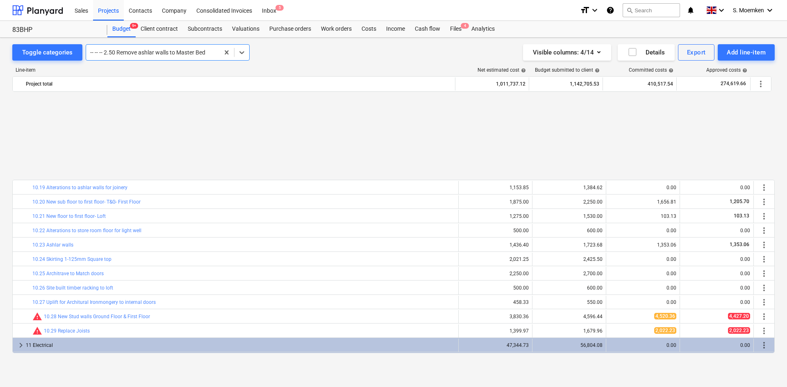
scroll to position [2240, 0]
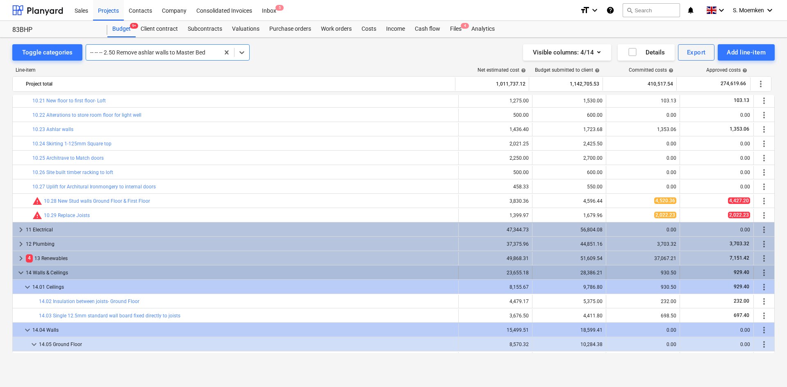
click at [18, 271] on span "keyboard_arrow_down" at bounding box center [21, 273] width 10 height 10
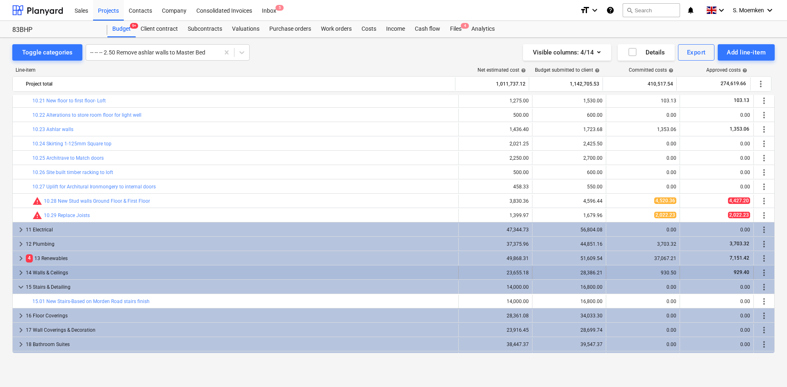
click at [20, 273] on span "keyboard_arrow_right" at bounding box center [21, 273] width 10 height 10
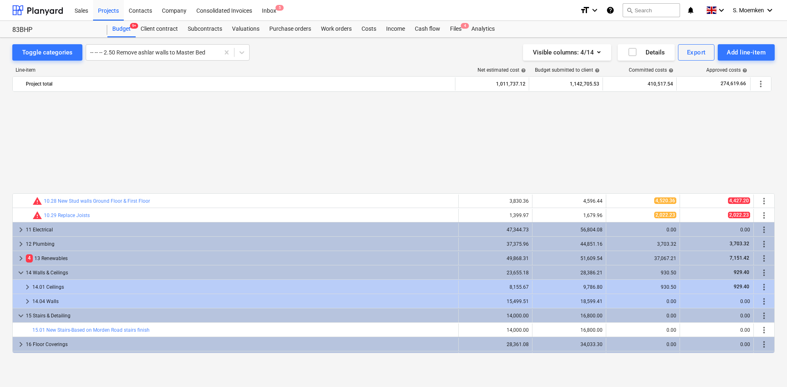
scroll to position [2363, 0]
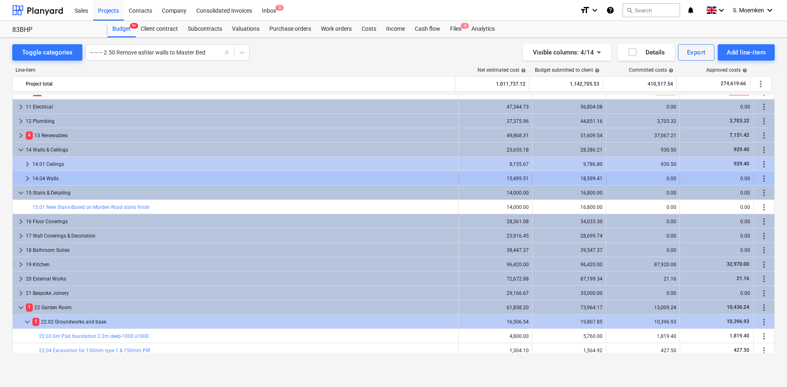
click at [27, 180] on span "keyboard_arrow_right" at bounding box center [28, 179] width 10 height 10
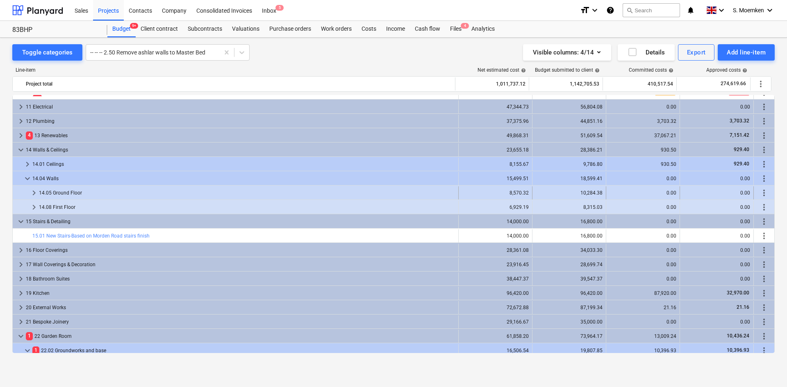
click at [34, 193] on span "keyboard_arrow_right" at bounding box center [34, 193] width 10 height 10
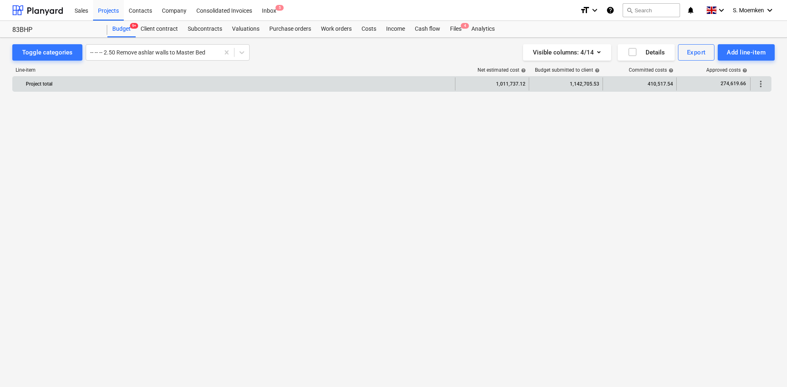
scroll to position [2363, 0]
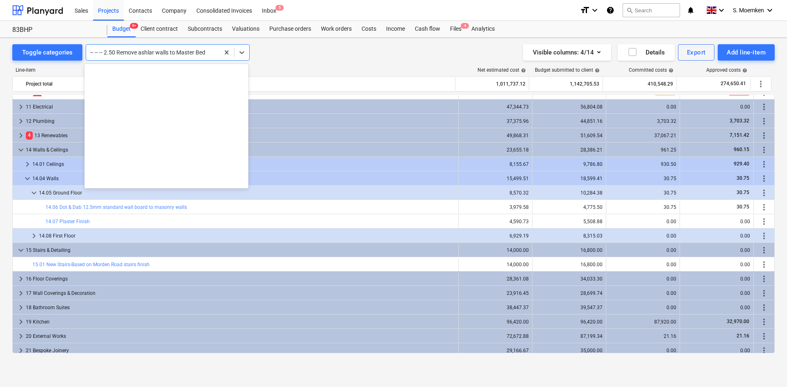
click at [172, 52] on div at bounding box center [152, 52] width 125 height 8
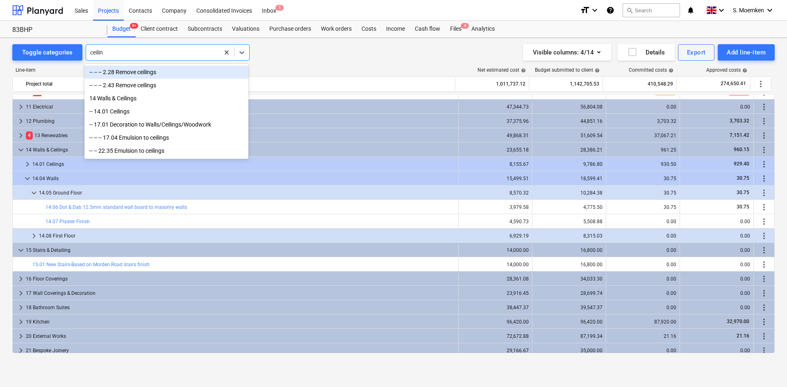
type input "ceiling"
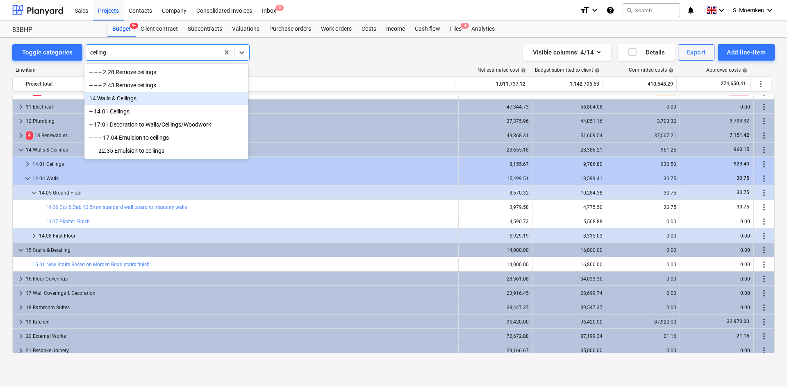
click at [103, 99] on div "14 Walls & Ceilings" at bounding box center [166, 98] width 164 height 13
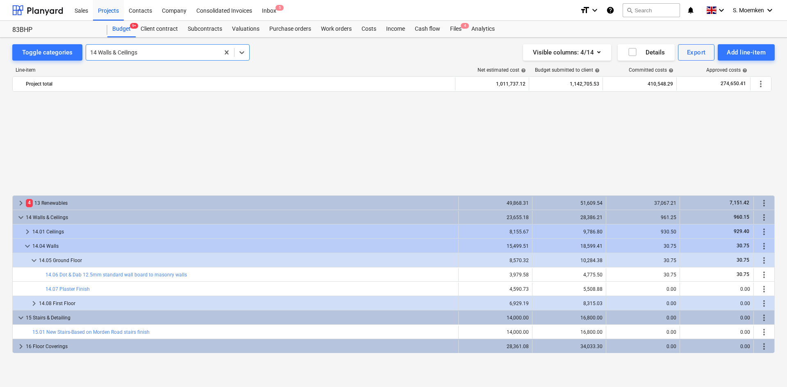
scroll to position [2418, 0]
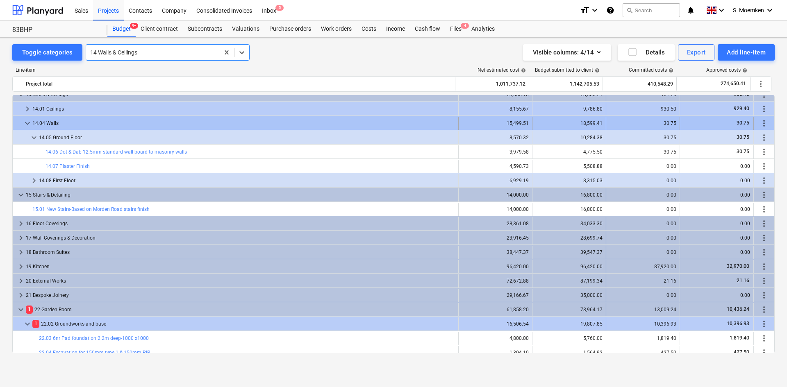
click at [29, 123] on span "keyboard_arrow_down" at bounding box center [28, 123] width 10 height 10
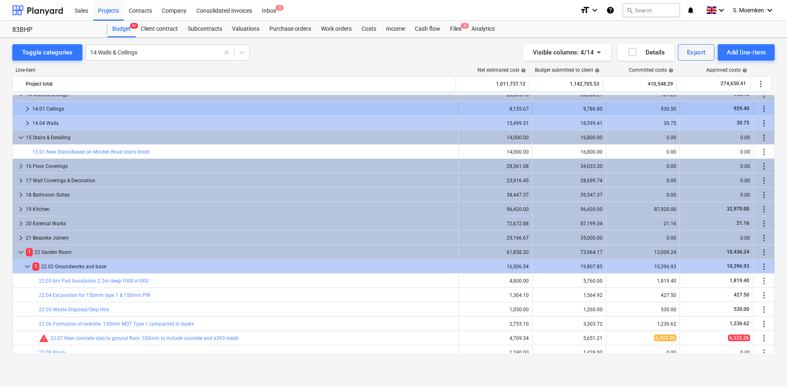
click at [26, 107] on span "keyboard_arrow_right" at bounding box center [28, 109] width 10 height 10
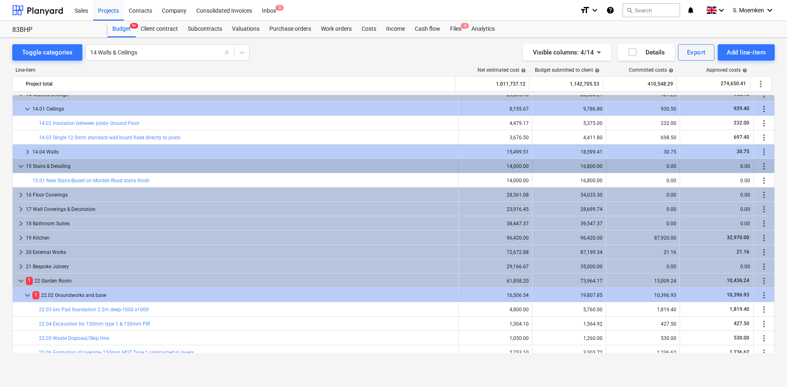
click at [18, 166] on span "keyboard_arrow_down" at bounding box center [21, 166] width 10 height 10
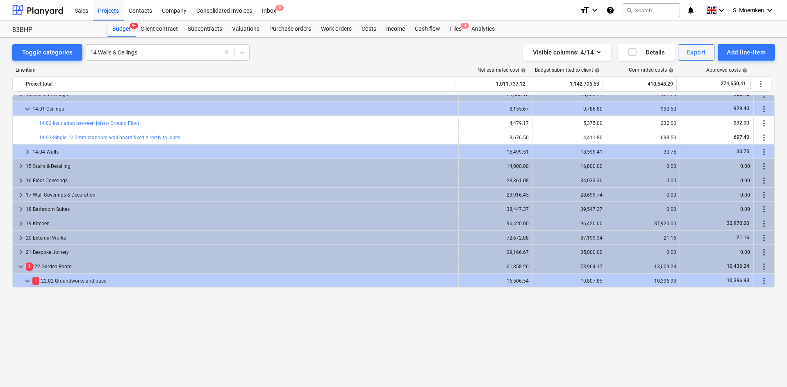
scroll to position [2295, 0]
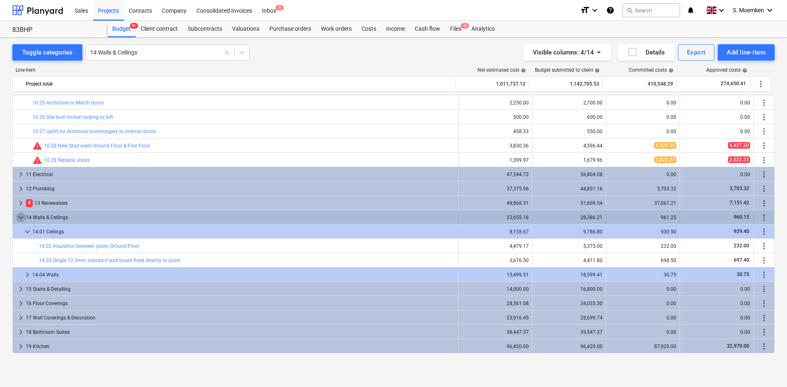
click at [19, 216] on span "keyboard_arrow_down" at bounding box center [21, 218] width 10 height 10
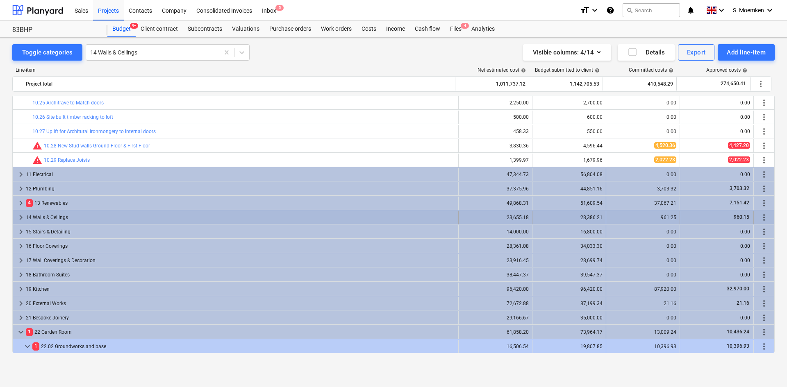
click at [21, 216] on span "keyboard_arrow_right" at bounding box center [21, 218] width 10 height 10
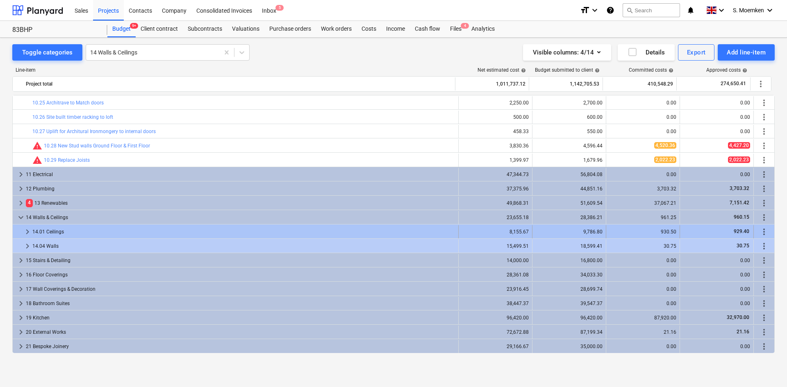
click at [28, 230] on span "keyboard_arrow_right" at bounding box center [28, 232] width 10 height 10
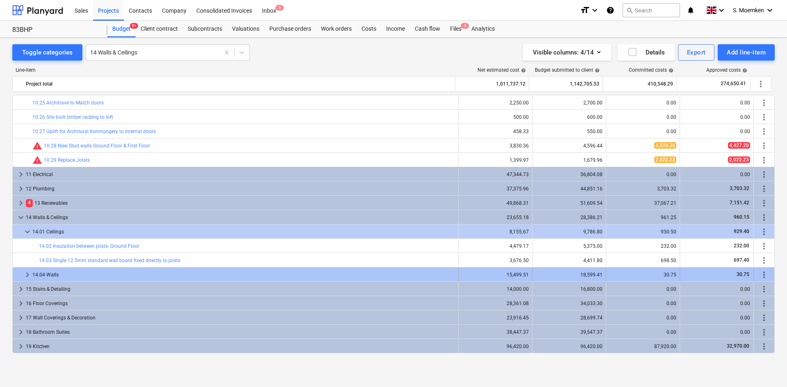
click at [27, 274] on span "keyboard_arrow_right" at bounding box center [28, 275] width 10 height 10
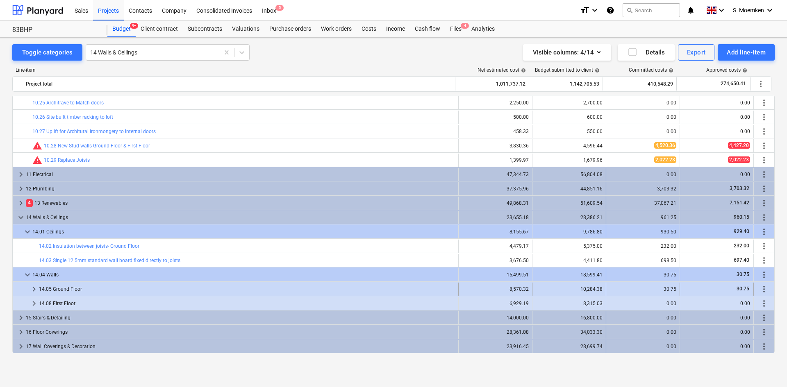
click at [34, 289] on span "keyboard_arrow_right" at bounding box center [34, 289] width 10 height 10
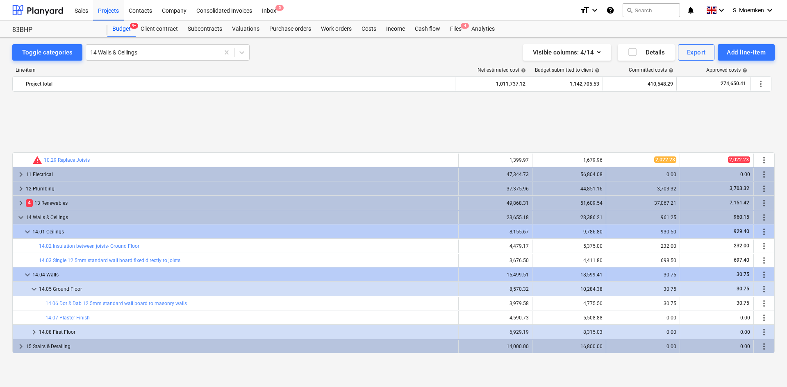
scroll to position [2377, 0]
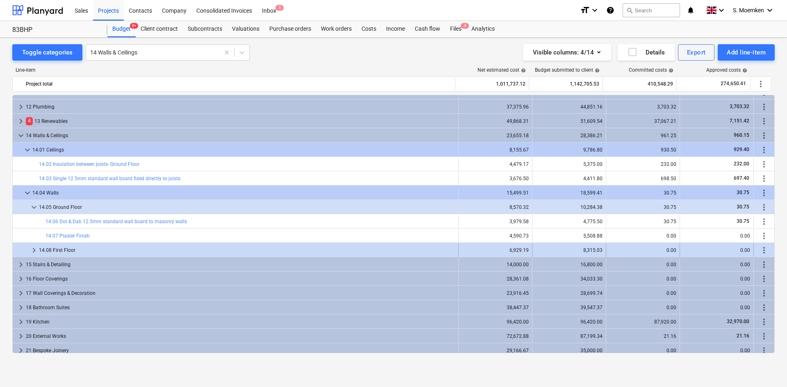
click at [34, 252] on span "keyboard_arrow_right" at bounding box center [34, 250] width 10 height 10
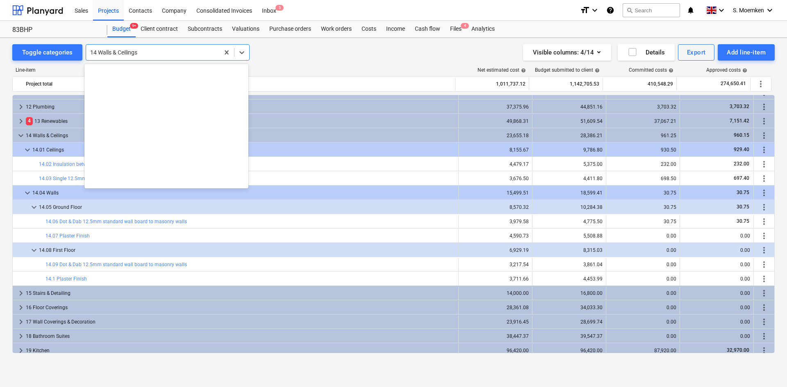
scroll to position [6799, 0]
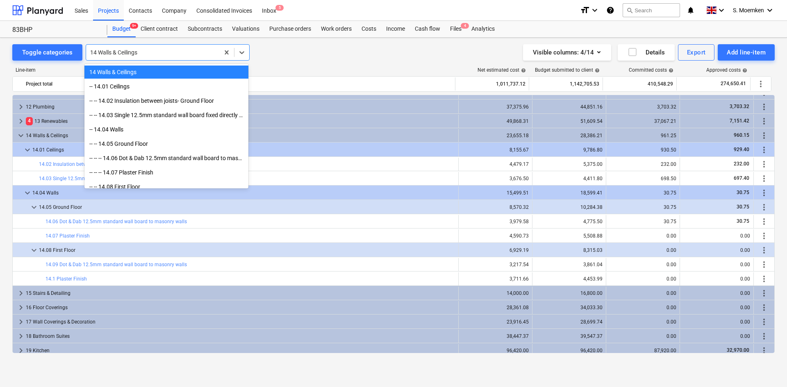
drag, startPoint x: 140, startPoint y: 52, endPoint x: 102, endPoint y: 53, distance: 37.3
click at [102, 53] on div at bounding box center [152, 52] width 125 height 8
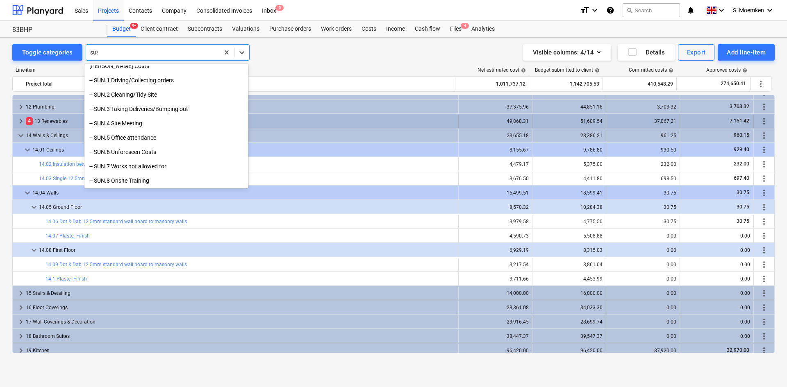
scroll to position [0, 0]
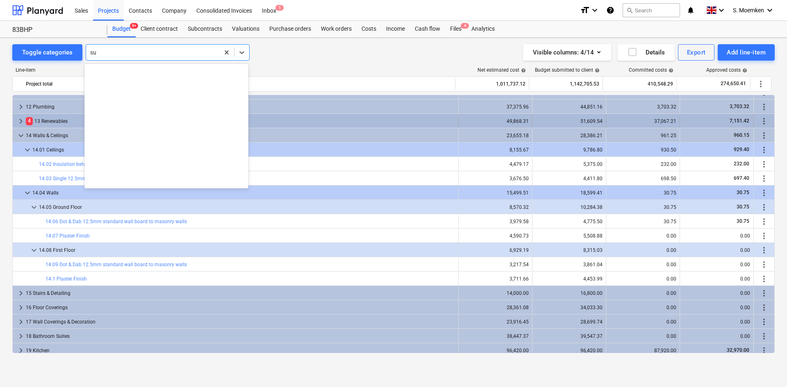
type input "s"
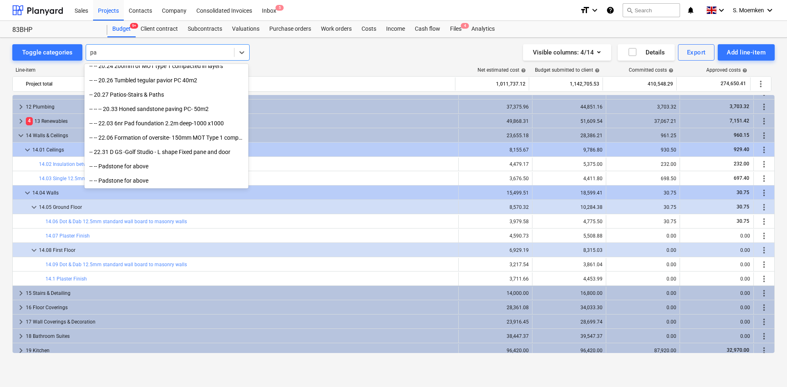
scroll to position [480, 0]
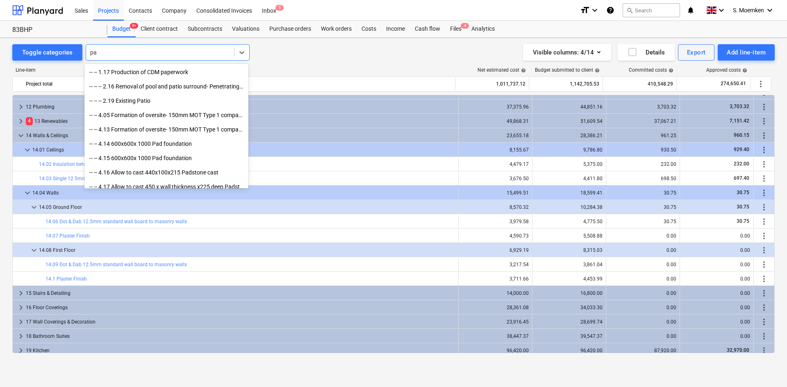
type input "p"
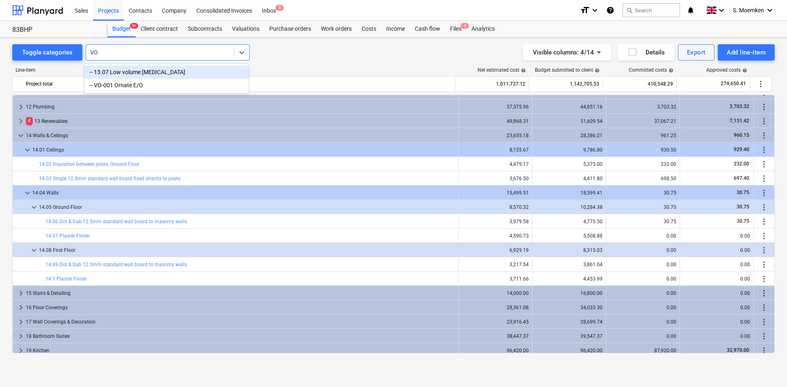
type input "V"
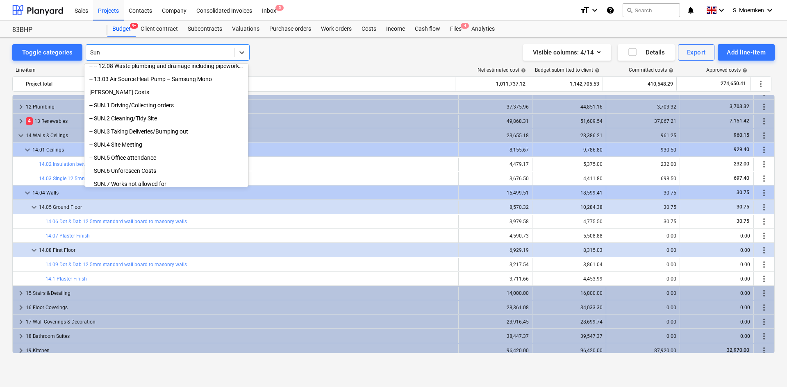
scroll to position [0, 0]
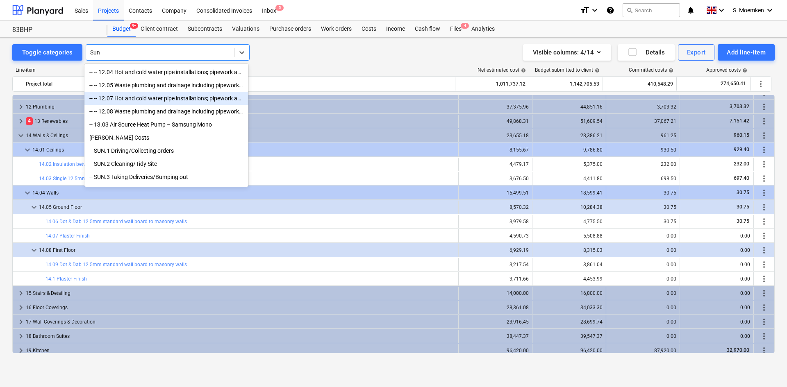
type input "Sun"
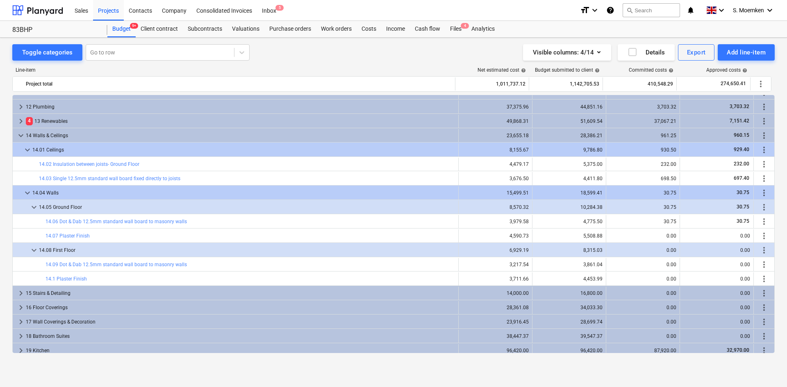
click at [388, 55] on div "Visible columns : 4/14 Details Export Add line-item" at bounding box center [581, 52] width 387 height 16
